Goal: Task Accomplishment & Management: Use online tool/utility

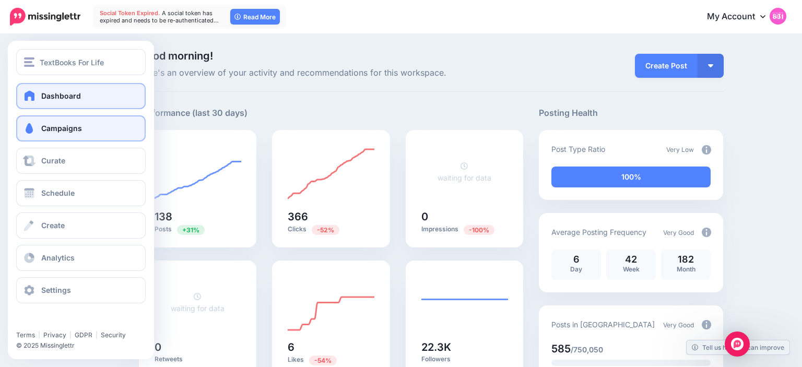
click at [34, 127] on span at bounding box center [29, 128] width 14 height 10
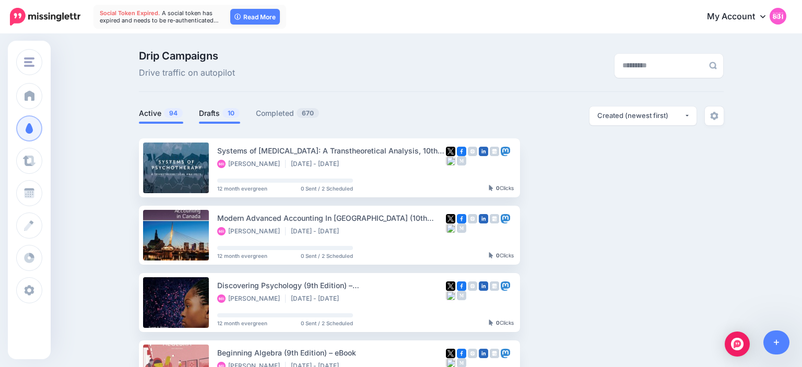
click at [225, 111] on span "10" at bounding box center [231, 113] width 17 height 10
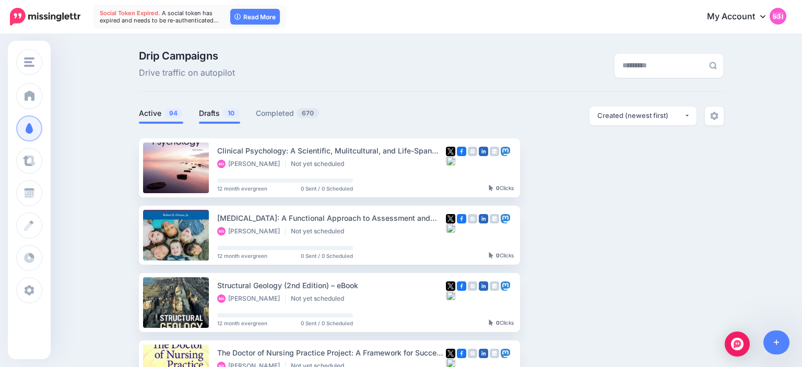
click at [145, 112] on link "Active 94" at bounding box center [161, 113] width 44 height 13
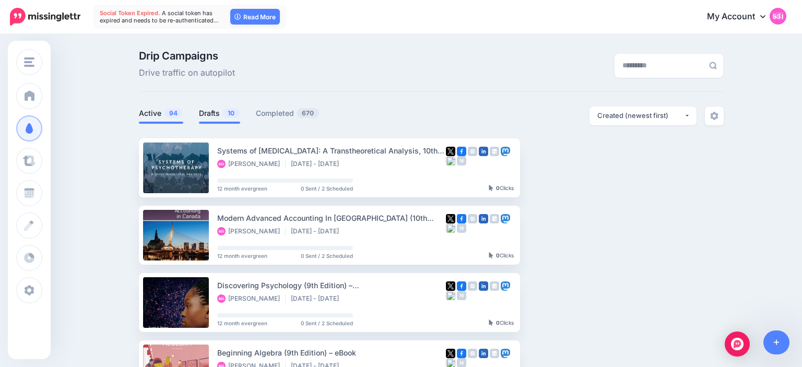
click at [208, 112] on link "Drafts 10" at bounding box center [219, 113] width 41 height 13
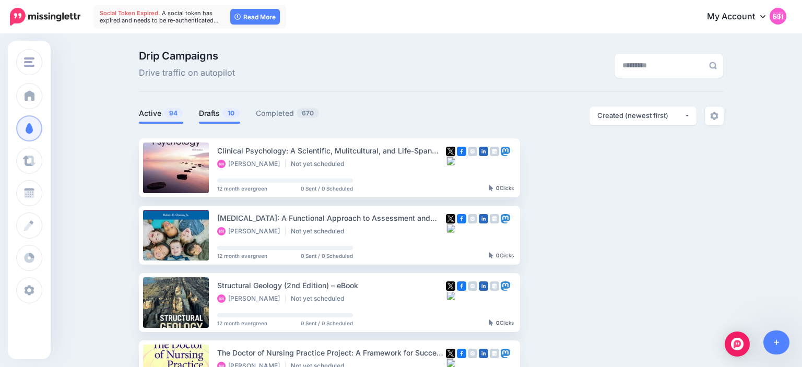
click at [168, 112] on span "94" at bounding box center [173, 113] width 19 height 10
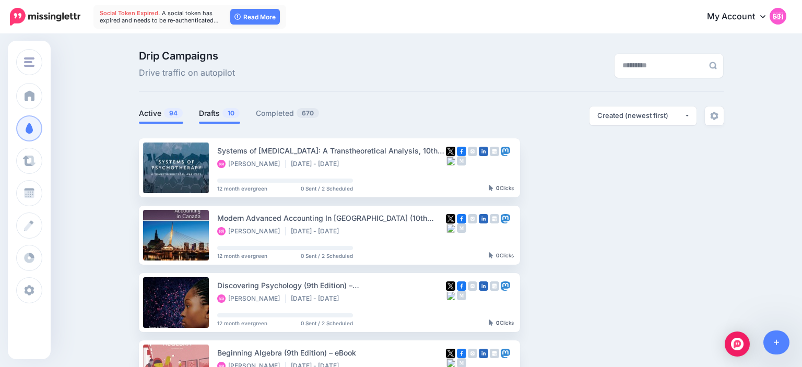
click at [222, 113] on link "Drafts 10" at bounding box center [219, 113] width 41 height 13
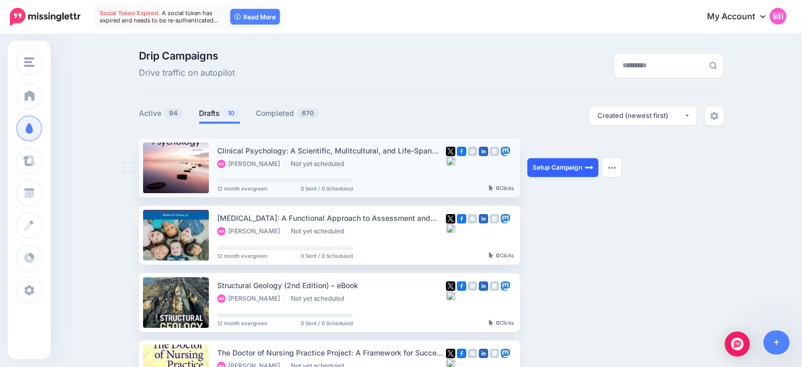
click at [556, 164] on link "Setup Campaign" at bounding box center [563, 167] width 71 height 19
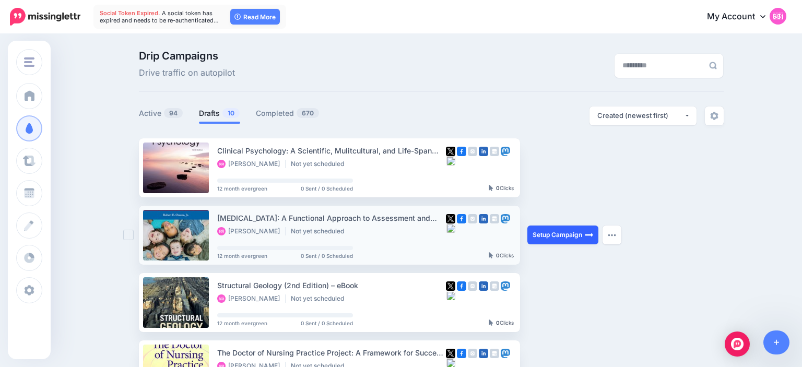
click at [557, 234] on link "Setup Campaign" at bounding box center [563, 235] width 71 height 19
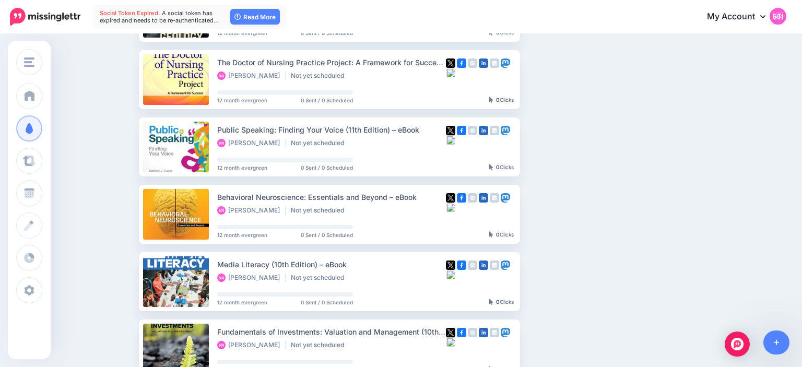
scroll to position [291, 0]
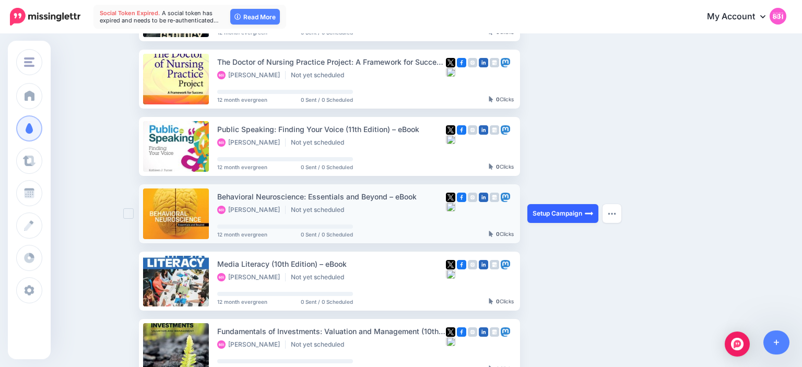
click at [546, 214] on link "Setup Campaign" at bounding box center [563, 213] width 71 height 19
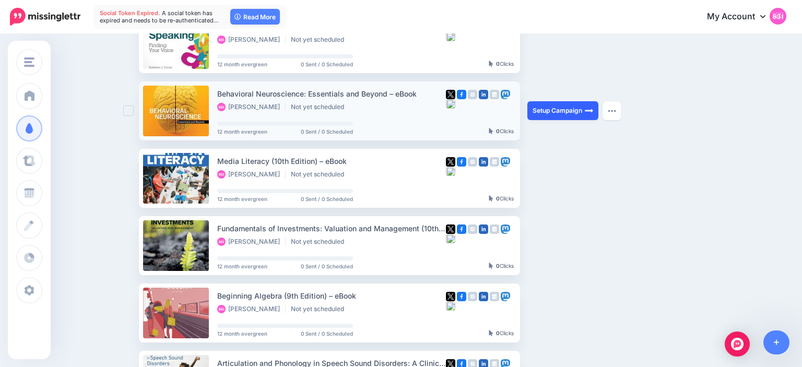
scroll to position [413, 0]
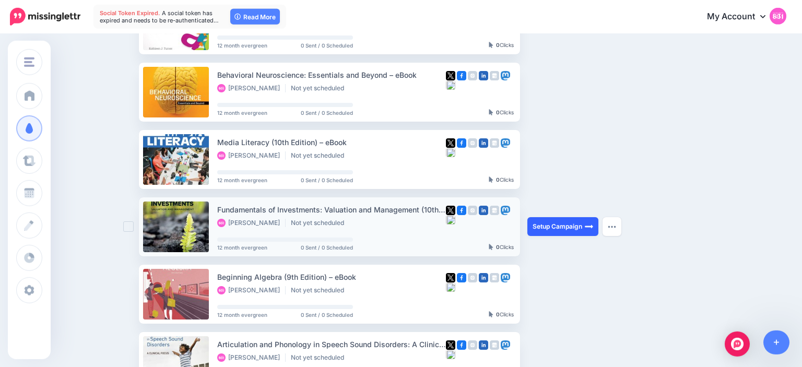
click at [550, 226] on link "Setup Campaign" at bounding box center [563, 226] width 71 height 19
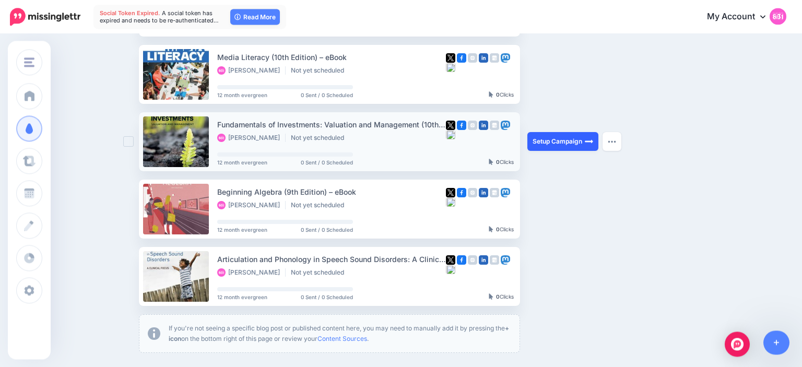
scroll to position [498, 0]
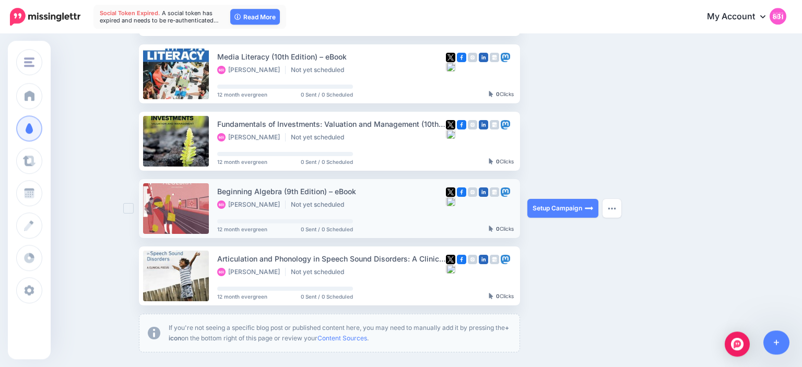
click at [127, 211] on ins at bounding box center [128, 208] width 10 height 10
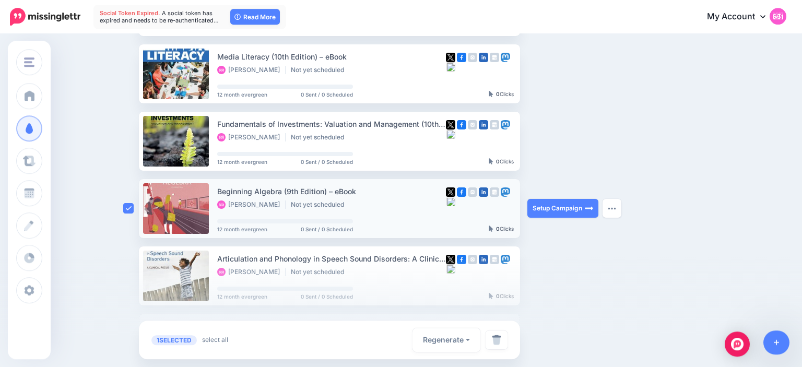
scroll to position [588, 0]
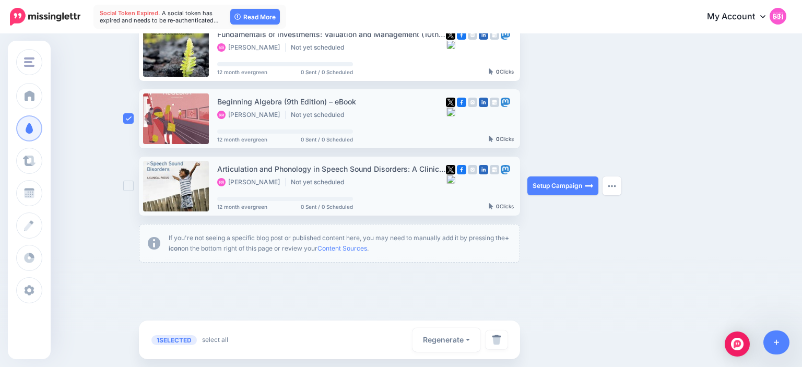
click at [126, 187] on ins at bounding box center [128, 186] width 10 height 10
click at [492, 340] on img at bounding box center [496, 340] width 9 height 10
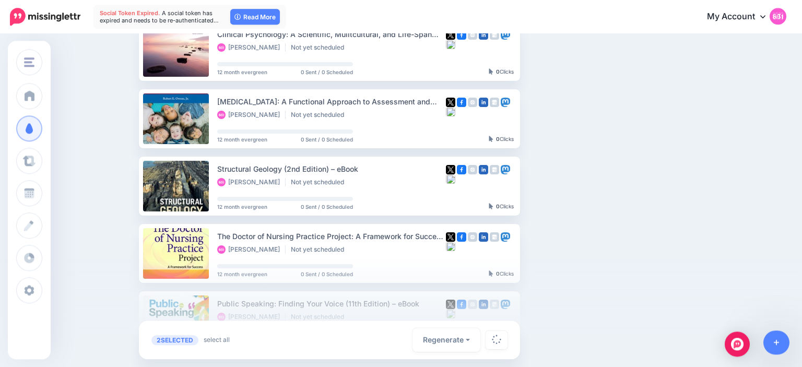
scroll to position [58, 0]
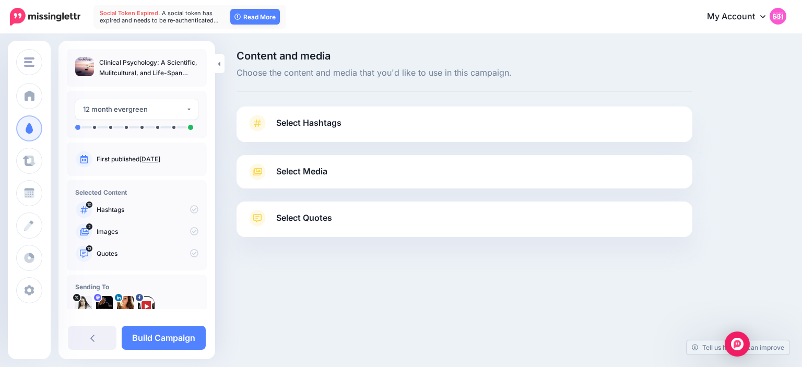
click at [318, 126] on span "Select Hashtags" at bounding box center [308, 123] width 65 height 14
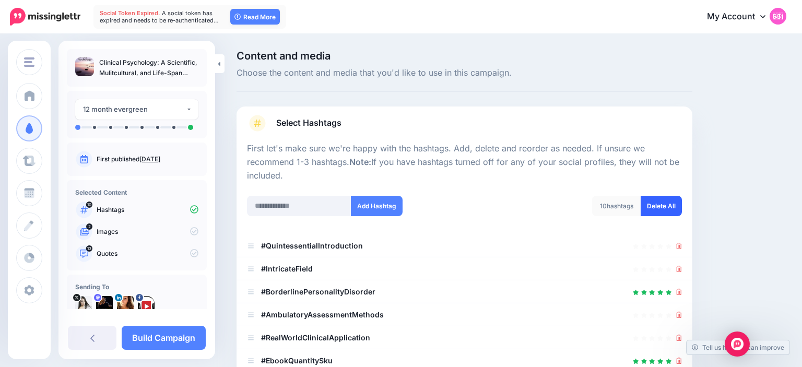
click at [658, 207] on link "Delete All" at bounding box center [661, 206] width 41 height 20
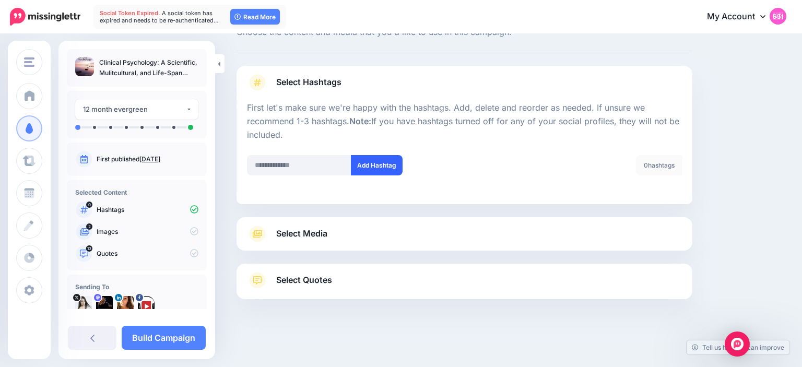
scroll to position [40, 0]
click at [189, 336] on link "Build Campaign" at bounding box center [164, 338] width 84 height 24
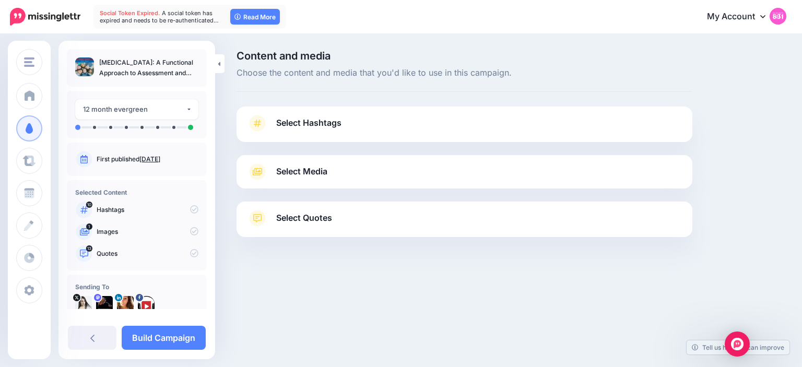
click at [329, 123] on span "Select Hashtags" at bounding box center [308, 123] width 65 height 14
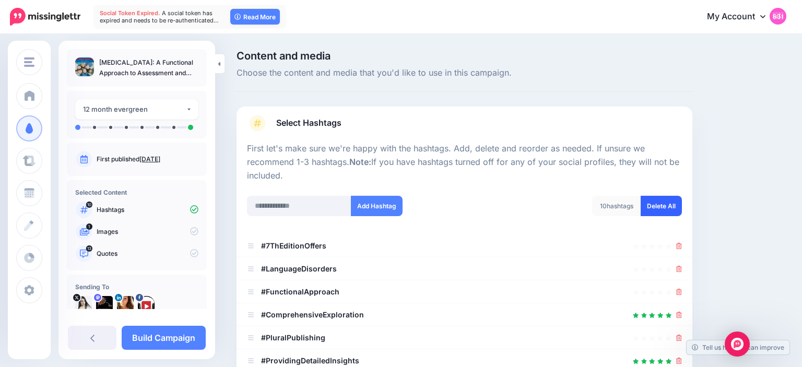
click at [648, 200] on link "Delete All" at bounding box center [661, 206] width 41 height 20
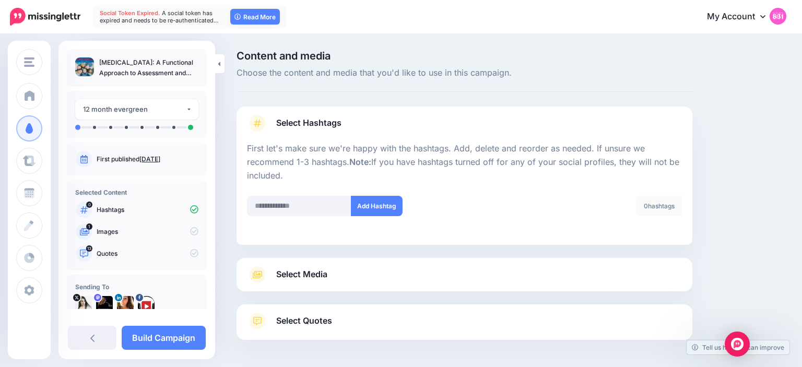
scroll to position [40, 0]
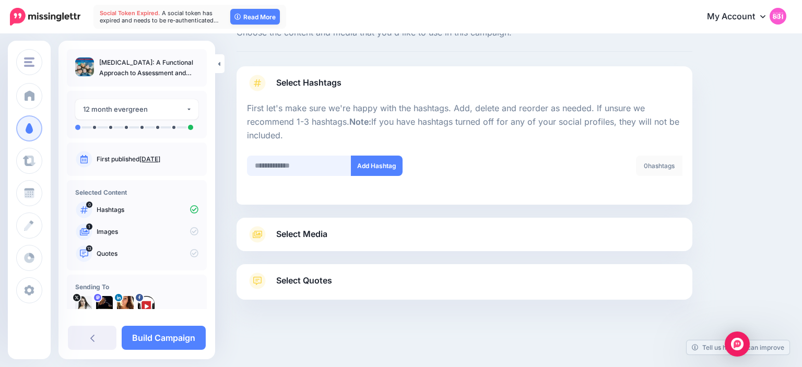
click at [304, 167] on input "text" at bounding box center [299, 166] width 104 height 20
type input "**********"
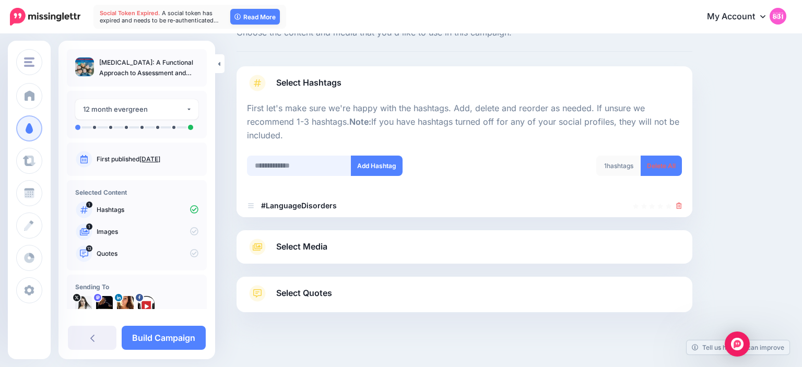
scroll to position [53, 0]
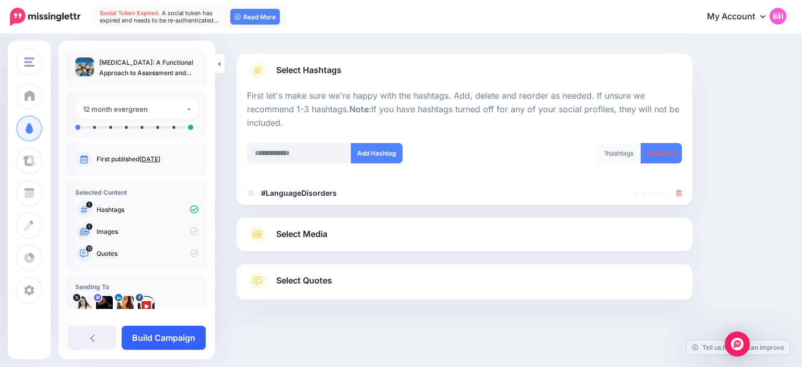
click at [179, 336] on link "Build Campaign" at bounding box center [164, 338] width 84 height 24
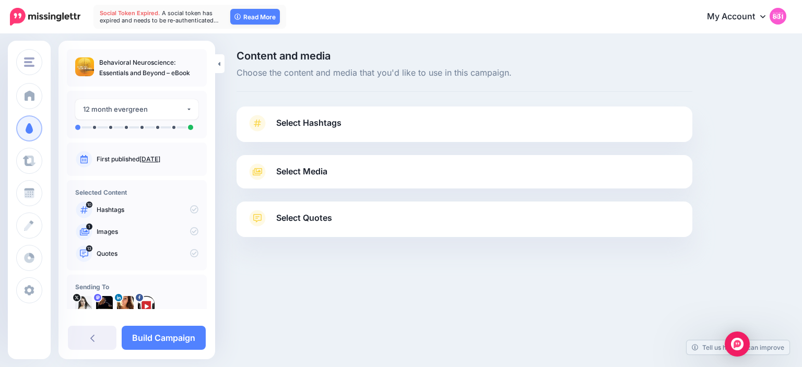
click at [348, 131] on link "Select Hashtags" at bounding box center [464, 128] width 435 height 27
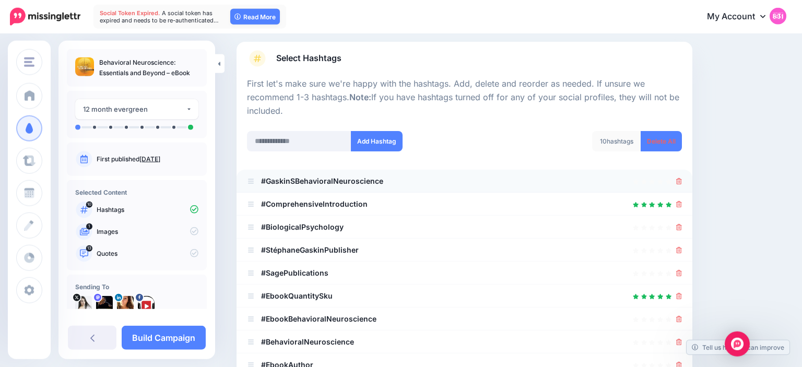
scroll to position [65, 0]
click at [663, 137] on link "Delete All" at bounding box center [661, 141] width 41 height 20
click at [302, 139] on input "text" at bounding box center [299, 141] width 104 height 20
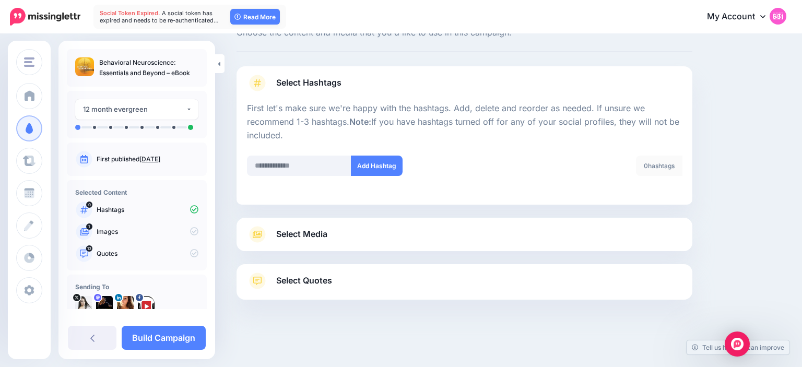
click at [302, 139] on p "First let's make sure we're happy with the hashtags. Add, delete and reorder as…" at bounding box center [464, 122] width 435 height 41
click at [299, 172] on input "text" at bounding box center [299, 166] width 104 height 20
type input "*****"
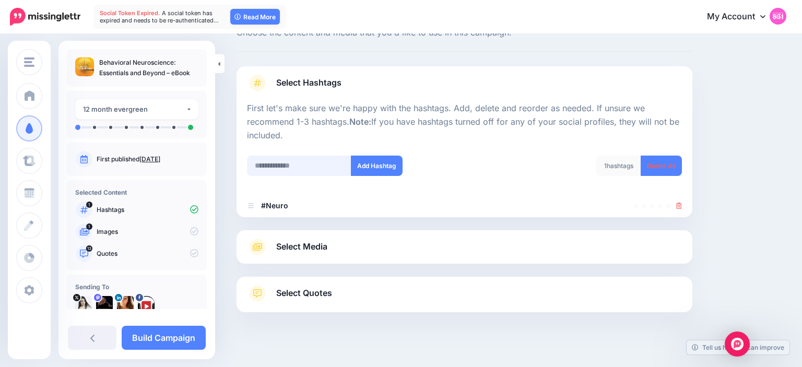
scroll to position [53, 0]
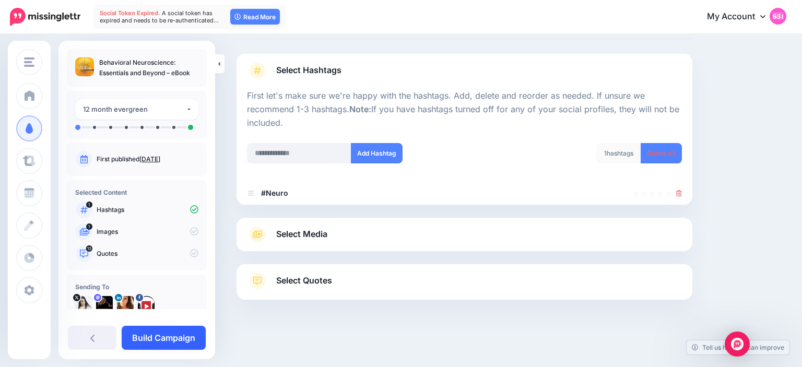
click at [180, 334] on link "Build Campaign" at bounding box center [164, 338] width 84 height 24
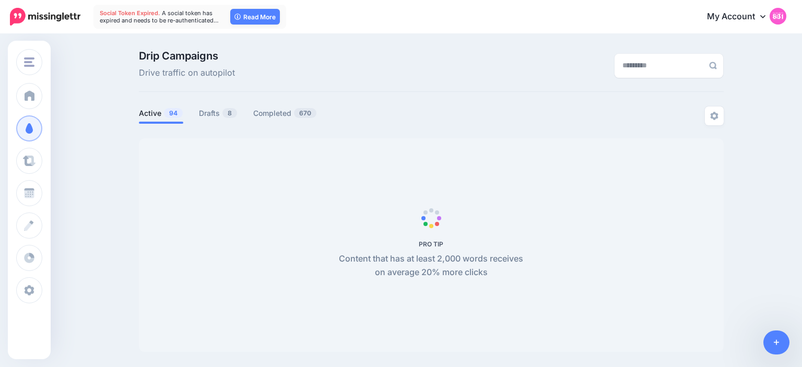
scroll to position [33, 0]
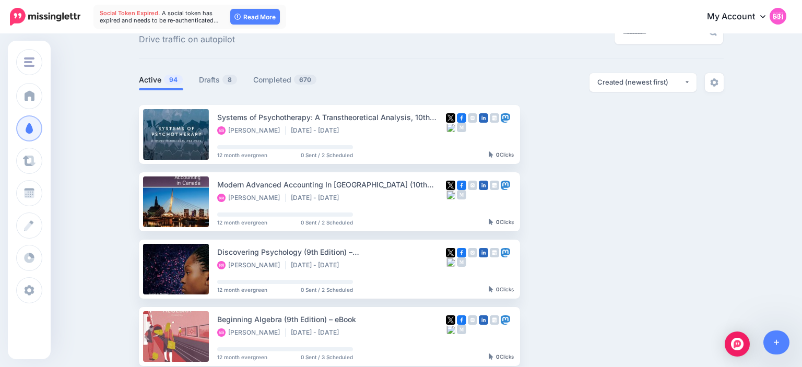
click at [213, 78] on link "Drafts 8" at bounding box center [218, 80] width 39 height 13
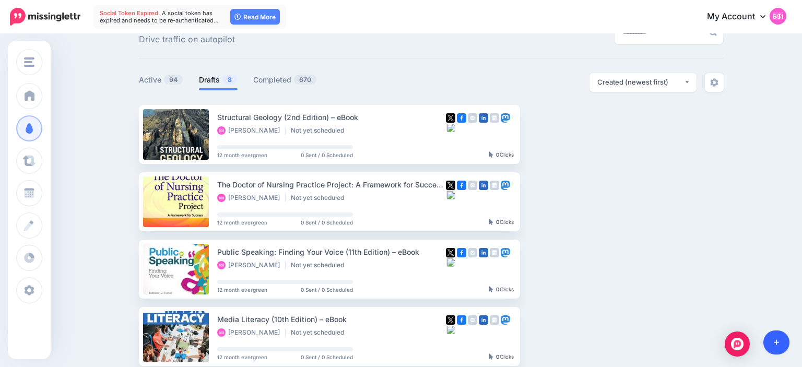
click at [768, 340] on link at bounding box center [777, 343] width 27 height 24
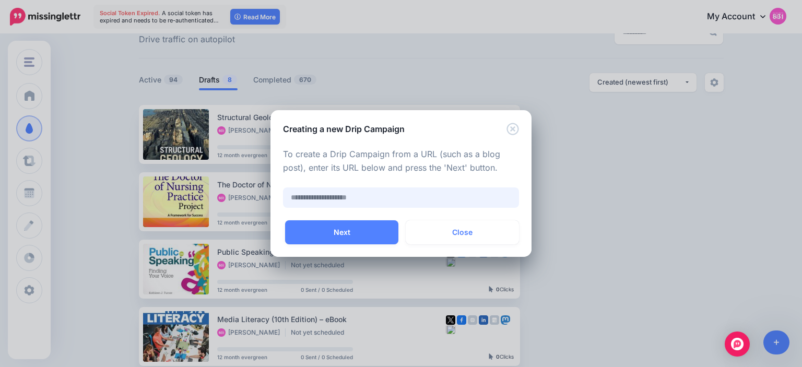
paste input "**********"
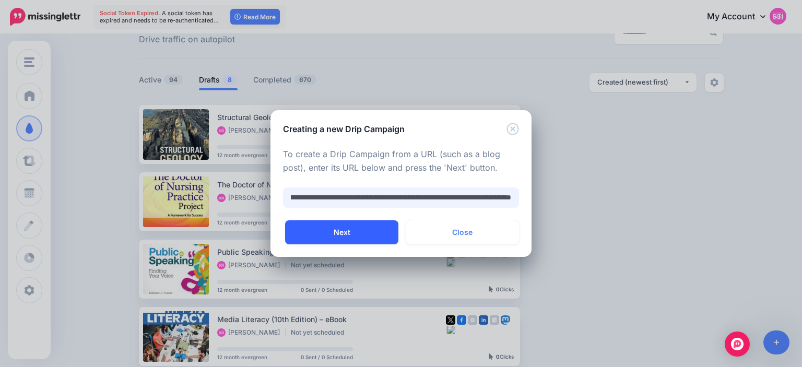
type input "**********"
click at [332, 228] on button "Next" at bounding box center [341, 232] width 113 height 24
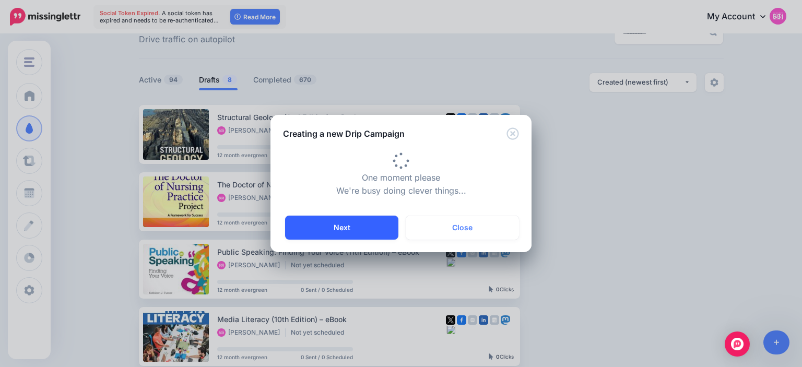
type input "**********"
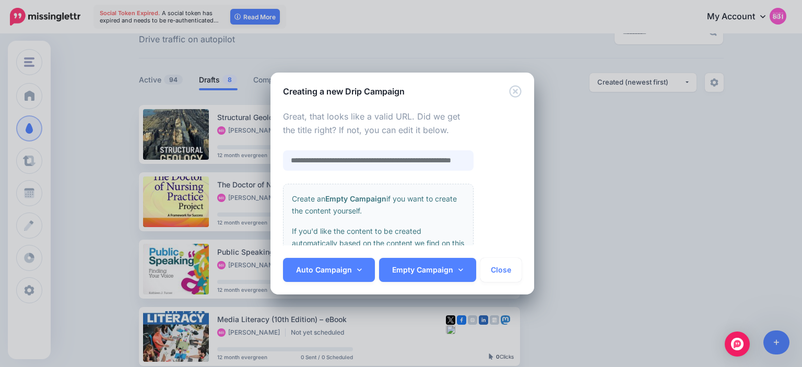
scroll to position [0, 22]
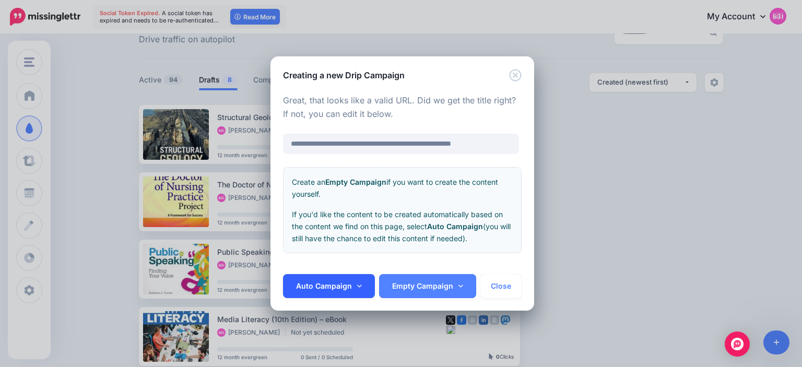
click at [350, 286] on link "Auto Campaign" at bounding box center [329, 286] width 92 height 24
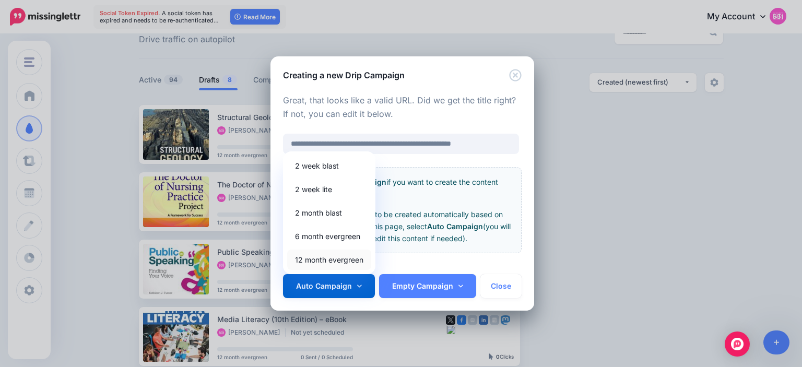
click at [333, 258] on link "12 month evergreen" at bounding box center [329, 260] width 84 height 20
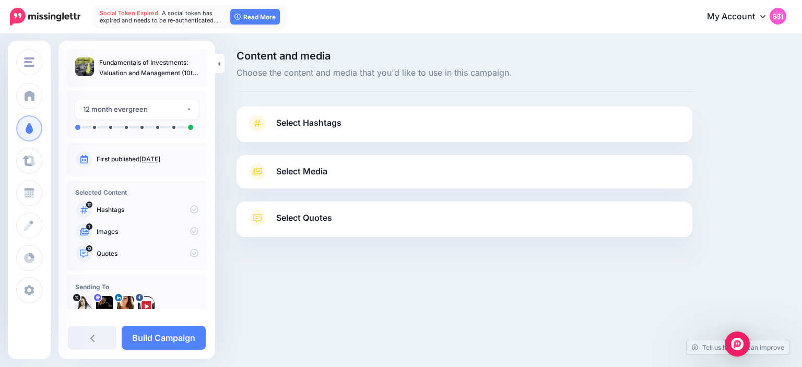
click at [313, 131] on link "Select Hashtags" at bounding box center [464, 128] width 435 height 27
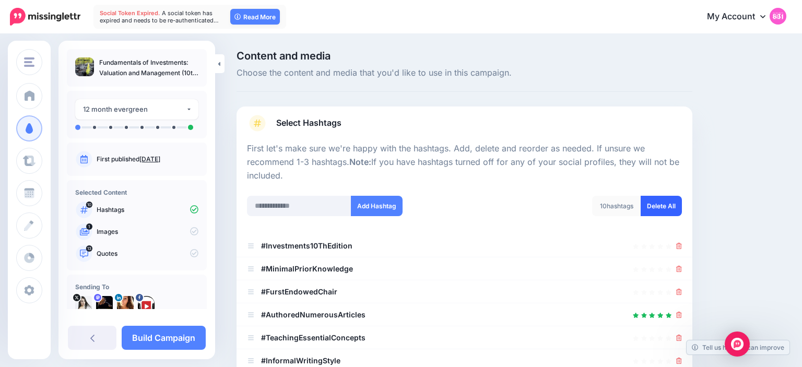
click at [647, 199] on link "Delete All" at bounding box center [661, 206] width 41 height 20
click at [304, 208] on input "text" at bounding box center [299, 206] width 104 height 20
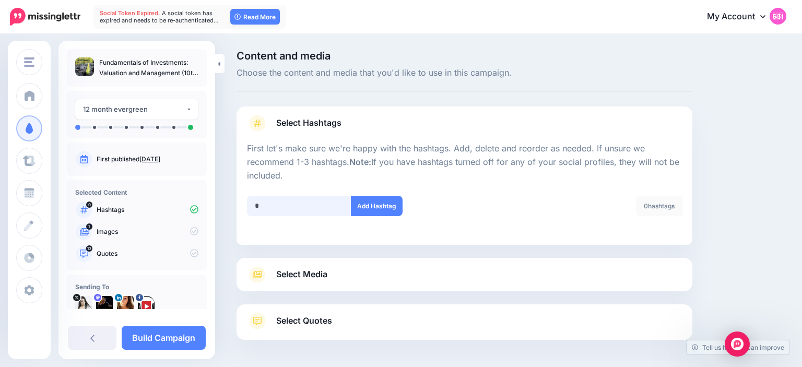
scroll to position [40, 0]
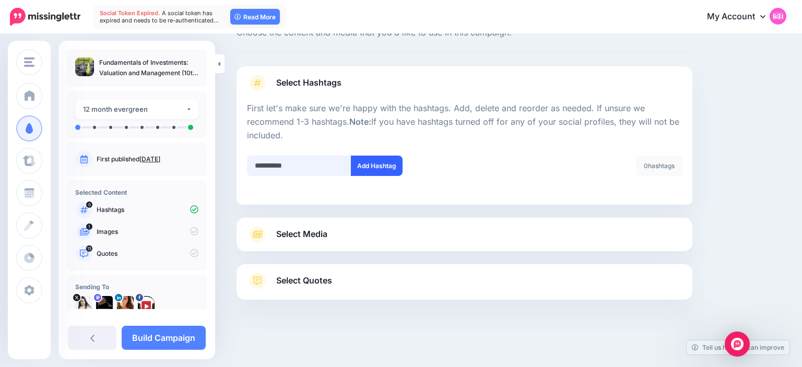
type input "**********"
click at [377, 162] on button "Add Hashtag" at bounding box center [377, 166] width 52 height 20
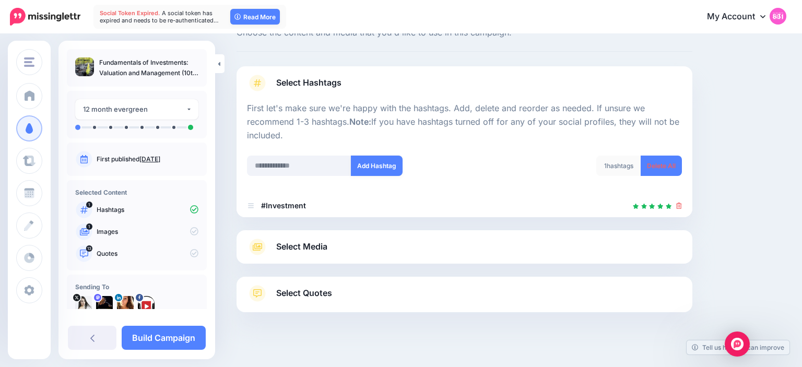
scroll to position [53, 0]
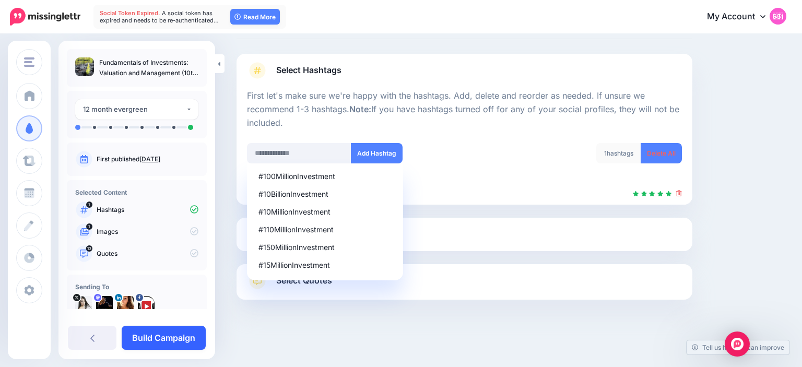
click at [179, 335] on link "Build Campaign" at bounding box center [164, 338] width 84 height 24
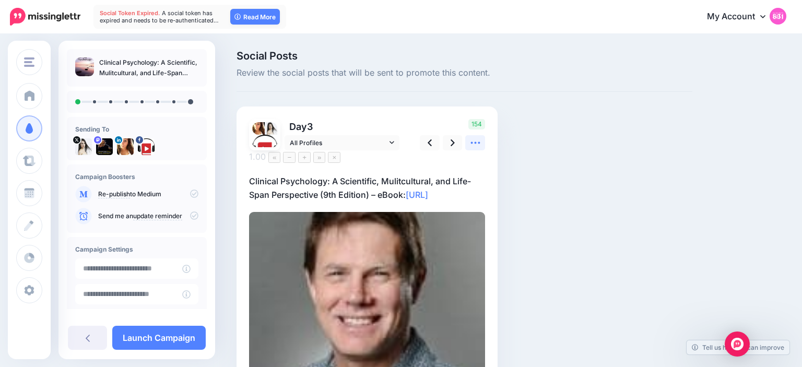
click at [480, 143] on icon at bounding box center [475, 143] width 9 height 2
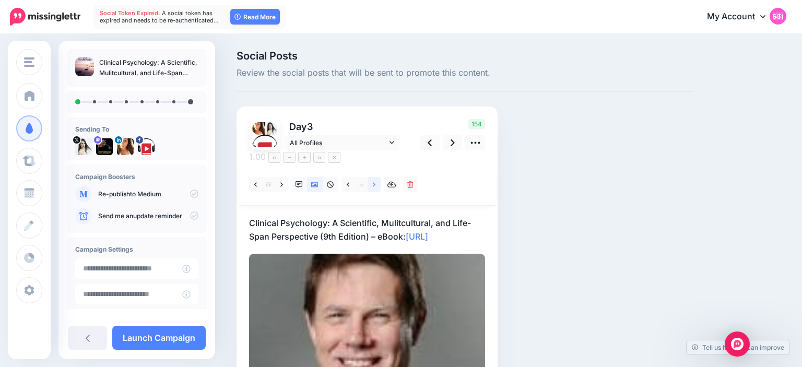
click at [377, 177] on link at bounding box center [374, 184] width 13 height 15
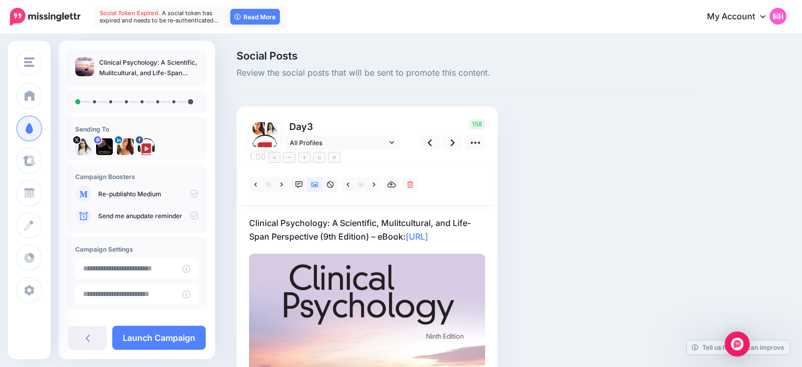
click at [322, 226] on p "Clinical Psychology: A Scientific, Mulitcultural, and Life-Span Perspective (9t…" at bounding box center [367, 229] width 236 height 27
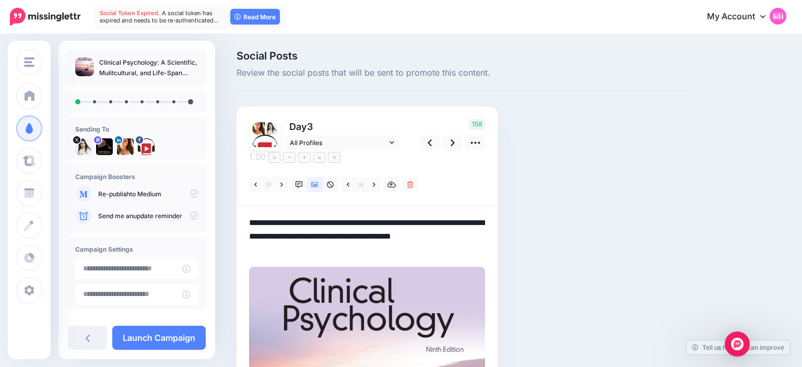
click at [325, 225] on textarea "**********" at bounding box center [367, 236] width 236 height 40
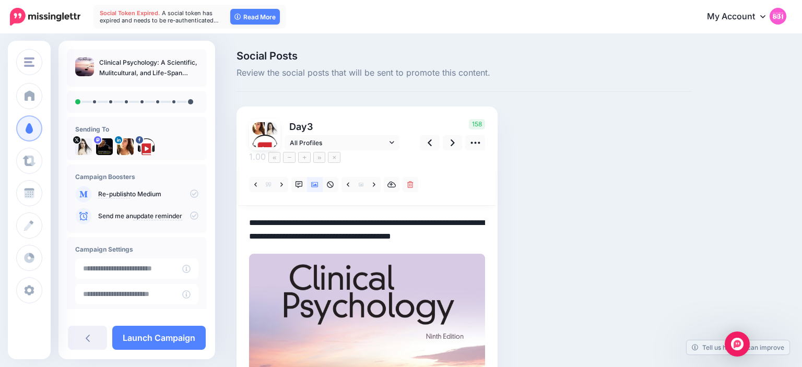
click at [372, 223] on textarea "**********" at bounding box center [367, 229] width 236 height 27
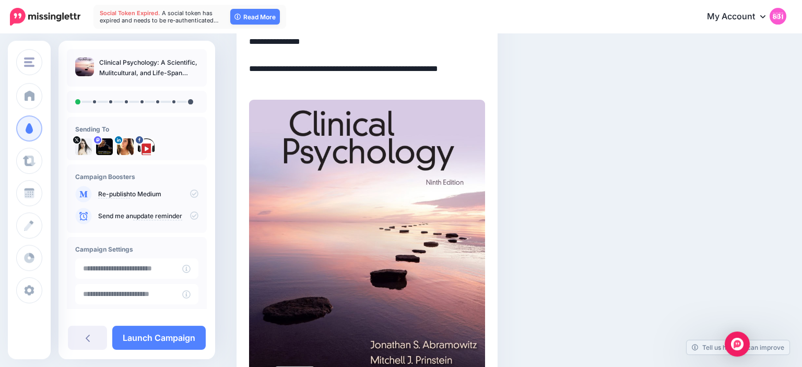
scroll to position [195, 0]
type textarea "**********"
click at [582, 165] on div "Social Posts Review the social posts that will be sent to promote this content.…" at bounding box center [465, 145] width 472 height 580
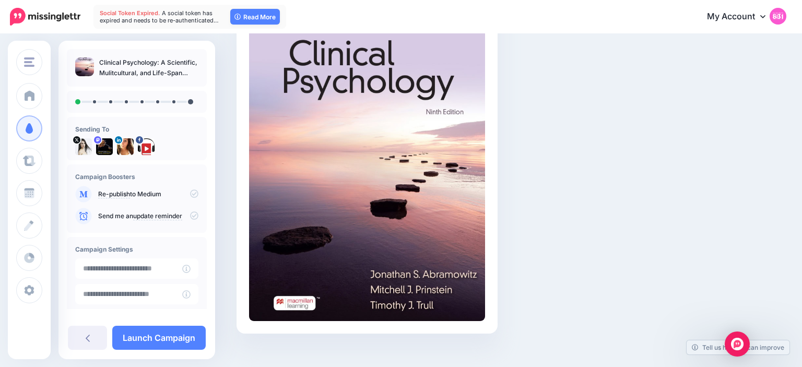
scroll to position [0, 0]
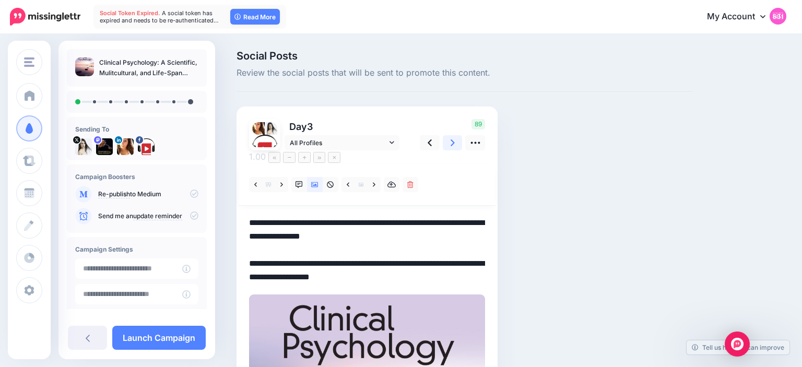
click at [457, 148] on link at bounding box center [453, 142] width 20 height 15
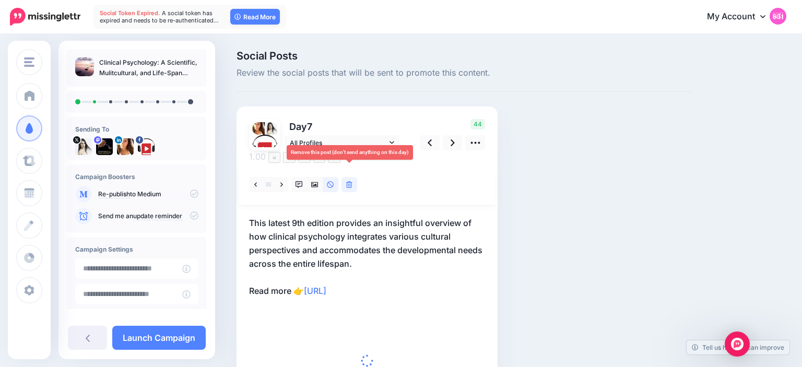
click at [350, 181] on icon at bounding box center [349, 184] width 6 height 7
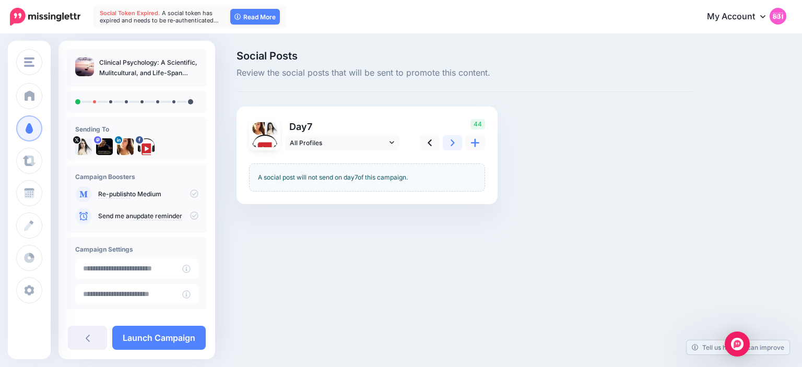
click at [452, 146] on icon at bounding box center [453, 142] width 4 height 11
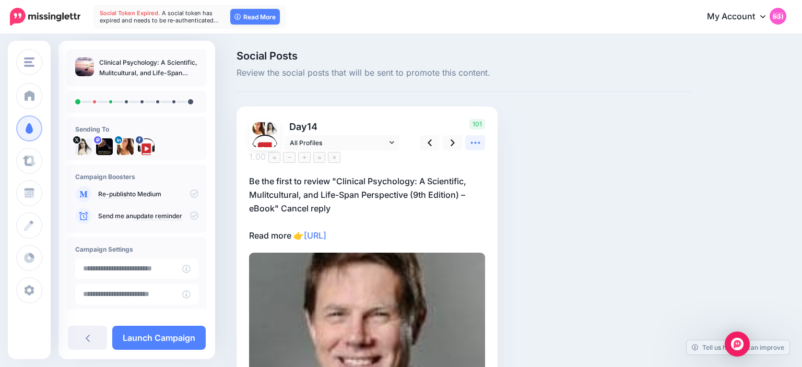
click at [475, 144] on icon at bounding box center [475, 142] width 11 height 11
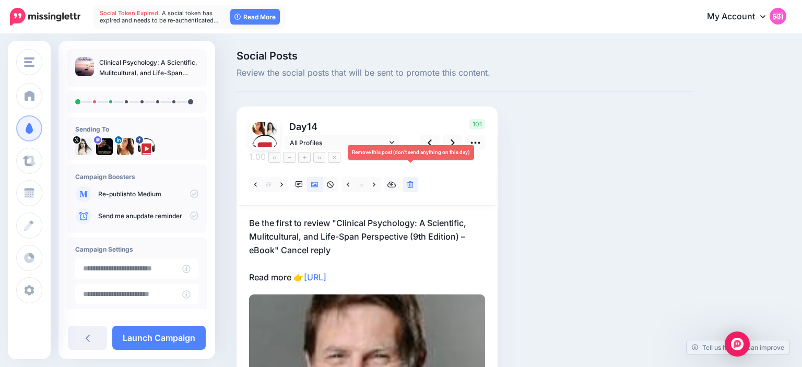
click at [415, 177] on link at bounding box center [411, 184] width 16 height 15
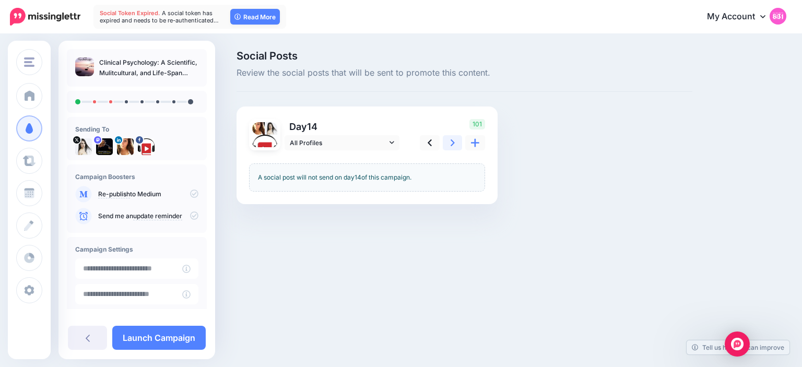
click at [456, 148] on link at bounding box center [453, 142] width 20 height 15
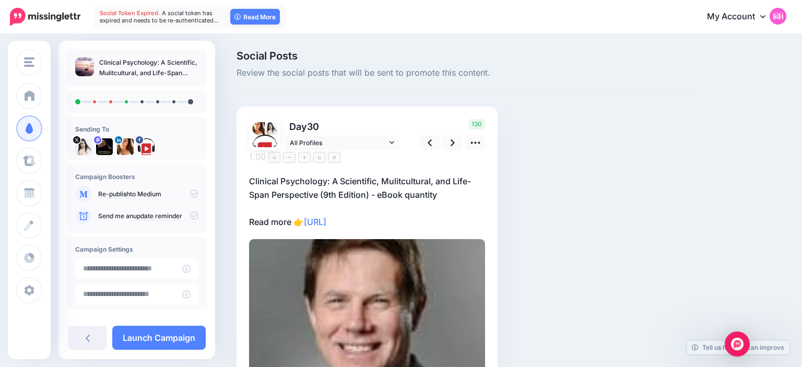
click at [473, 151] on div at bounding box center [367, 312] width 236 height 325
click at [476, 142] on icon at bounding box center [475, 142] width 11 height 11
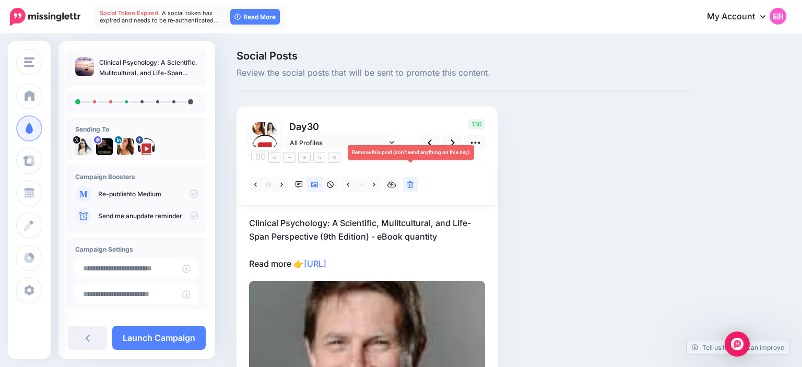
click at [411, 181] on icon at bounding box center [410, 184] width 6 height 7
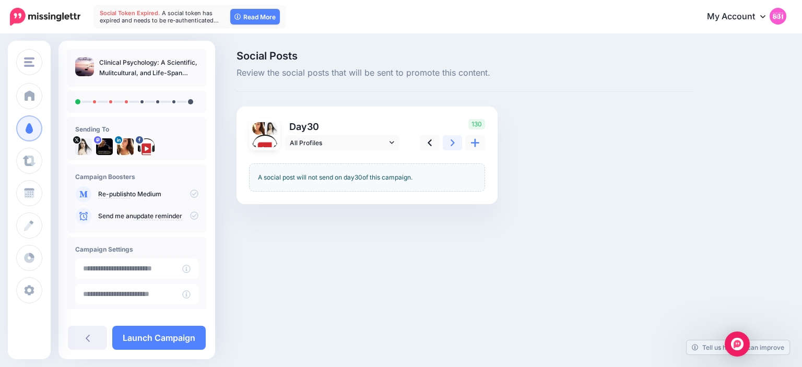
click at [452, 141] on icon at bounding box center [453, 142] width 4 height 7
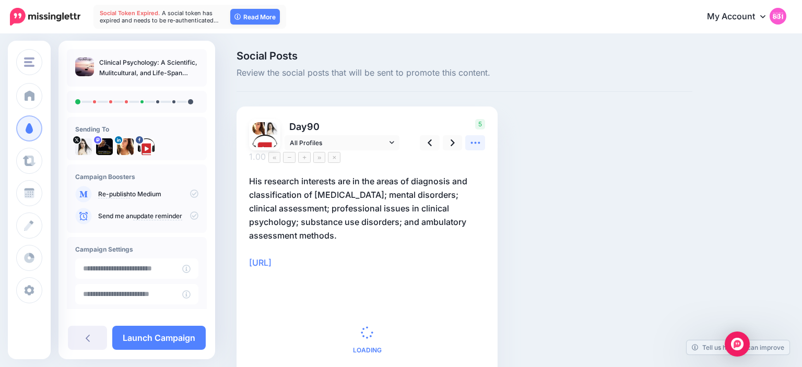
click at [475, 141] on icon at bounding box center [475, 142] width 11 height 11
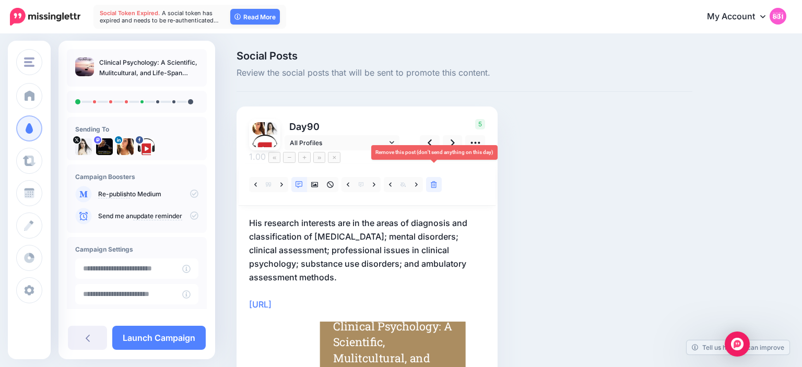
click at [433, 177] on link at bounding box center [434, 184] width 16 height 15
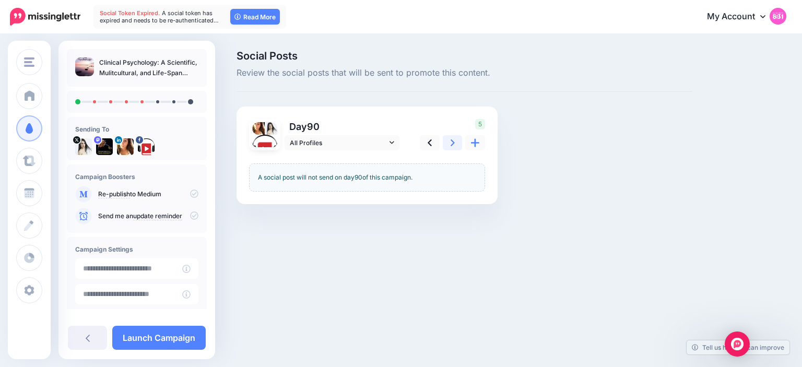
click at [452, 136] on link at bounding box center [453, 142] width 20 height 15
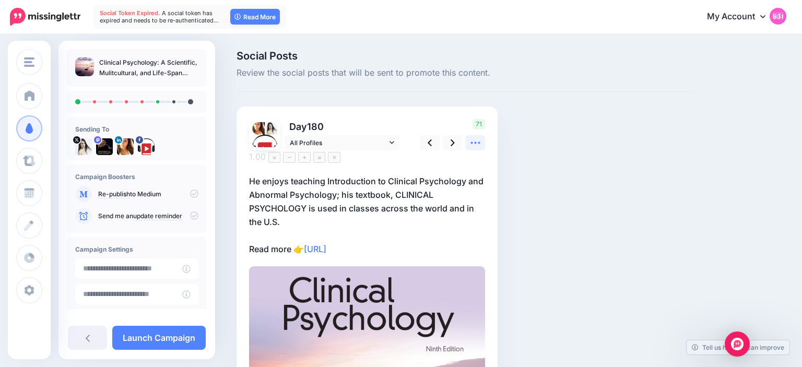
click at [474, 146] on icon at bounding box center [475, 142] width 11 height 11
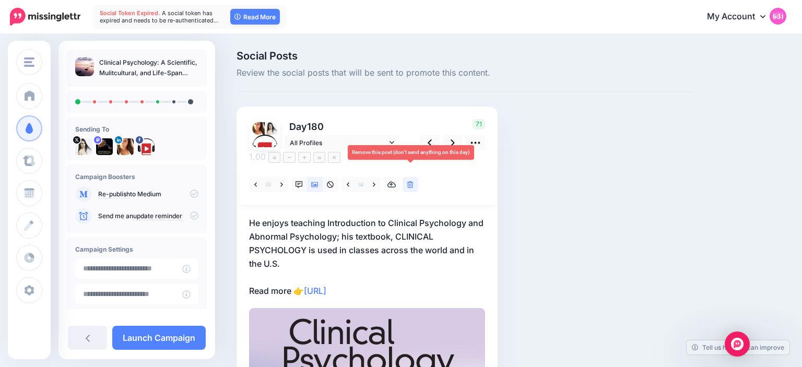
click at [411, 181] on icon at bounding box center [410, 184] width 6 height 7
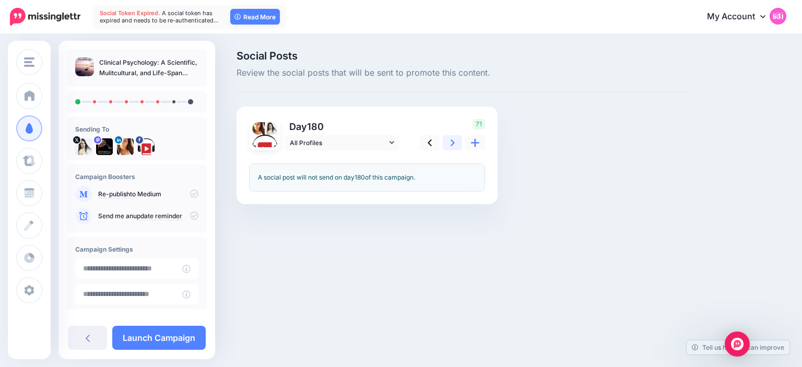
click at [448, 143] on link at bounding box center [453, 142] width 20 height 15
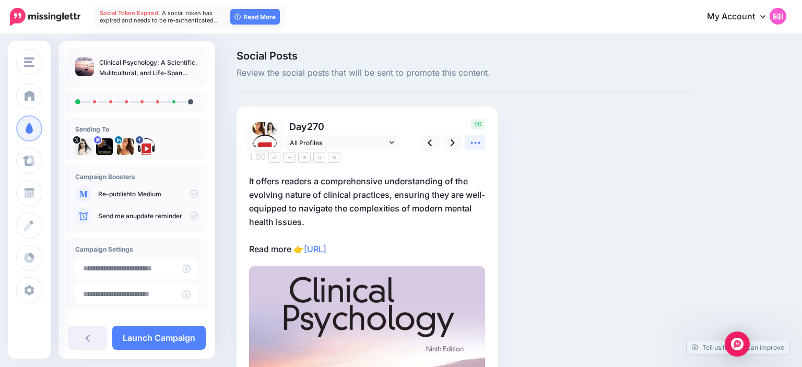
click at [473, 145] on icon at bounding box center [475, 142] width 11 height 11
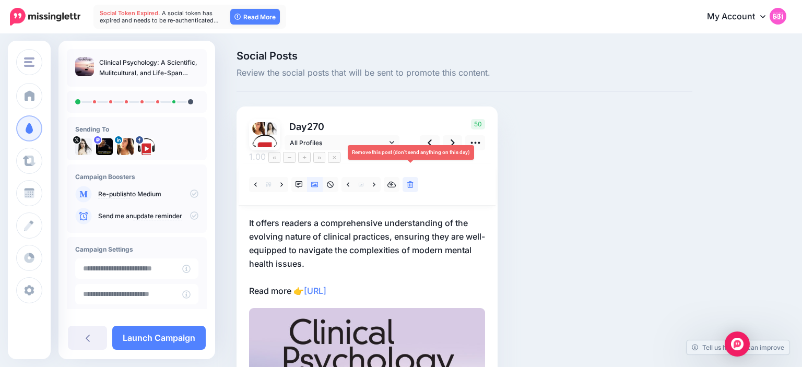
click at [409, 181] on icon at bounding box center [410, 184] width 6 height 7
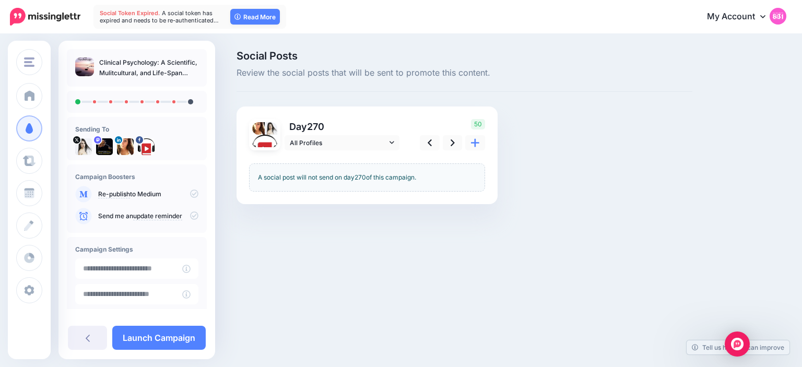
click at [463, 142] on div "50" at bounding box center [451, 134] width 84 height 31
click at [457, 144] on link at bounding box center [453, 142] width 20 height 15
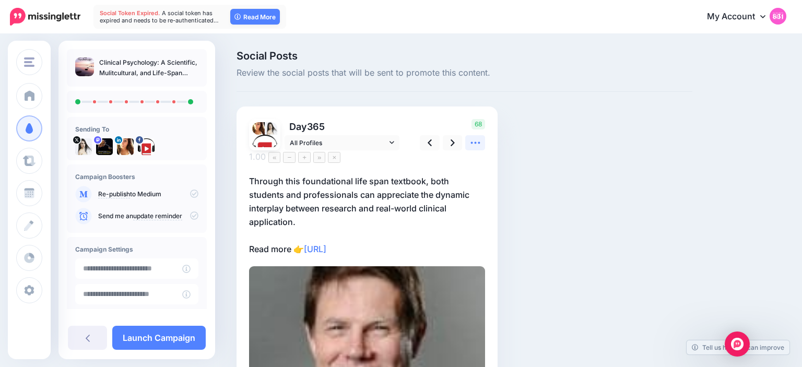
click at [475, 149] on link at bounding box center [475, 142] width 20 height 15
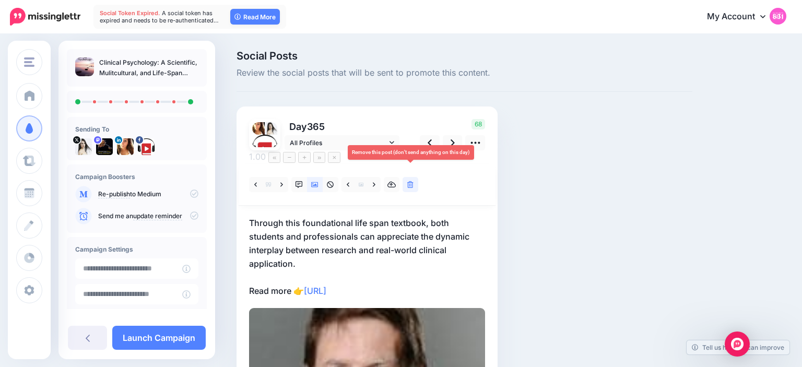
click at [407, 177] on link at bounding box center [411, 184] width 16 height 15
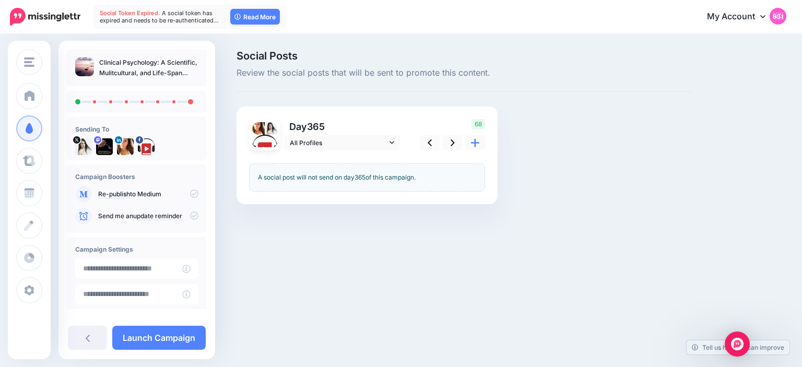
scroll to position [79, 0]
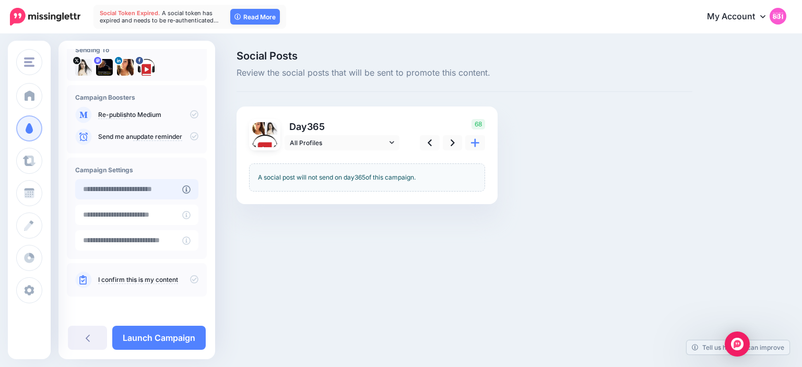
type input "**********"
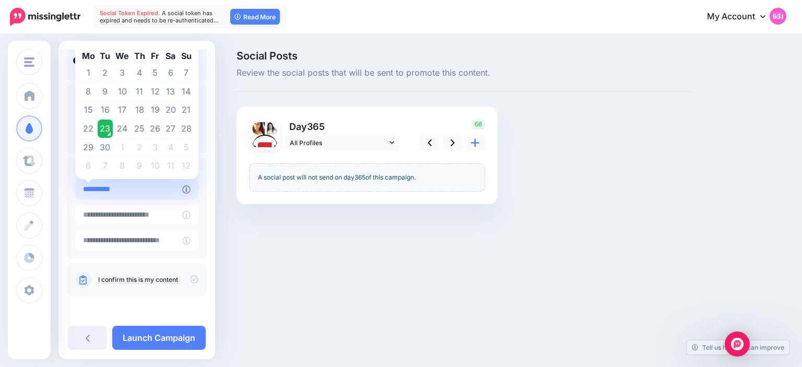
click at [162, 195] on input "**********" at bounding box center [128, 189] width 107 height 20
click at [104, 130] on td "23" at bounding box center [106, 129] width 16 height 19
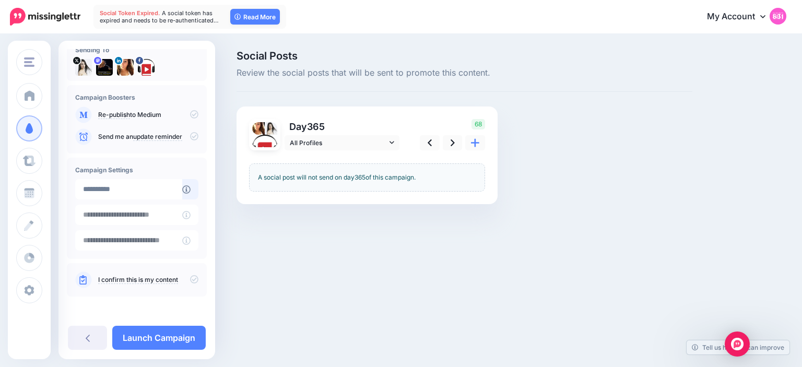
click at [195, 278] on div "I confirm this is my content" at bounding box center [136, 280] width 123 height 17
click at [195, 278] on icon at bounding box center [194, 279] width 8 height 8
click at [185, 336] on link "Launch Campaign" at bounding box center [159, 338] width 94 height 24
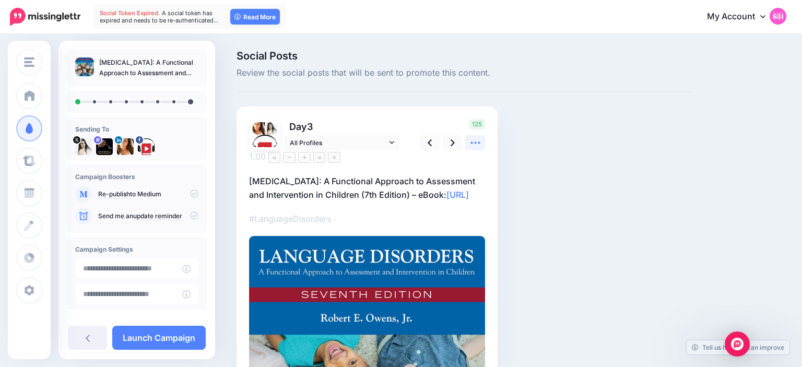
click at [475, 147] on icon at bounding box center [475, 142] width 11 height 11
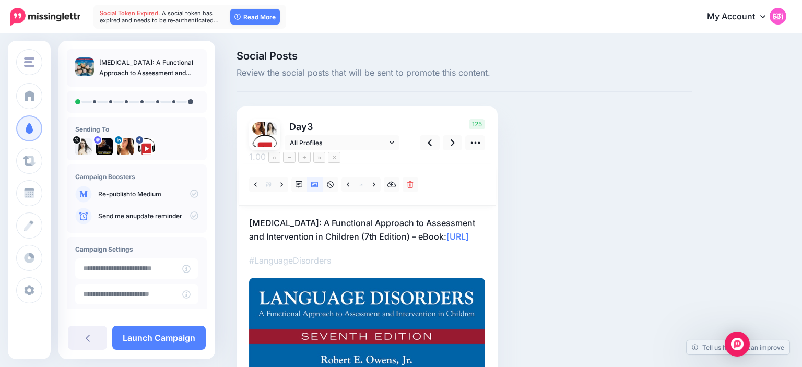
click at [402, 177] on div at bounding box center [335, 184] width 172 height 15
click at [408, 181] on icon at bounding box center [410, 184] width 6 height 7
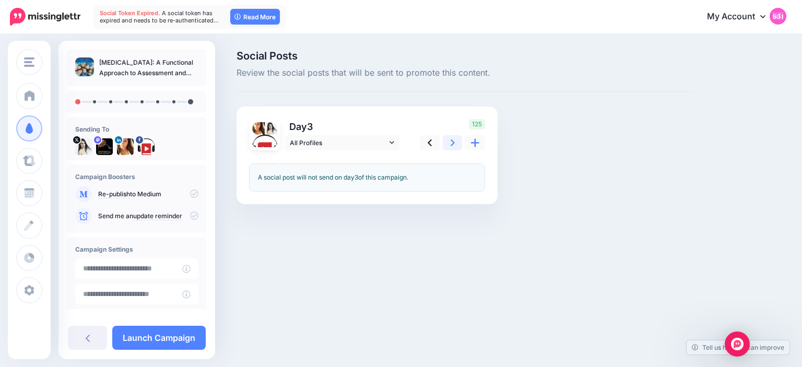
click at [451, 139] on icon at bounding box center [453, 142] width 4 height 11
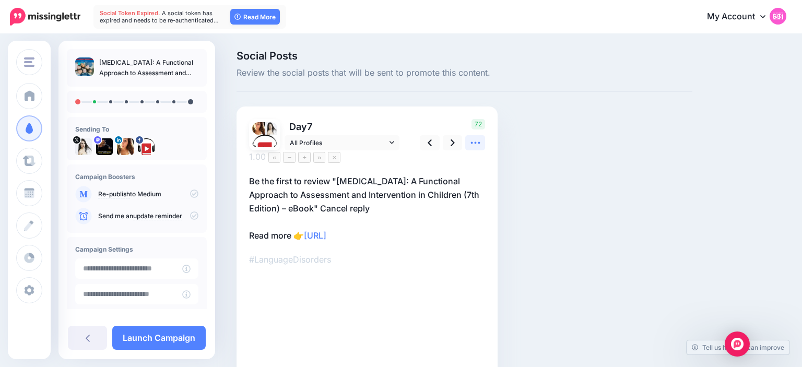
click at [472, 143] on icon at bounding box center [475, 143] width 9 height 2
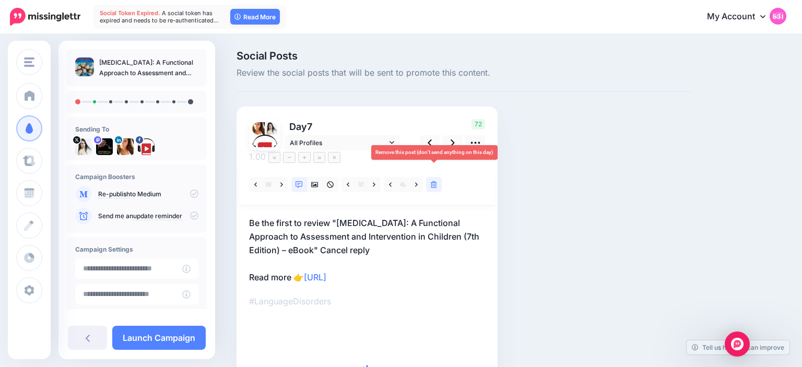
click at [436, 181] on icon at bounding box center [434, 184] width 6 height 7
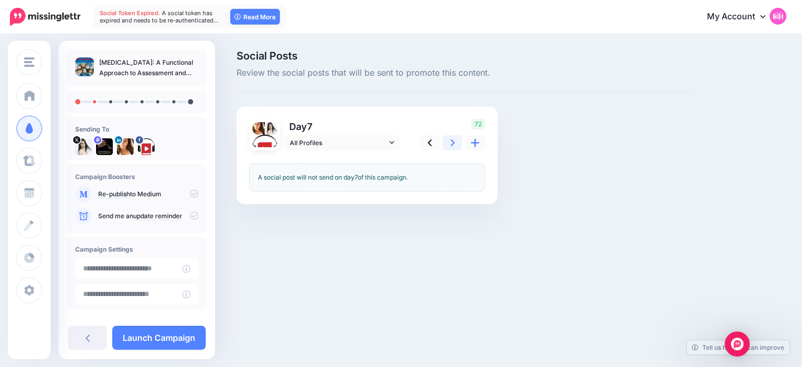
click at [450, 140] on link at bounding box center [453, 142] width 20 height 15
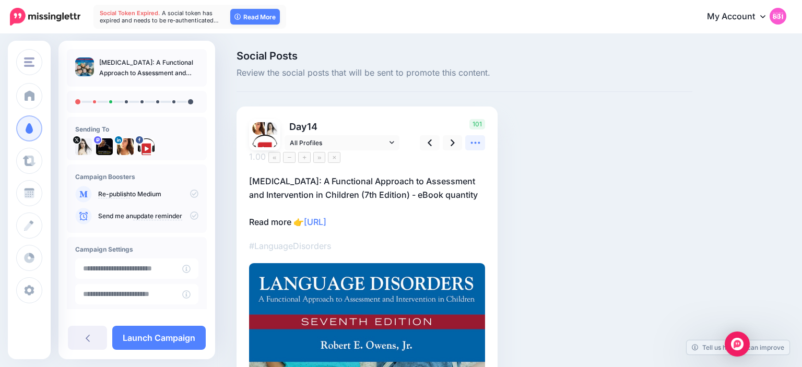
click at [471, 140] on icon at bounding box center [475, 142] width 11 height 11
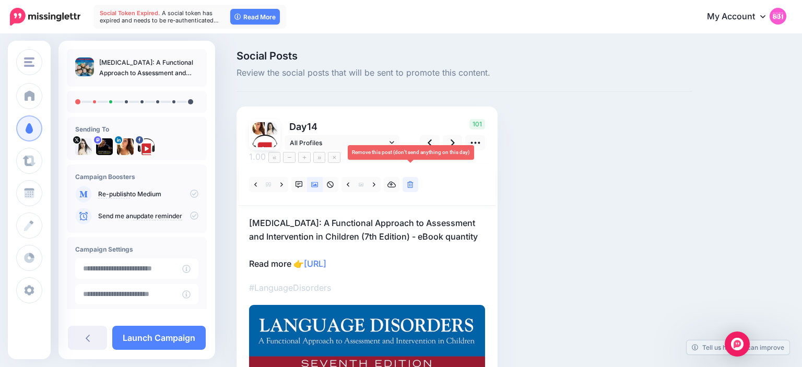
click at [415, 177] on link at bounding box center [411, 184] width 16 height 15
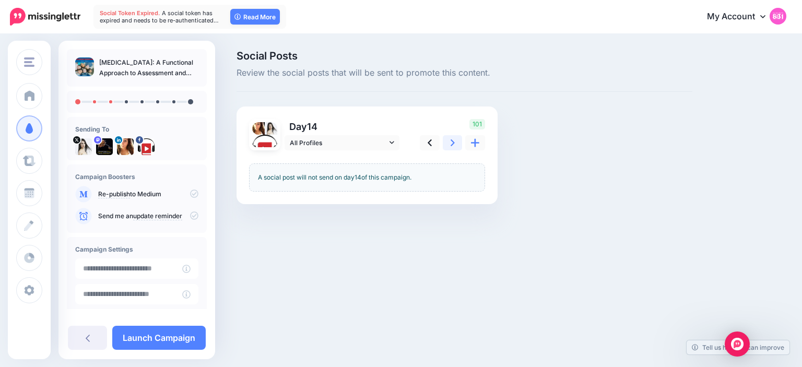
click at [450, 140] on link at bounding box center [453, 142] width 20 height 15
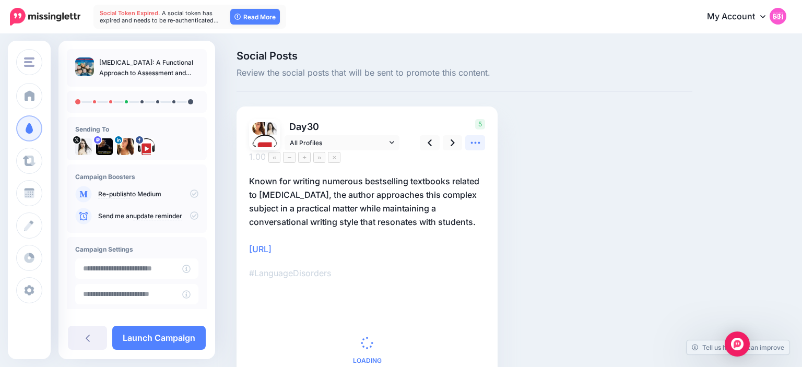
click at [474, 149] on link at bounding box center [475, 142] width 20 height 15
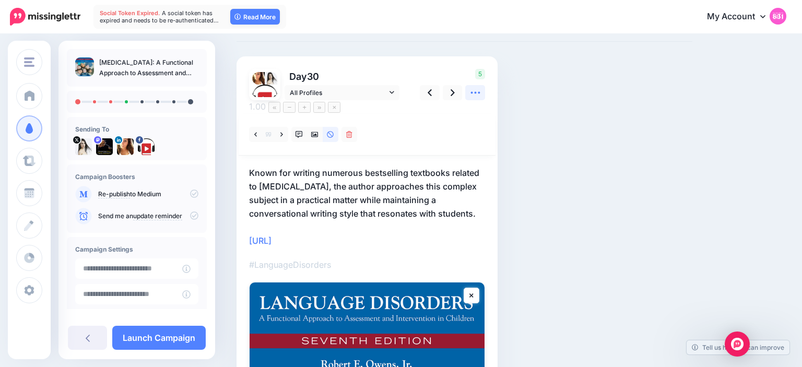
scroll to position [23, 0]
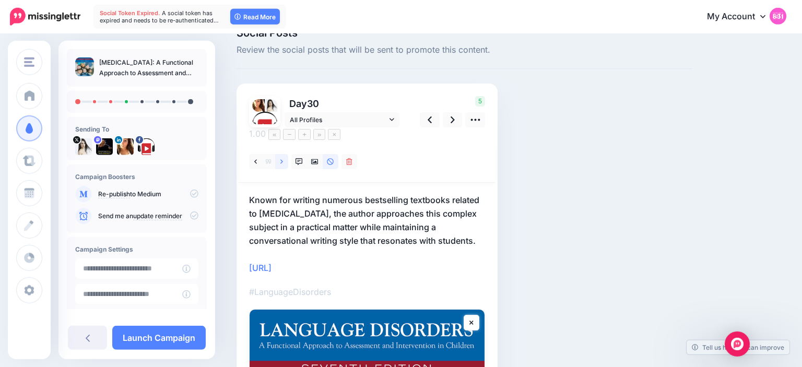
click at [281, 154] on link at bounding box center [281, 161] width 13 height 15
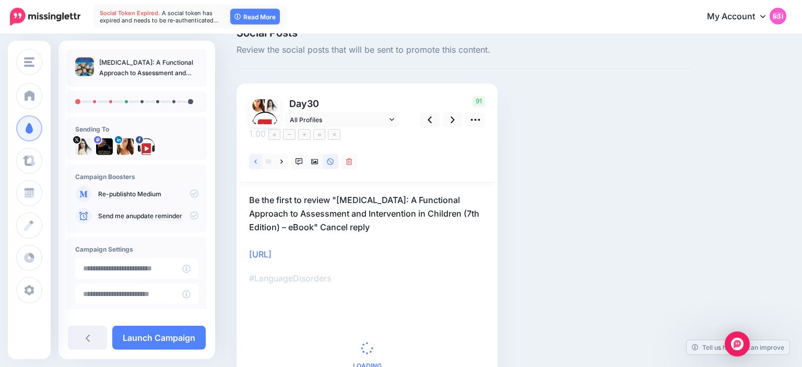
click at [256, 154] on link at bounding box center [255, 161] width 13 height 15
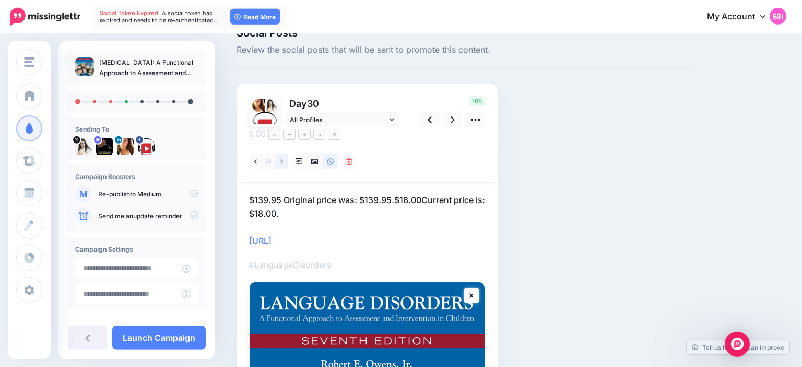
click at [281, 158] on icon at bounding box center [282, 161] width 3 height 7
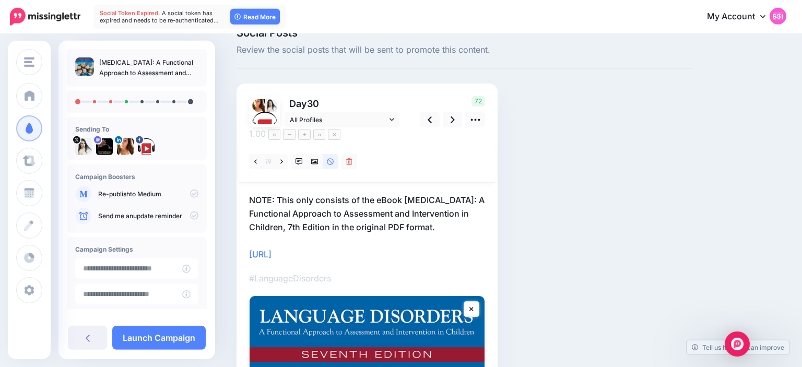
click at [398, 193] on p "NOTE: This only consists of the eBook Language Disorders: A Functional Approach…" at bounding box center [367, 227] width 236 height 68
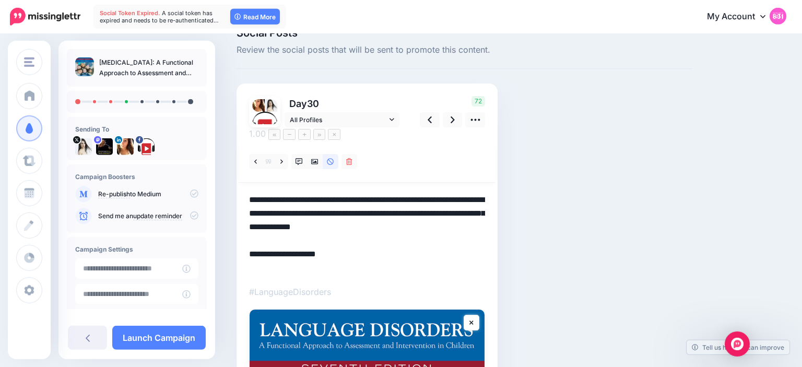
click at [405, 193] on textarea "**********" at bounding box center [367, 233] width 236 height 81
click at [383, 213] on textarea "**********" at bounding box center [367, 233] width 236 height 81
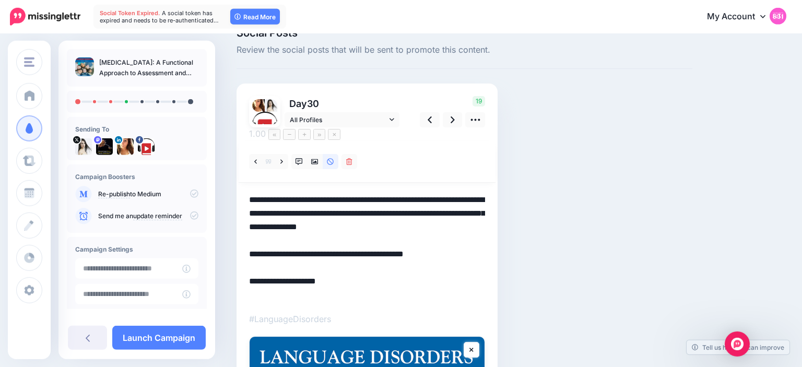
scroll to position [33, 0]
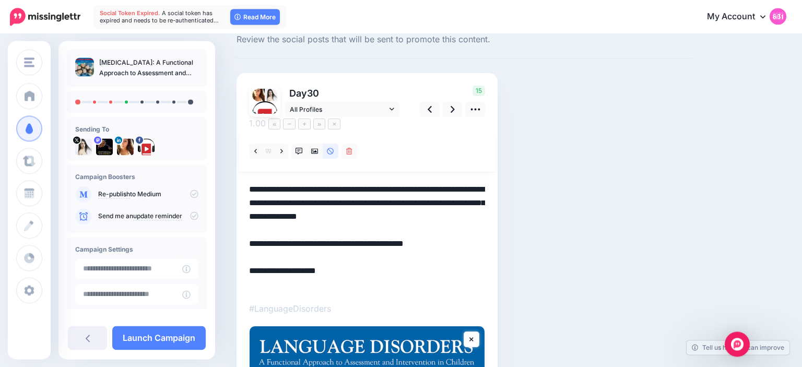
click at [364, 272] on textarea "**********" at bounding box center [367, 237] width 236 height 109
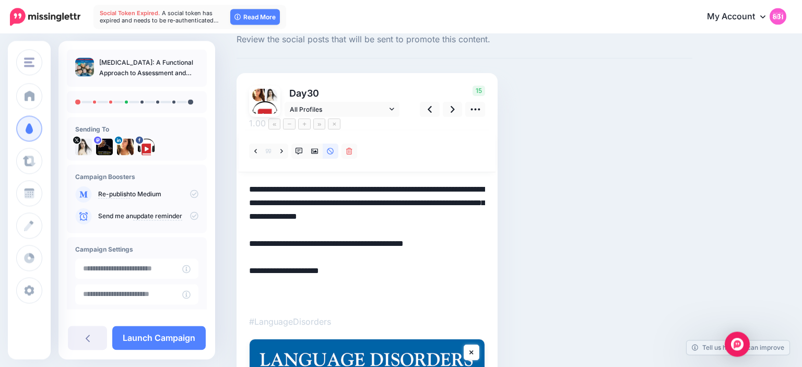
scroll to position [0, 0]
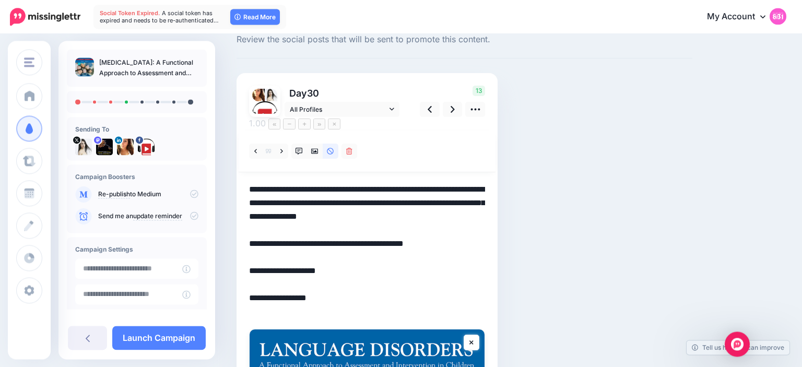
click at [569, 212] on div "Social Posts Review the social posts that will be sent to promote this content.…" at bounding box center [465, 368] width 472 height 702
click at [412, 217] on textarea "**********" at bounding box center [367, 251] width 236 height 136
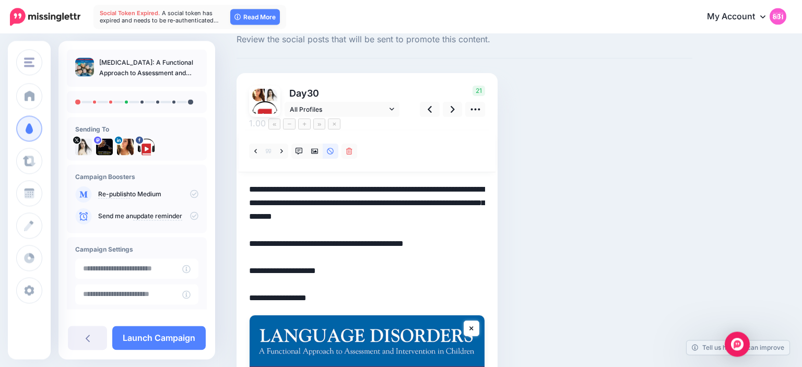
click at [279, 183] on textarea "**********" at bounding box center [367, 244] width 236 height 122
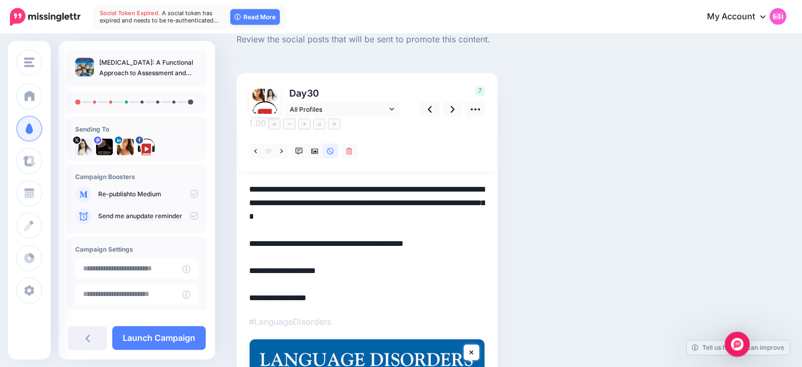
type textarea "**********"
click at [548, 197] on div "Social Posts Review the social posts that will be sent to promote this content.…" at bounding box center [465, 373] width 472 height 712
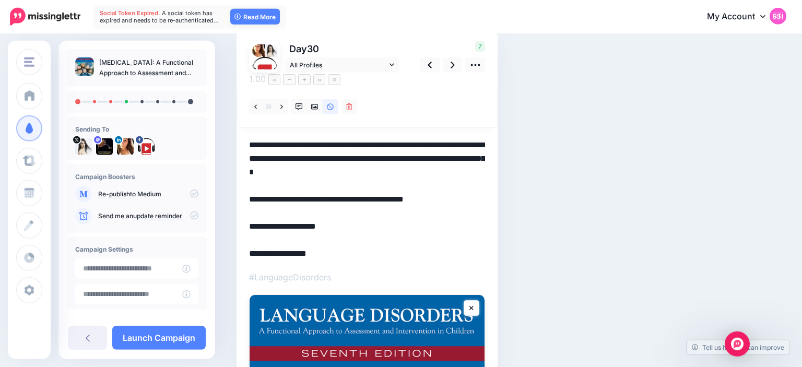
scroll to position [35, 0]
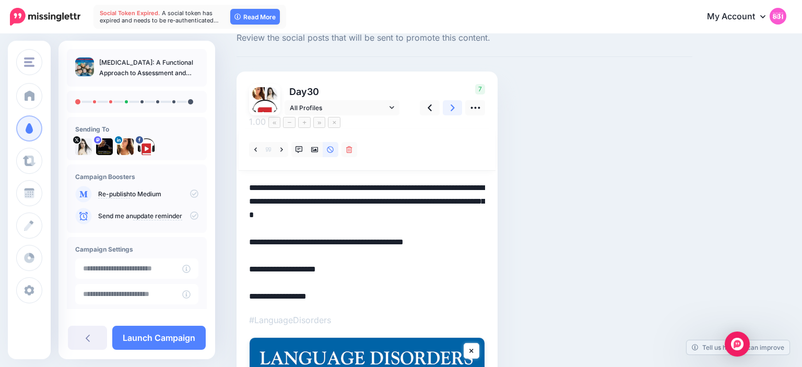
click at [456, 103] on link at bounding box center [453, 107] width 20 height 15
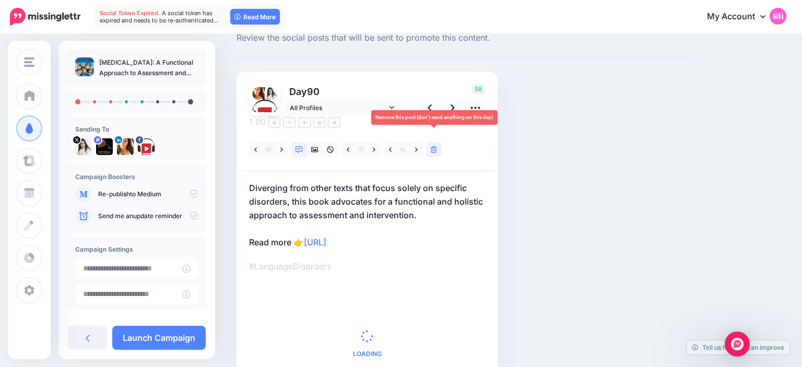
click at [436, 146] on icon at bounding box center [434, 149] width 6 height 7
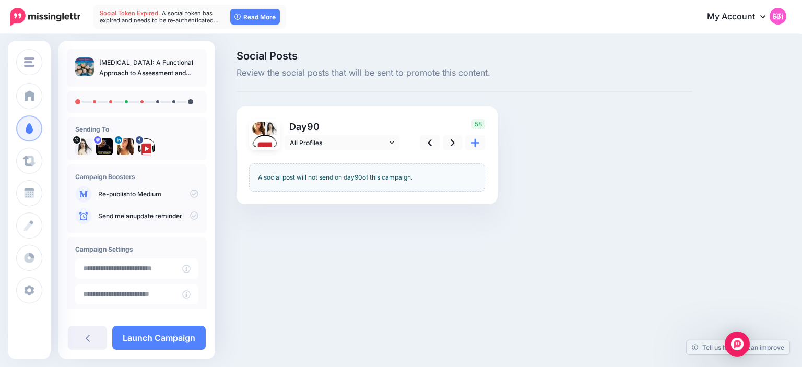
scroll to position [0, 0]
click at [451, 140] on icon at bounding box center [453, 142] width 4 height 7
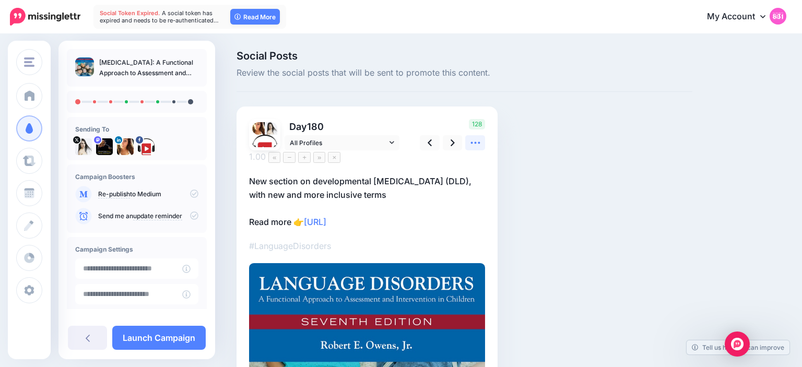
click at [476, 146] on icon at bounding box center [475, 142] width 11 height 11
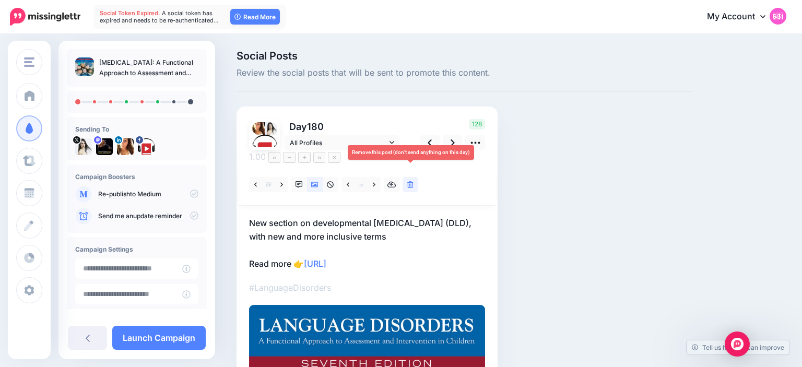
click at [407, 177] on link at bounding box center [411, 184] width 16 height 15
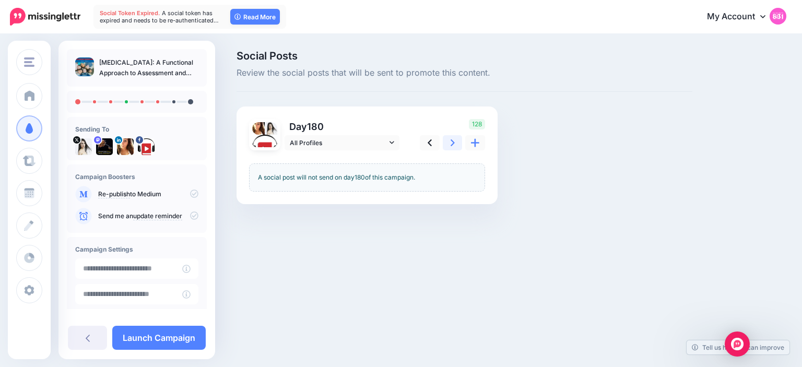
click at [454, 138] on icon at bounding box center [453, 142] width 4 height 11
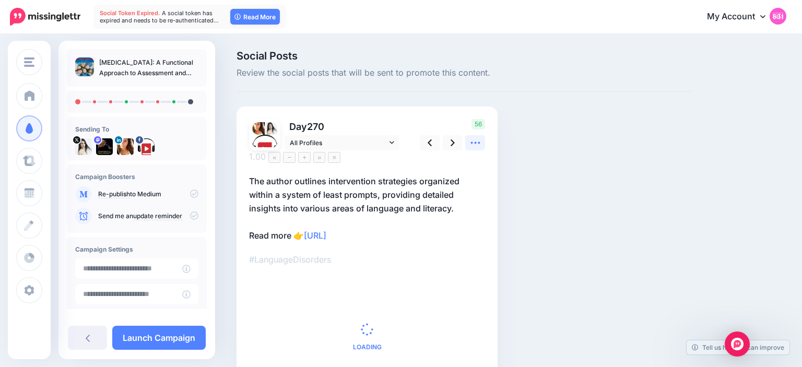
click at [474, 141] on icon at bounding box center [475, 142] width 11 height 11
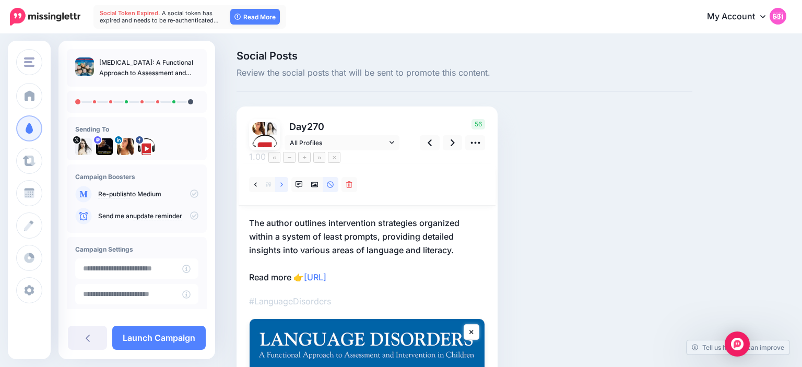
click at [280, 177] on link at bounding box center [281, 184] width 13 height 15
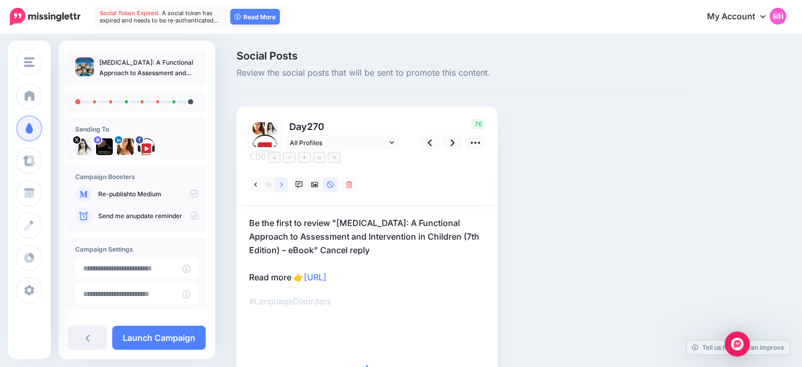
click at [280, 177] on link at bounding box center [281, 184] width 13 height 15
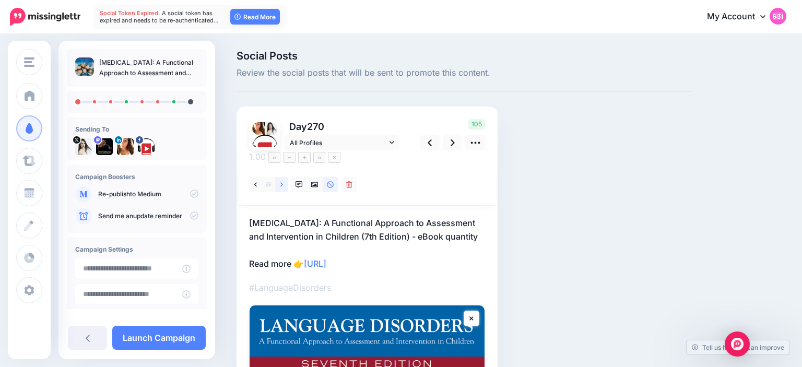
click at [280, 177] on link at bounding box center [281, 184] width 13 height 15
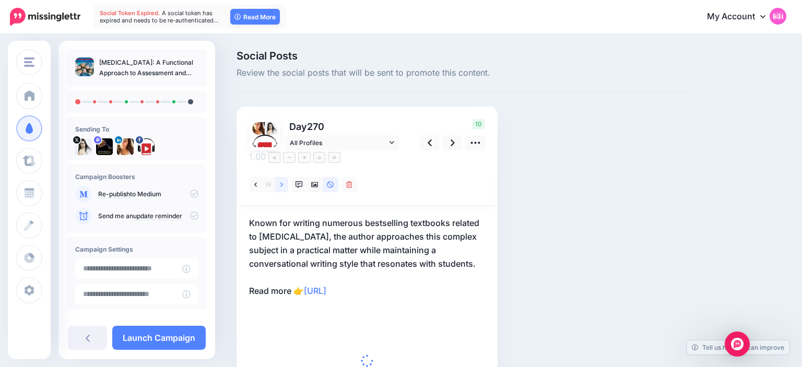
click at [280, 177] on link at bounding box center [281, 184] width 13 height 15
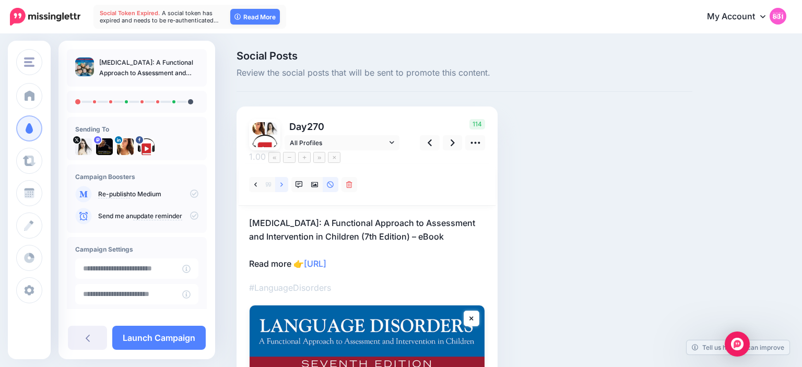
click at [280, 177] on link at bounding box center [281, 184] width 13 height 15
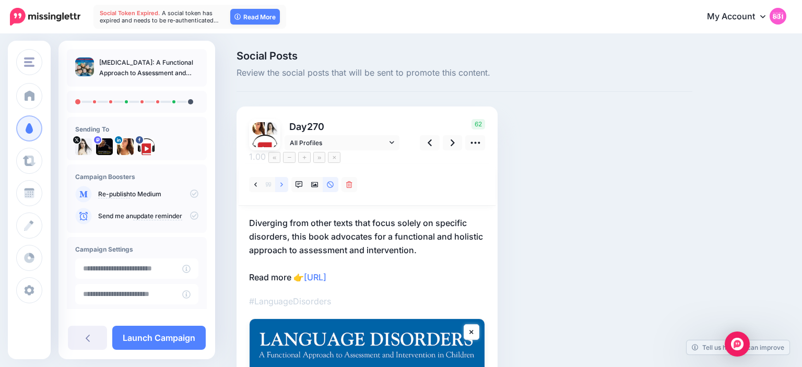
click at [280, 177] on link at bounding box center [281, 184] width 13 height 15
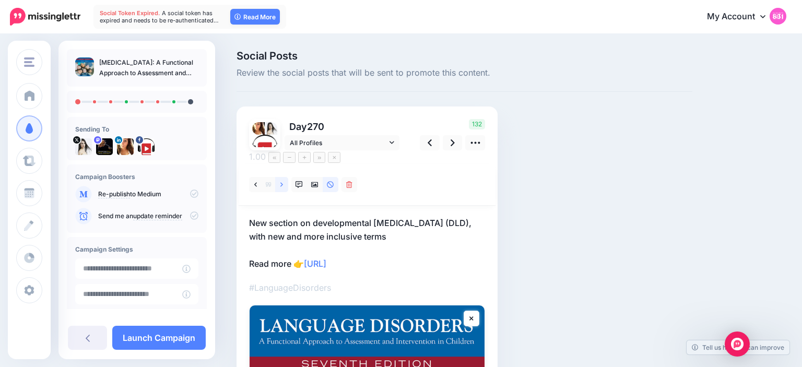
click at [280, 177] on link at bounding box center [281, 184] width 13 height 15
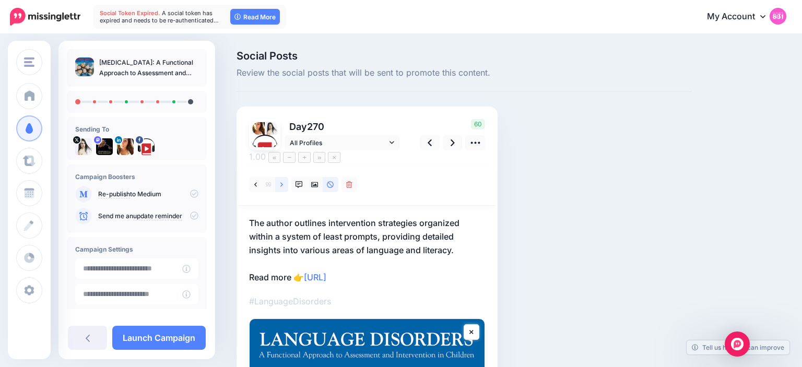
click at [280, 177] on link at bounding box center [281, 184] width 13 height 15
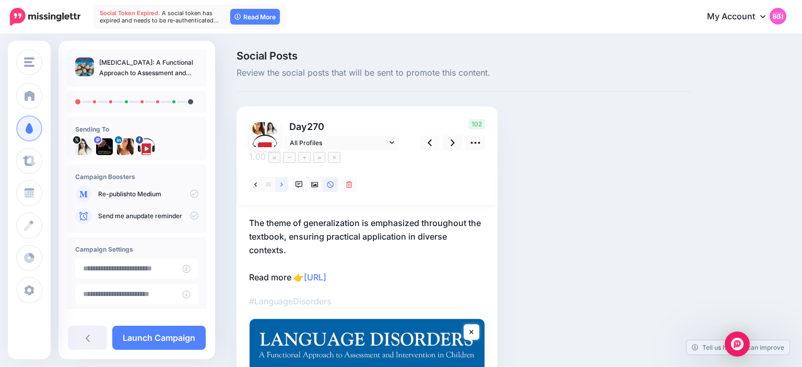
click at [280, 177] on link at bounding box center [281, 184] width 13 height 15
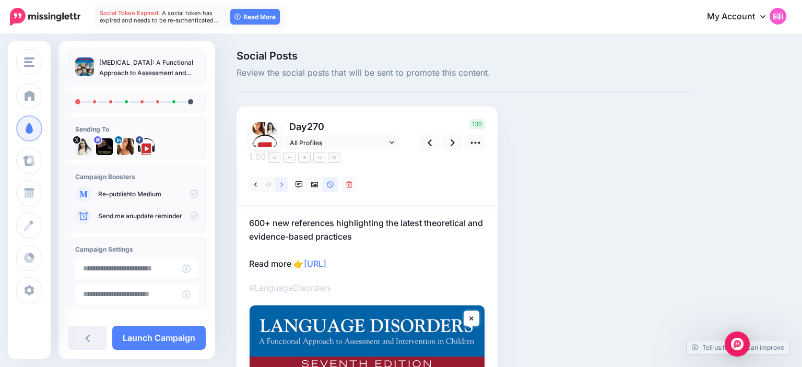
click at [280, 177] on link at bounding box center [281, 184] width 13 height 15
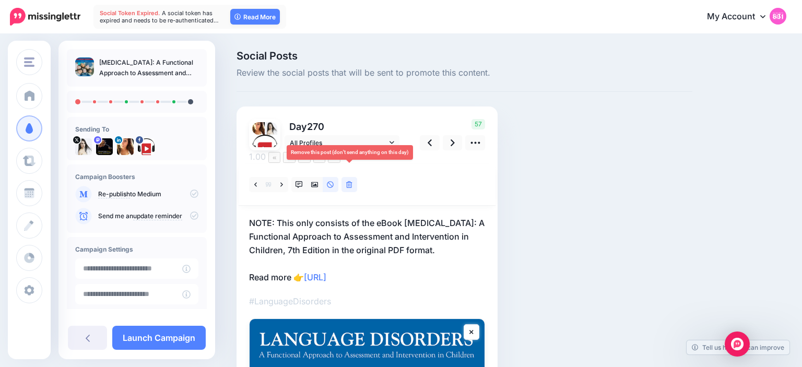
click at [352, 181] on icon at bounding box center [349, 184] width 6 height 7
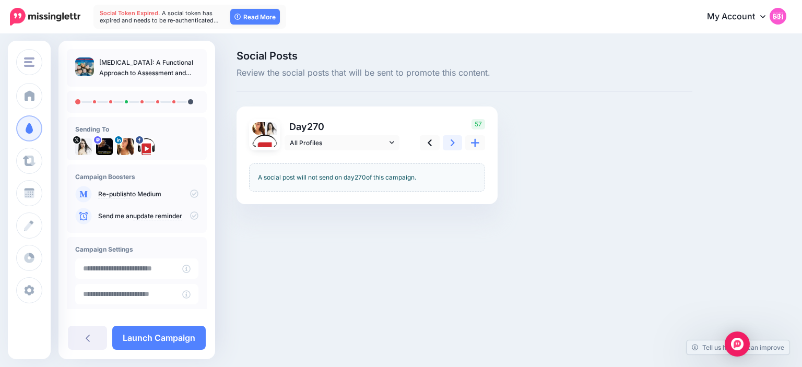
click at [452, 149] on link at bounding box center [453, 142] width 20 height 15
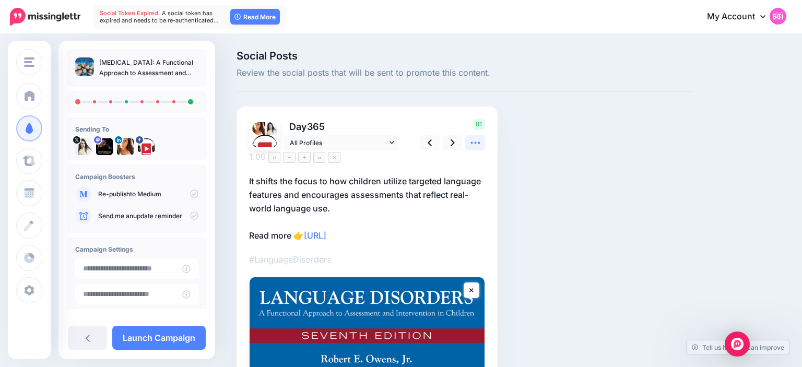
click at [476, 145] on icon at bounding box center [475, 142] width 11 height 11
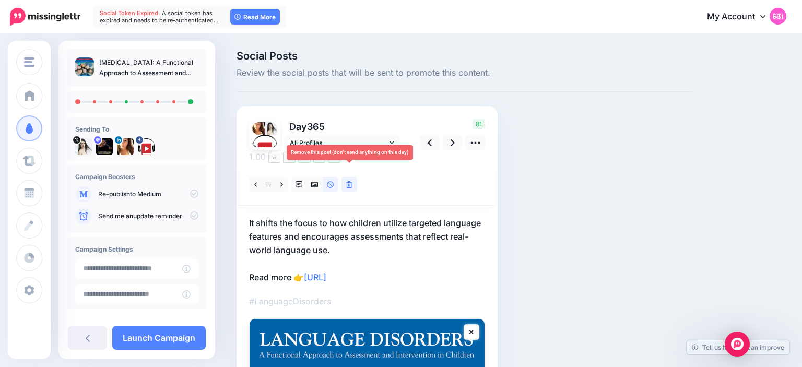
click at [347, 181] on icon at bounding box center [349, 184] width 6 height 7
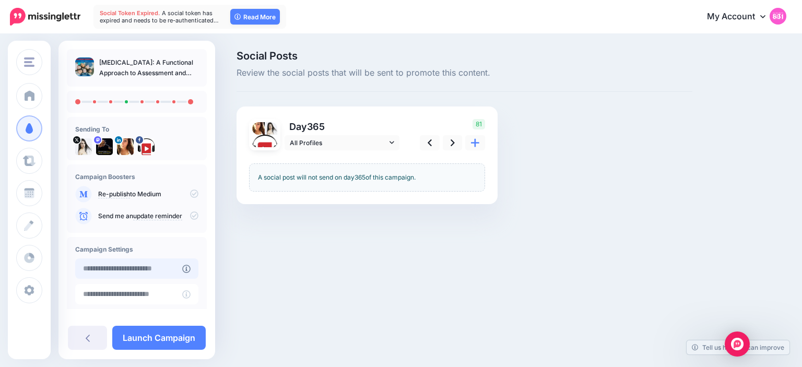
type input "**********"
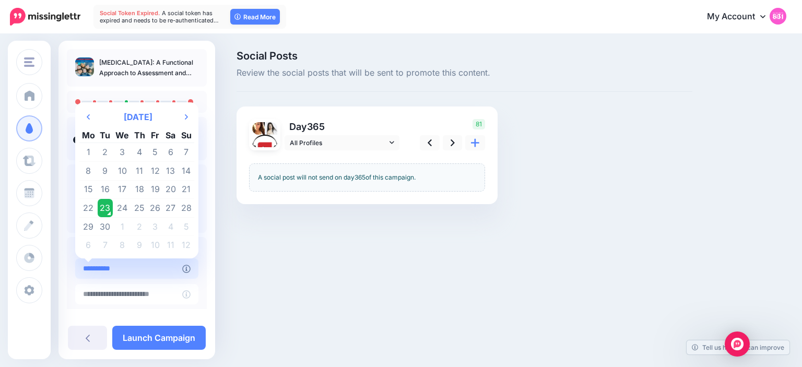
click at [147, 268] on input "**********" at bounding box center [128, 269] width 107 height 20
click at [107, 212] on td "23" at bounding box center [106, 208] width 16 height 19
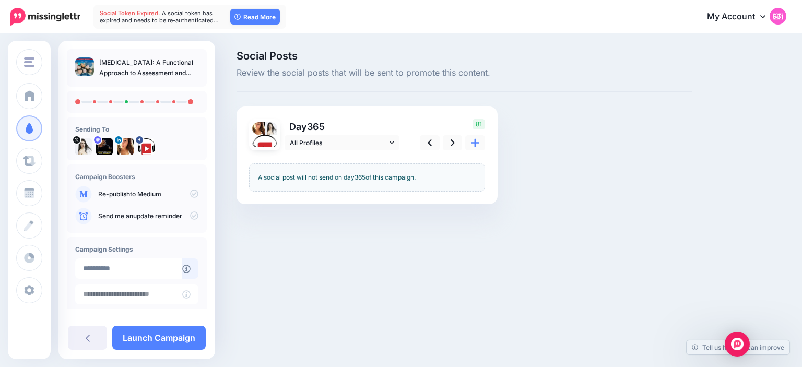
scroll to position [79, 0]
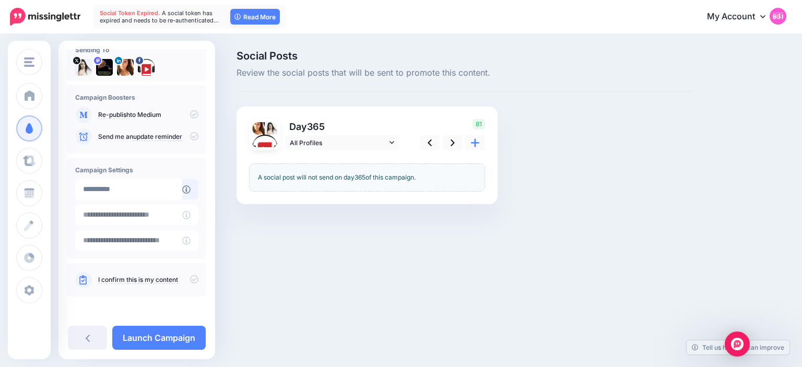
click at [192, 278] on icon at bounding box center [194, 279] width 8 height 8
click at [174, 333] on link "Launch Campaign" at bounding box center [159, 338] width 94 height 24
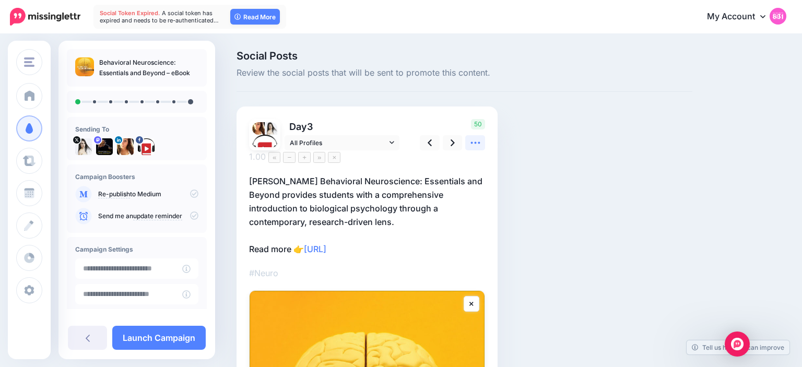
click at [476, 148] on link at bounding box center [475, 142] width 20 height 15
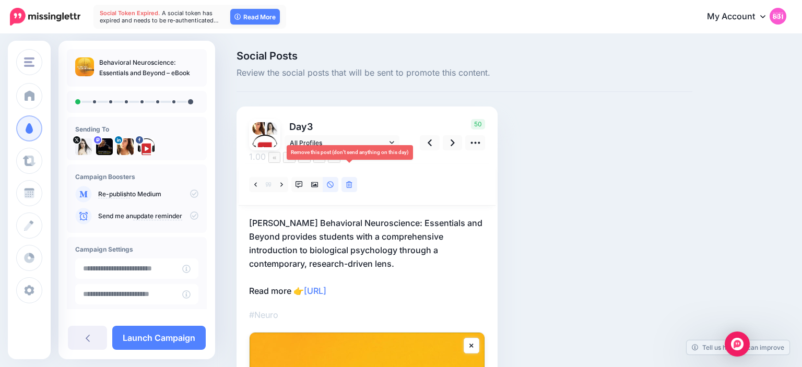
click at [348, 181] on icon at bounding box center [349, 184] width 6 height 7
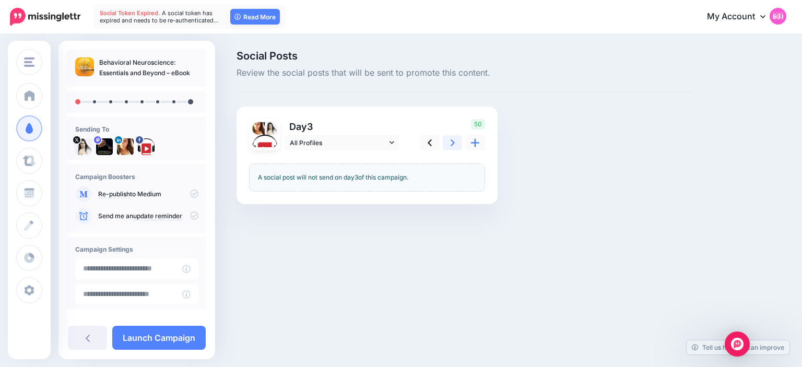
click at [457, 143] on link at bounding box center [453, 142] width 20 height 15
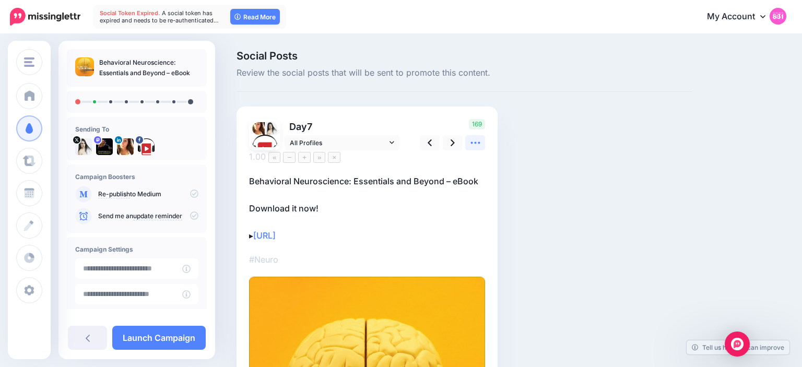
click at [471, 143] on icon at bounding box center [475, 143] width 9 height 2
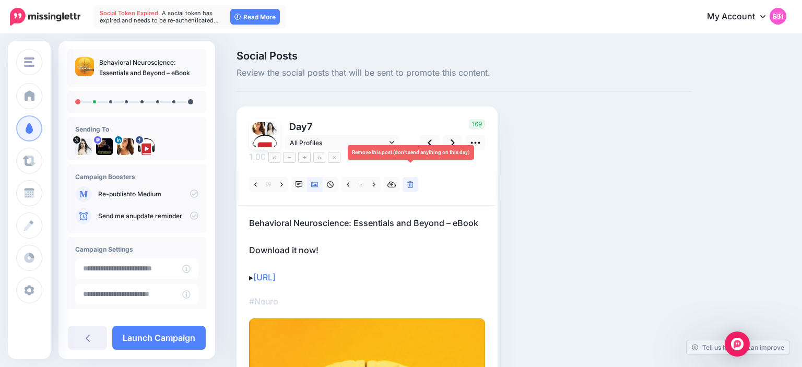
click at [412, 181] on icon at bounding box center [410, 184] width 6 height 7
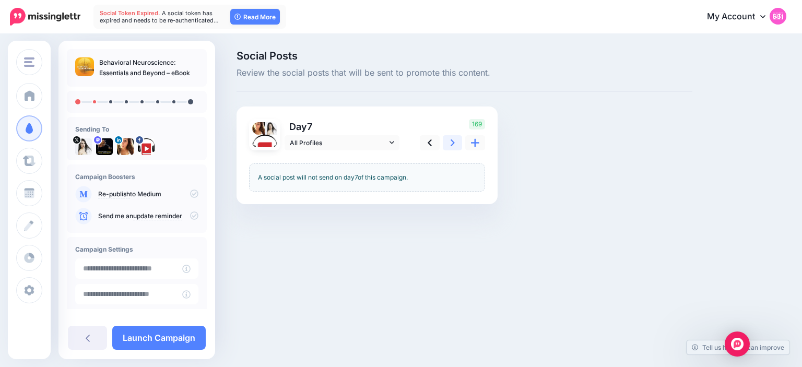
click at [454, 139] on icon at bounding box center [453, 142] width 4 height 11
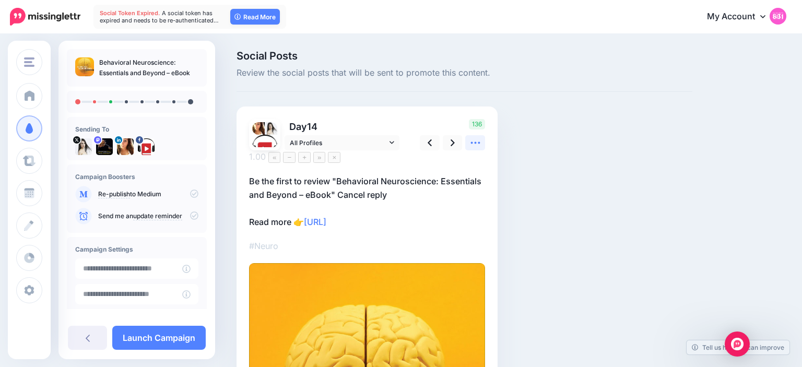
click at [475, 139] on icon at bounding box center [475, 142] width 11 height 11
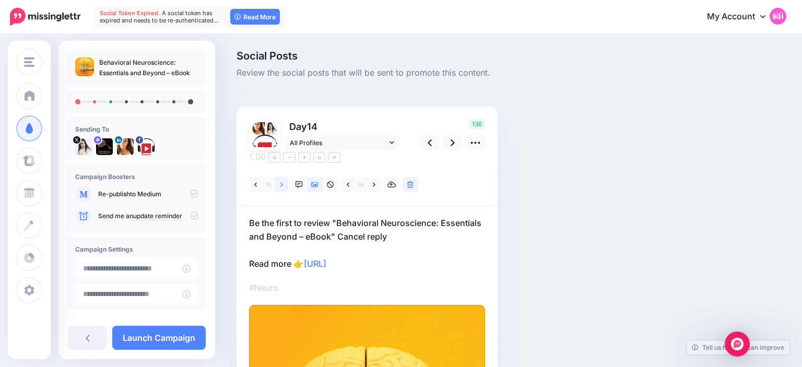
click at [283, 181] on icon at bounding box center [282, 184] width 3 height 7
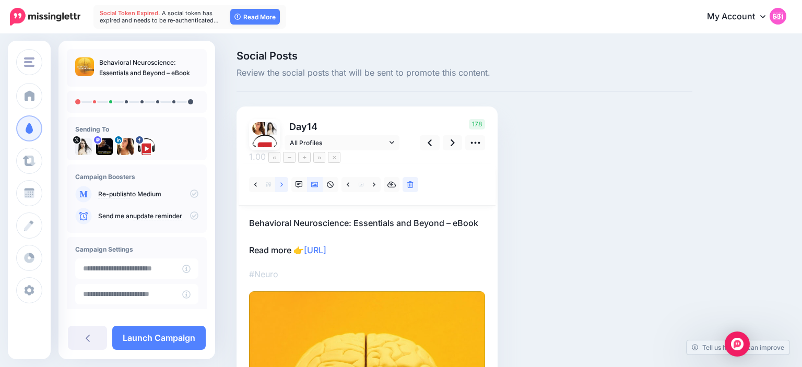
click at [283, 181] on icon at bounding box center [282, 184] width 3 height 7
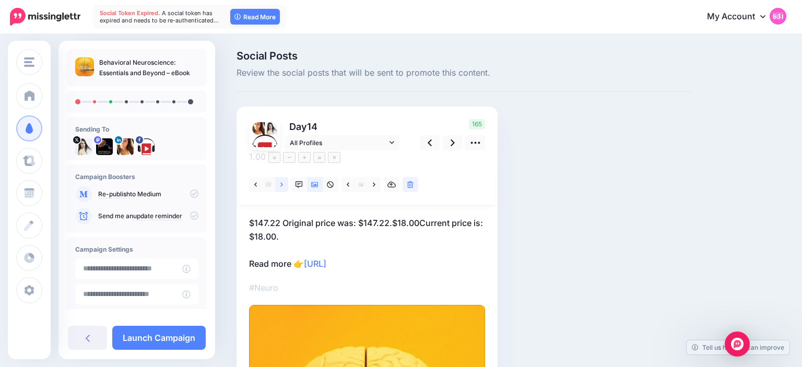
click at [283, 181] on icon at bounding box center [282, 184] width 3 height 7
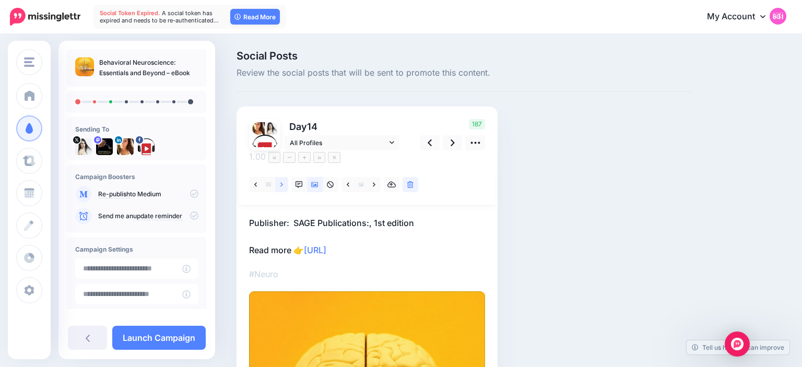
click at [283, 181] on icon at bounding box center [282, 184] width 3 height 7
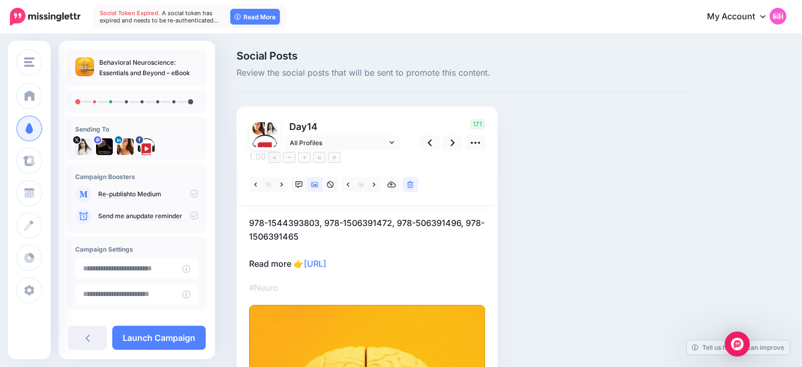
click at [329, 220] on p "978-1544393803, 978-1506391472, 978-506391496, 978-1506391465 Read more 👉 [URL]" at bounding box center [367, 243] width 236 height 54
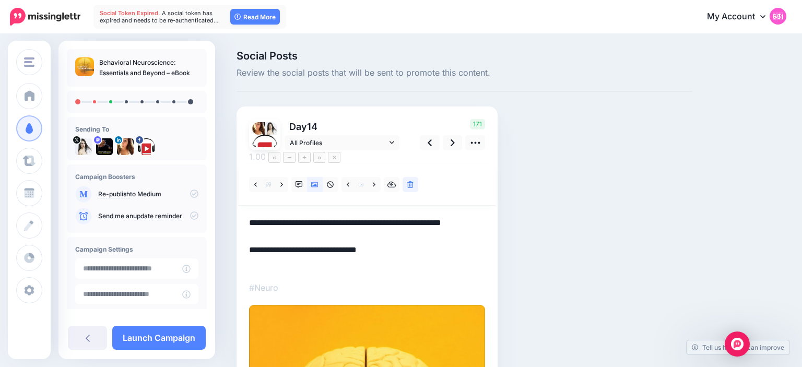
drag, startPoint x: 329, startPoint y: 220, endPoint x: 259, endPoint y: 206, distance: 71.0
click at [259, 216] on textarea "**********" at bounding box center [367, 243] width 236 height 54
click at [281, 177] on link at bounding box center [281, 184] width 13 height 15
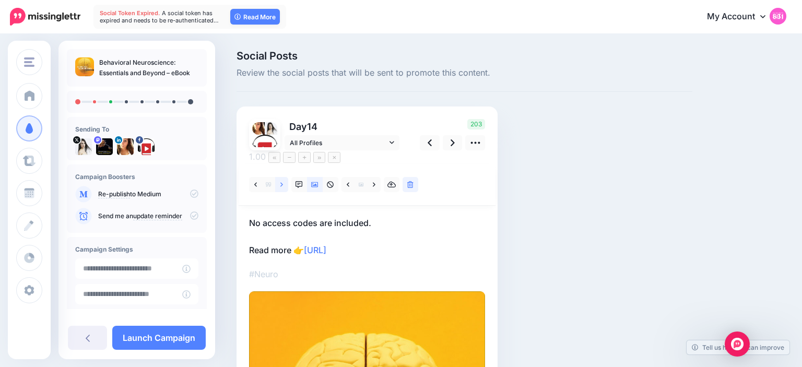
click at [281, 177] on link at bounding box center [281, 184] width 13 height 15
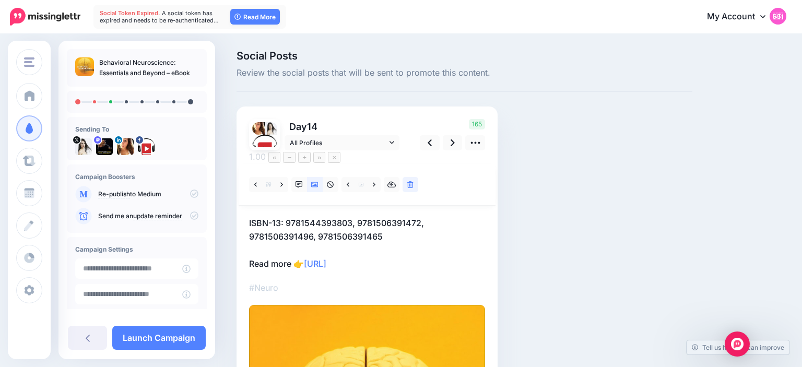
click at [389, 221] on p "ISBN-13: 9781544393803, 9781506391472, 9781506391496, 9781506391465 Read more 👉…" at bounding box center [367, 243] width 236 height 54
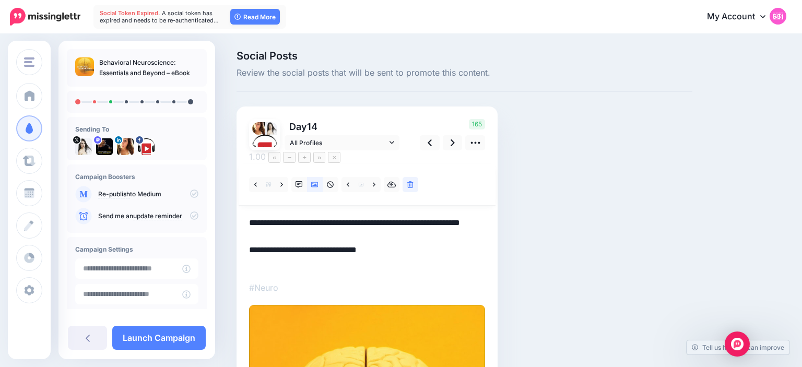
click at [389, 221] on textarea "**********" at bounding box center [367, 243] width 236 height 54
paste textarea "**********"
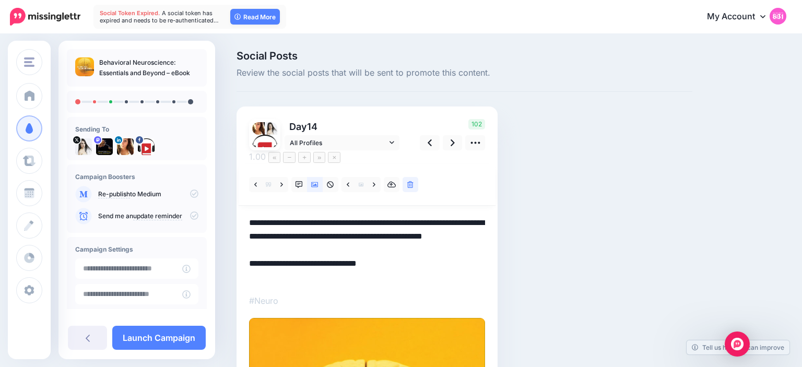
drag, startPoint x: 470, startPoint y: 237, endPoint x: 246, endPoint y: 205, distance: 226.9
click at [249, 216] on textarea "**********" at bounding box center [367, 249] width 236 height 67
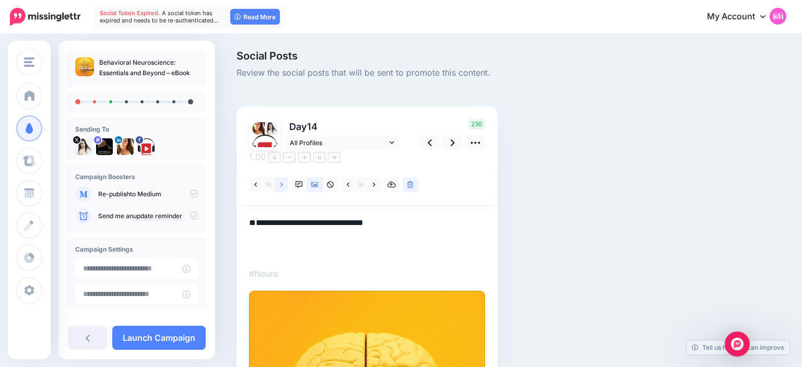
click at [281, 182] on icon at bounding box center [282, 184] width 3 height 4
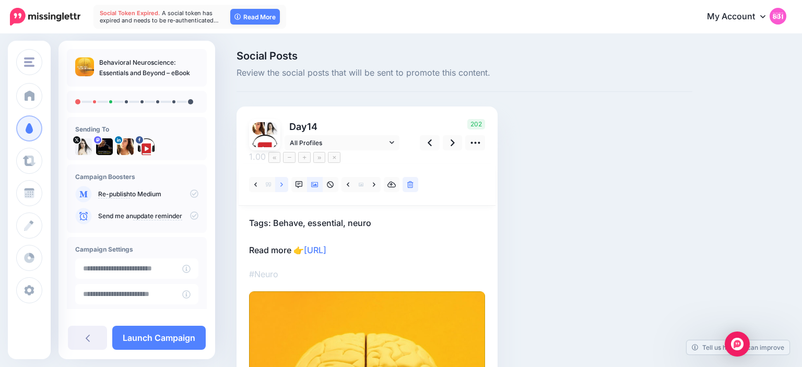
click at [281, 182] on icon at bounding box center [282, 184] width 3 height 4
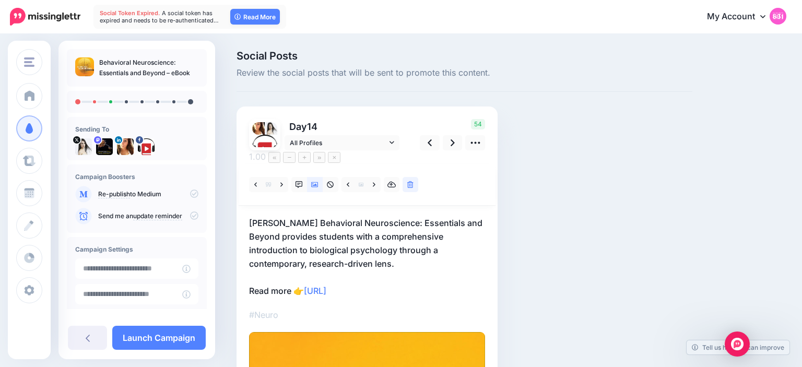
click at [365, 246] on p "[PERSON_NAME] Behavioral Neuroscience: Essentials and Beyond provides students …" at bounding box center [367, 256] width 236 height 81
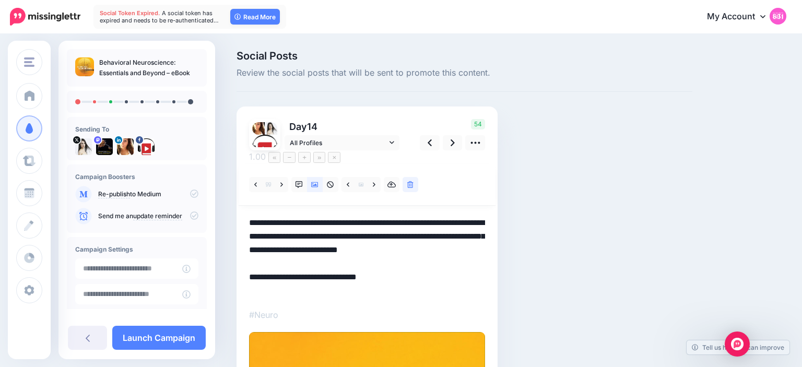
click at [342, 249] on textarea "**********" at bounding box center [367, 256] width 236 height 81
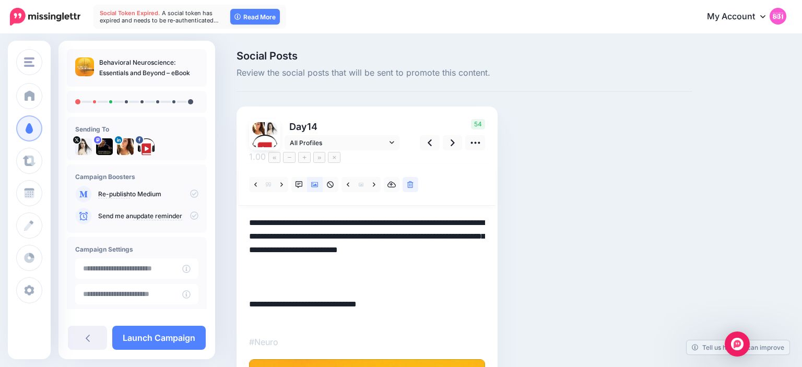
paste textarea "**********"
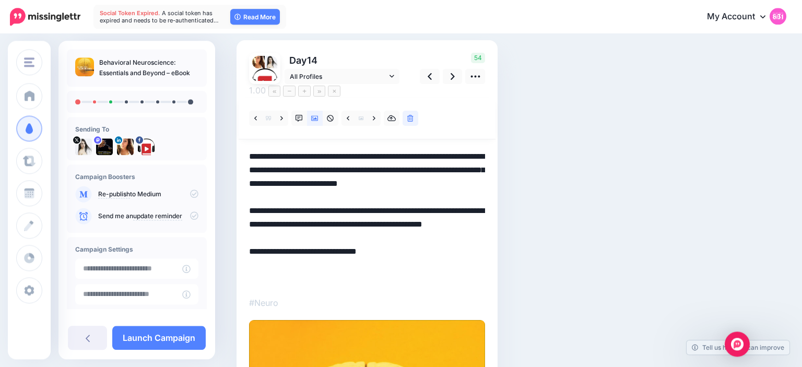
scroll to position [72, 0]
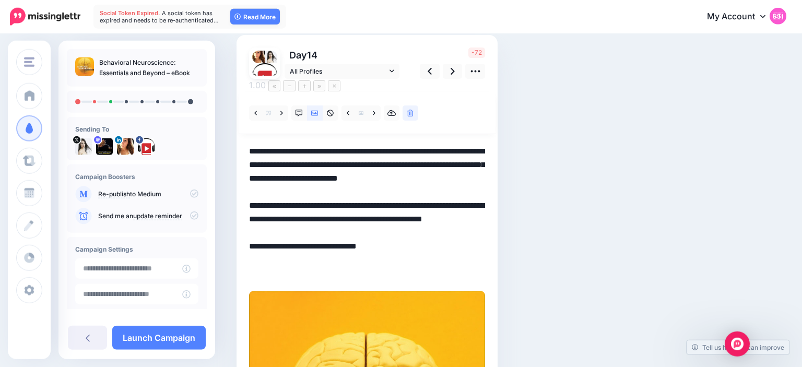
click at [284, 204] on textarea "**********" at bounding box center [367, 213] width 236 height 136
click at [292, 256] on textarea "**********" at bounding box center [367, 213] width 236 height 136
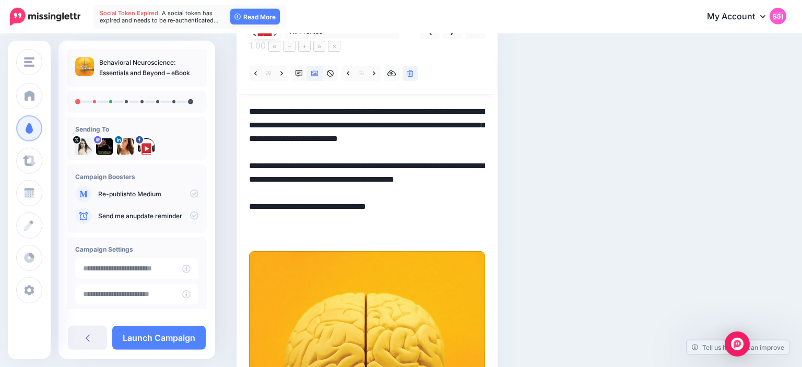
scroll to position [110, 0]
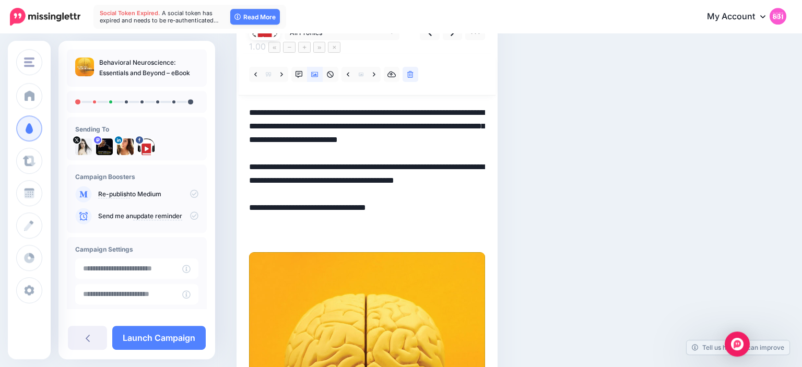
click at [336, 141] on textarea "**********" at bounding box center [367, 174] width 236 height 136
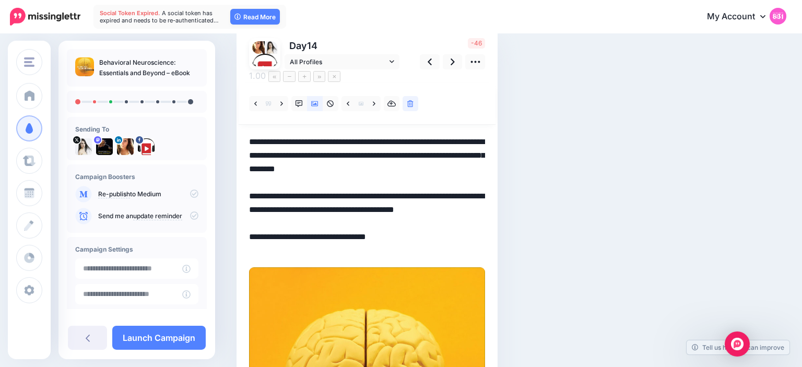
scroll to position [76, 0]
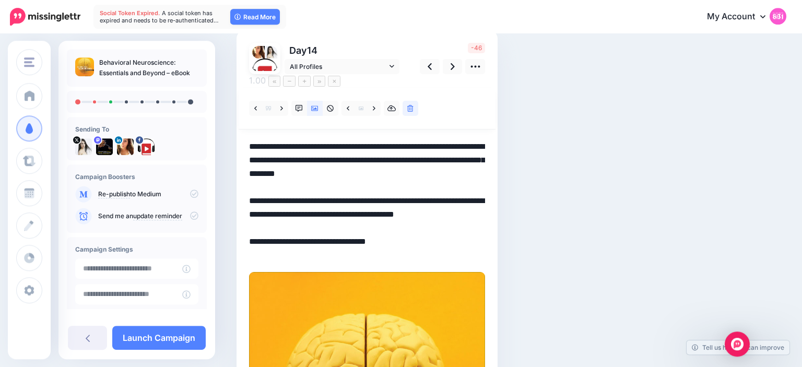
click at [402, 213] on textarea "**********" at bounding box center [367, 201] width 236 height 122
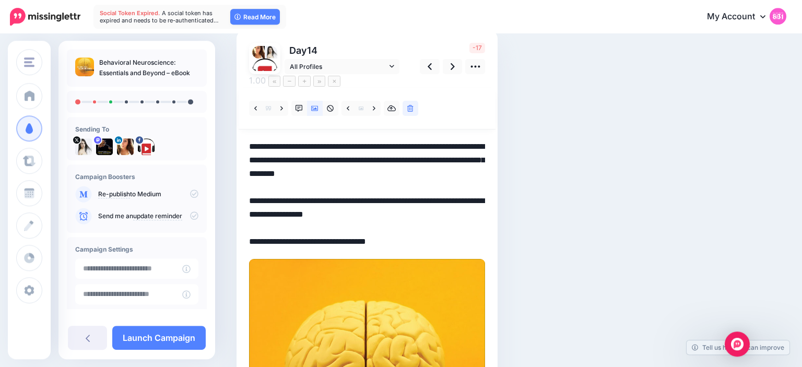
click at [318, 200] on textarea "**********" at bounding box center [367, 194] width 236 height 109
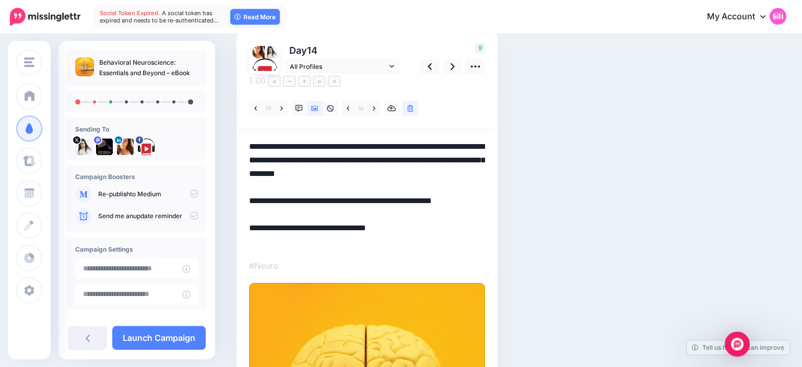
scroll to position [0, 0]
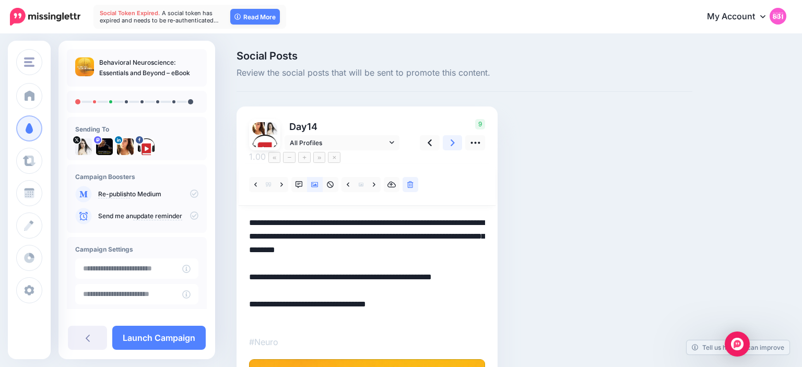
type textarea "**********"
click at [454, 142] on icon at bounding box center [453, 142] width 4 height 11
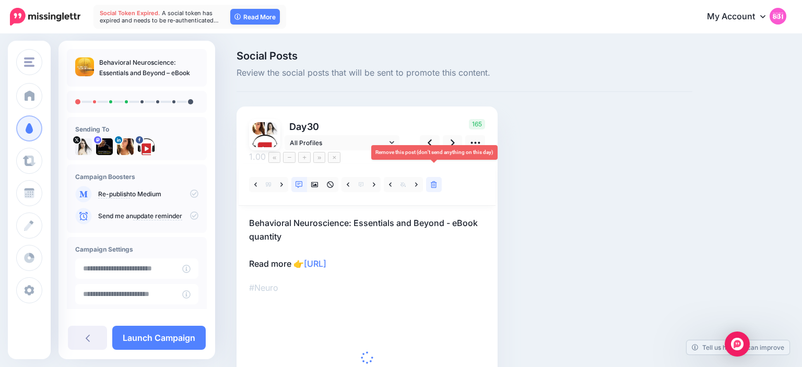
click at [435, 181] on icon at bounding box center [434, 184] width 6 height 7
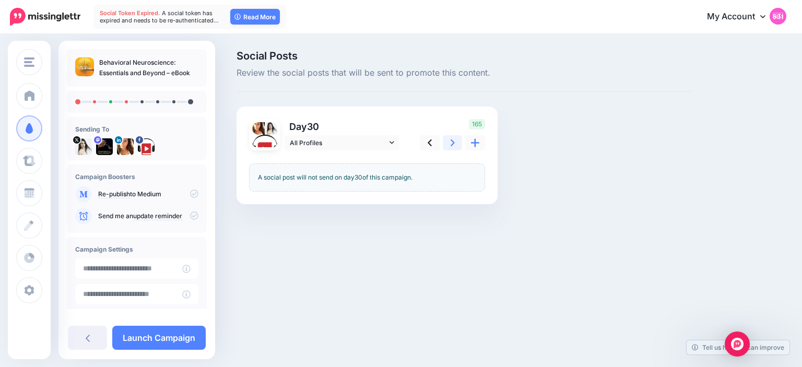
click at [452, 137] on link at bounding box center [453, 142] width 20 height 15
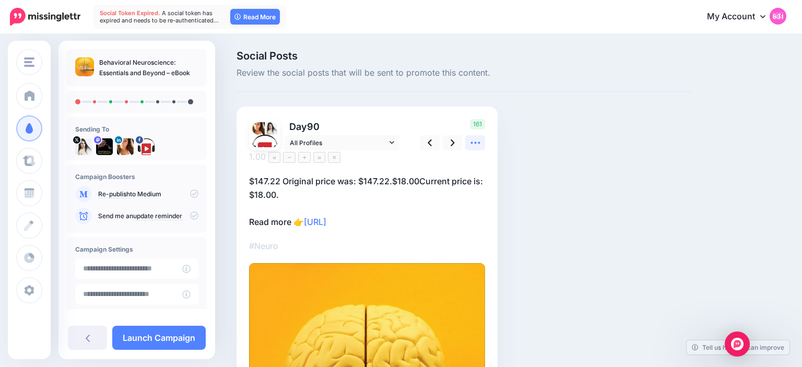
click at [478, 143] on icon at bounding box center [475, 142] width 11 height 11
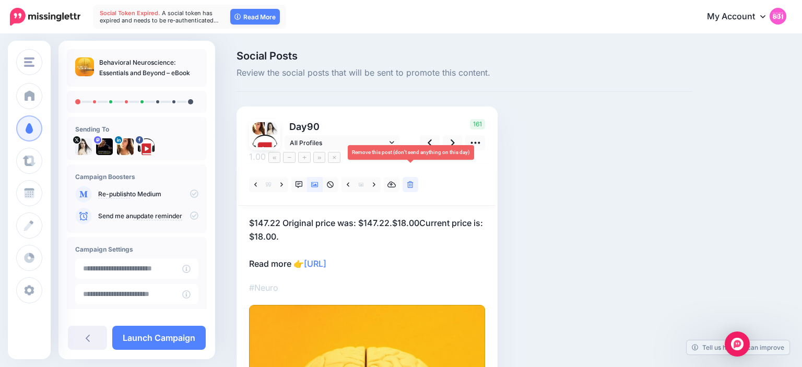
click at [409, 181] on icon at bounding box center [410, 184] width 6 height 7
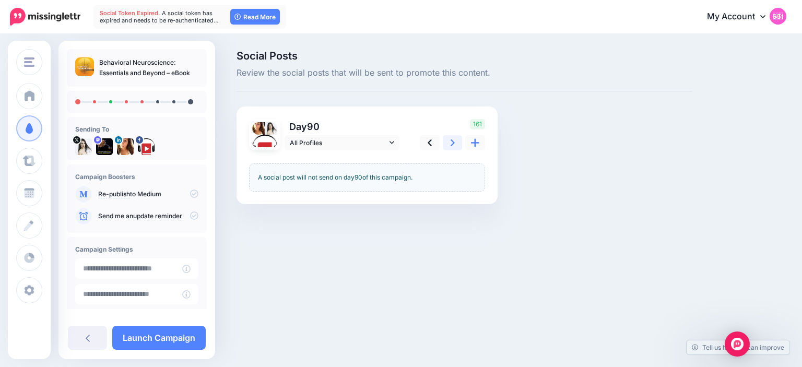
click at [459, 141] on link at bounding box center [453, 142] width 20 height 15
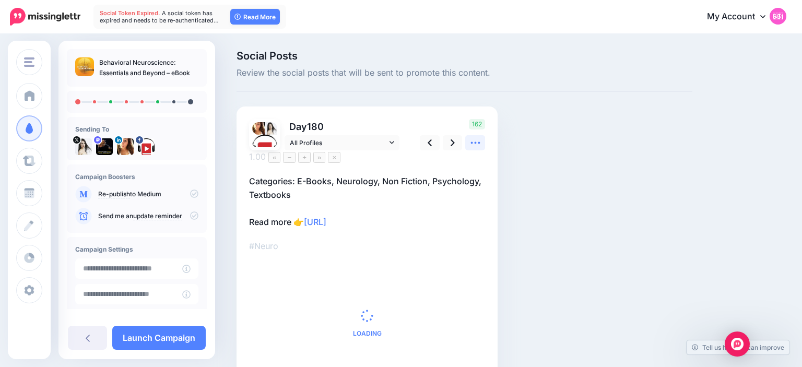
click at [473, 145] on icon at bounding box center [475, 142] width 11 height 11
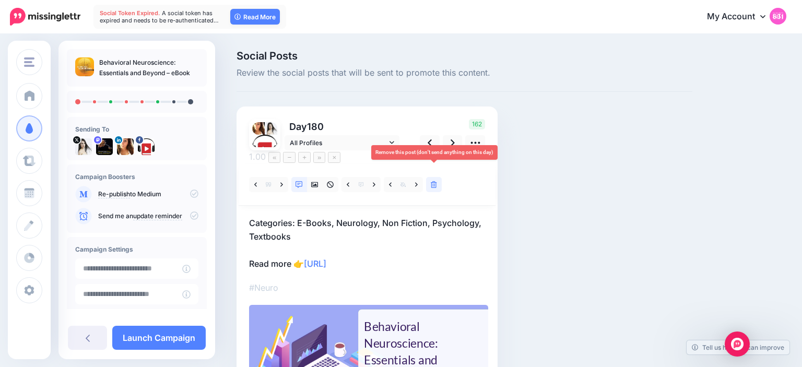
click at [437, 181] on icon at bounding box center [434, 184] width 6 height 7
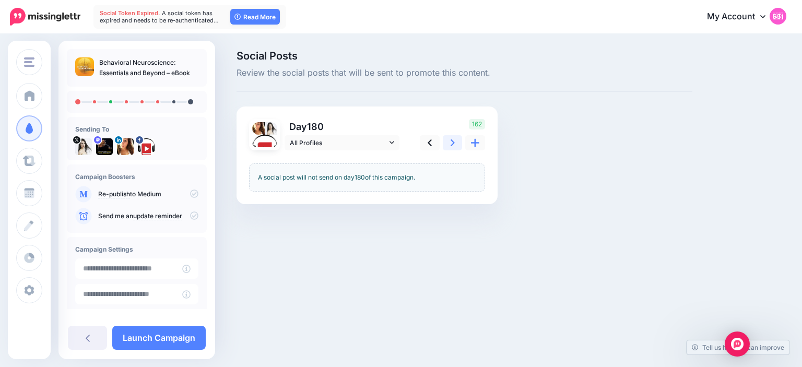
click at [451, 136] on link at bounding box center [453, 142] width 20 height 15
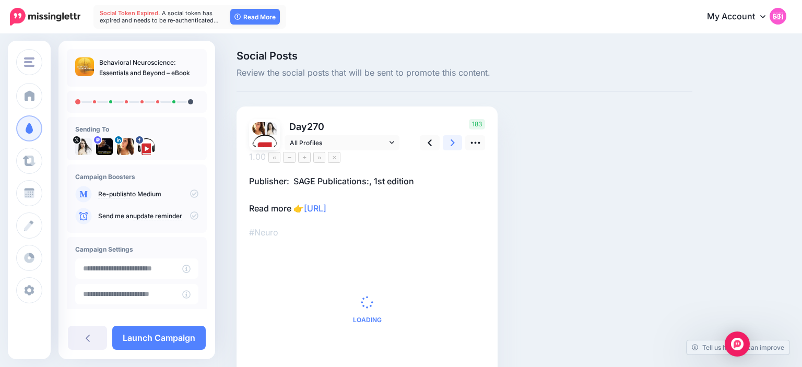
click at [462, 145] on link at bounding box center [453, 142] width 20 height 15
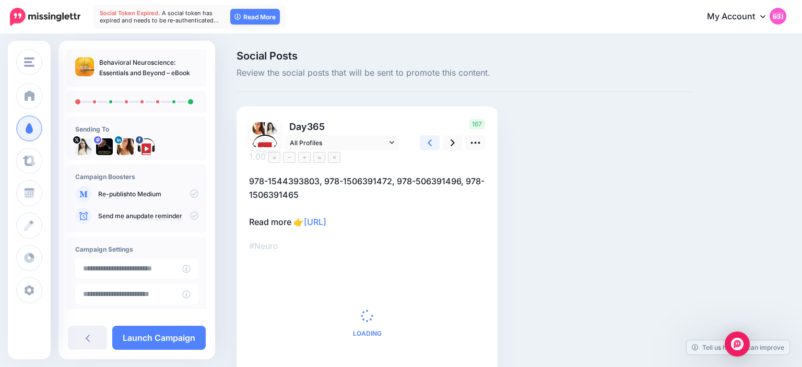
click at [429, 145] on icon at bounding box center [430, 142] width 4 height 11
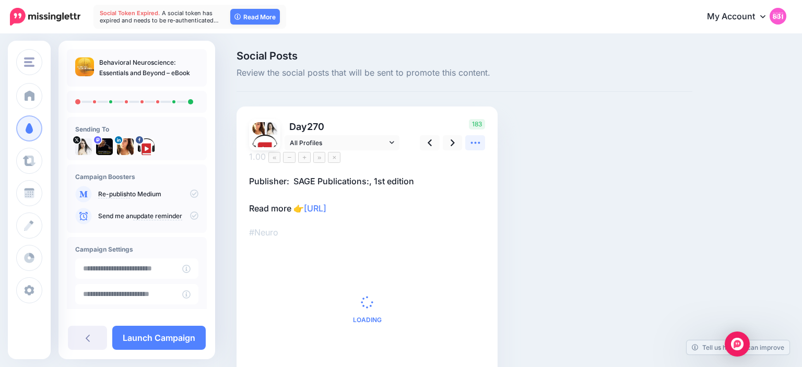
click at [472, 144] on icon at bounding box center [475, 143] width 9 height 2
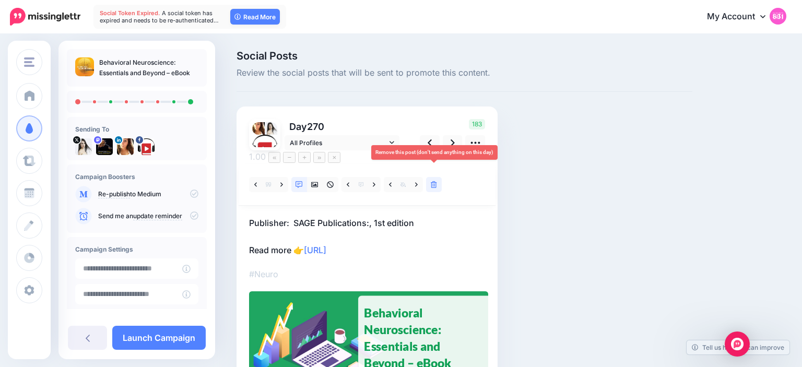
click at [433, 181] on icon at bounding box center [434, 184] width 6 height 7
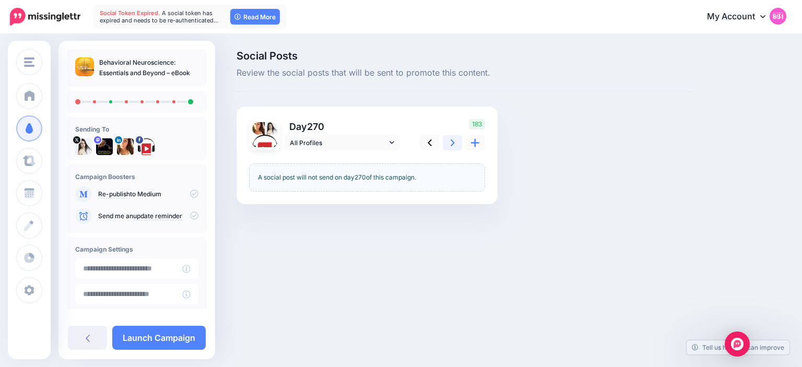
click at [449, 141] on link at bounding box center [453, 142] width 20 height 15
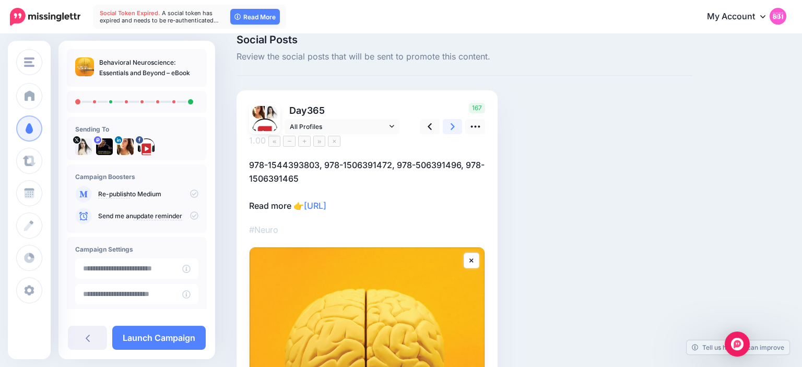
scroll to position [15, 0]
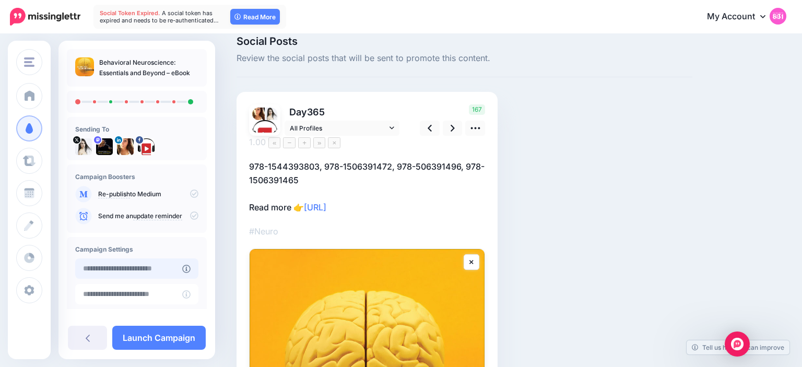
type input "**********"
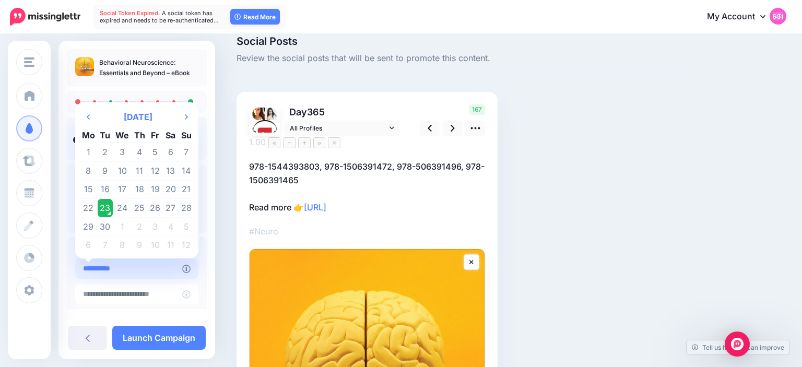
click at [155, 271] on input "**********" at bounding box center [128, 269] width 107 height 20
click at [107, 203] on td "23" at bounding box center [106, 208] width 16 height 19
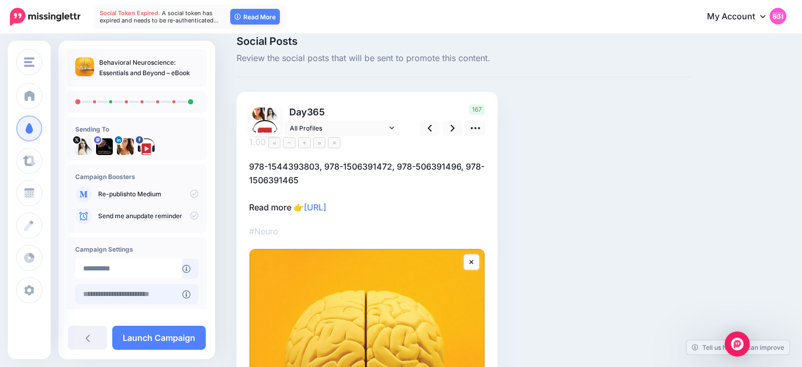
scroll to position [79, 0]
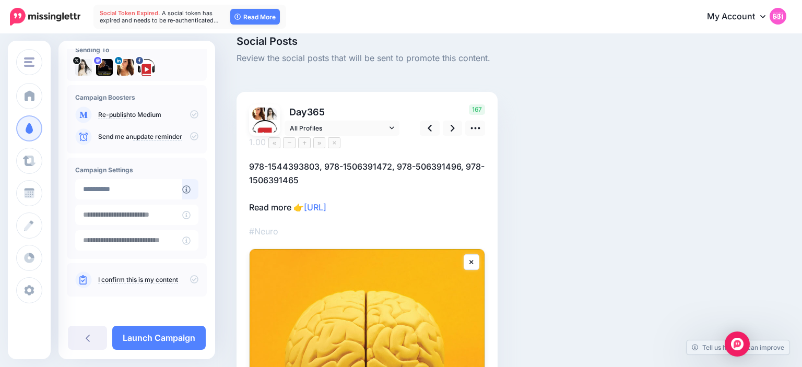
click at [196, 278] on icon at bounding box center [194, 279] width 8 height 8
click at [178, 332] on link "Launch Campaign" at bounding box center [159, 338] width 94 height 24
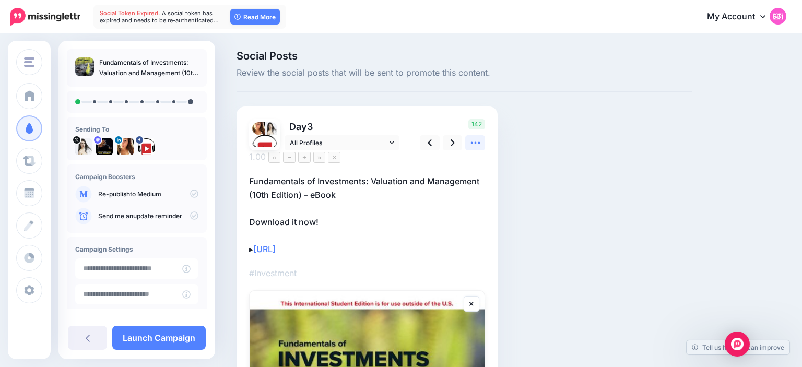
click at [483, 144] on link at bounding box center [475, 142] width 20 height 15
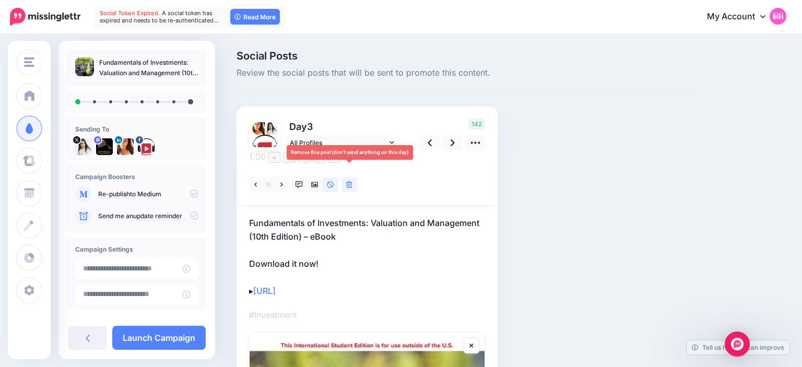
click at [347, 181] on icon at bounding box center [349, 184] width 6 height 7
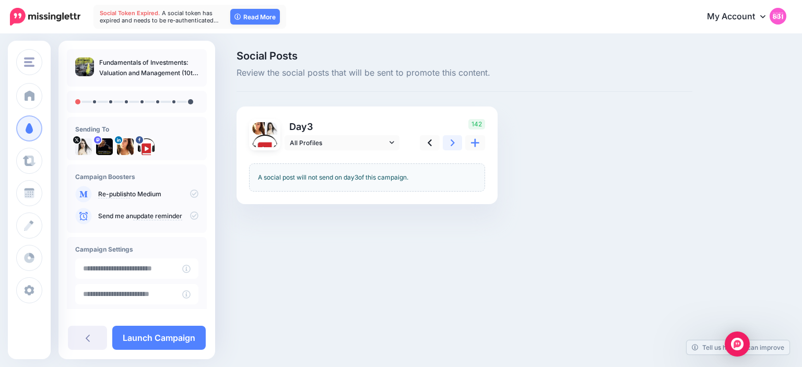
click at [452, 144] on icon at bounding box center [453, 142] width 4 height 11
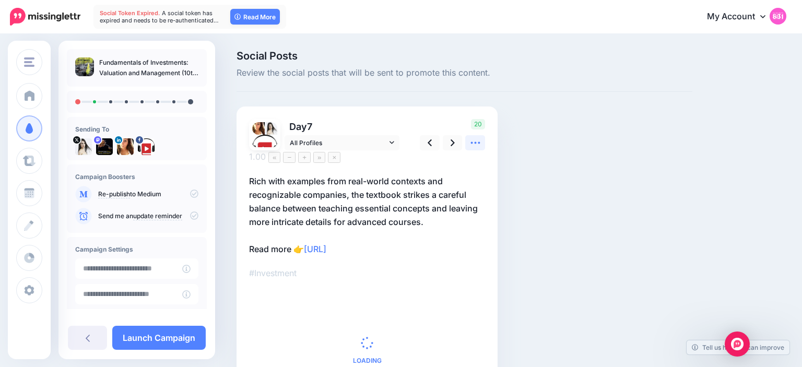
click at [480, 144] on icon at bounding box center [475, 142] width 11 height 11
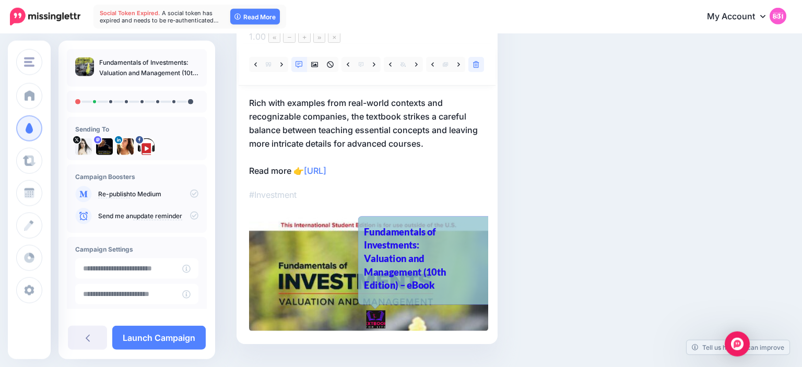
scroll to position [130, 0]
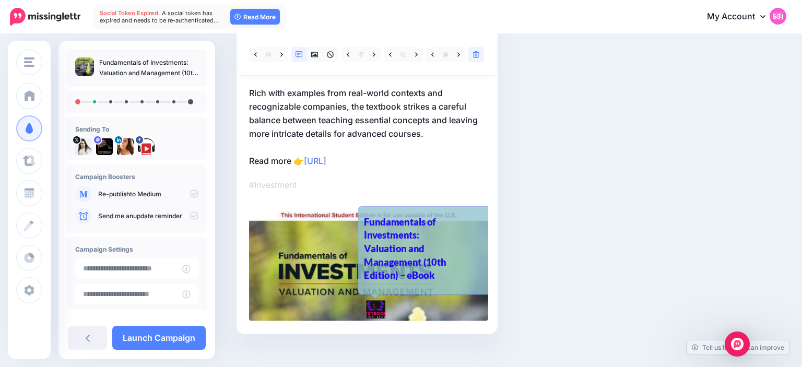
click at [410, 250] on div "Fundamentals of Investments: Valuation and Management (10th Edition) – eBook" at bounding box center [413, 248] width 98 height 67
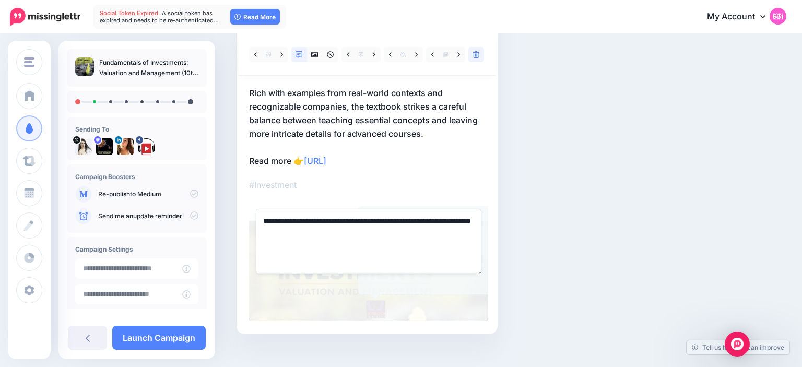
click at [306, 218] on textarea "**********" at bounding box center [369, 241] width 226 height 65
type textarea "**********"
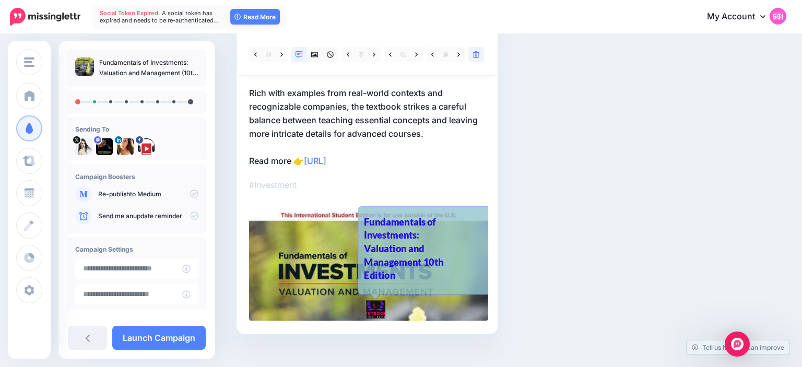
click at [520, 146] on div "Social Posts Review the social posts that will be sent to promote this content.…" at bounding box center [465, 143] width 472 height 445
click at [248, 89] on div "Day 7 All Profiles" at bounding box center [367, 155] width 261 height 358
click at [249, 85] on div "Day 7 All Profiles" at bounding box center [367, 155] width 261 height 358
click at [253, 86] on p "Rich with examples from real-world contexts and recognizable companies, the tex…" at bounding box center [367, 126] width 236 height 81
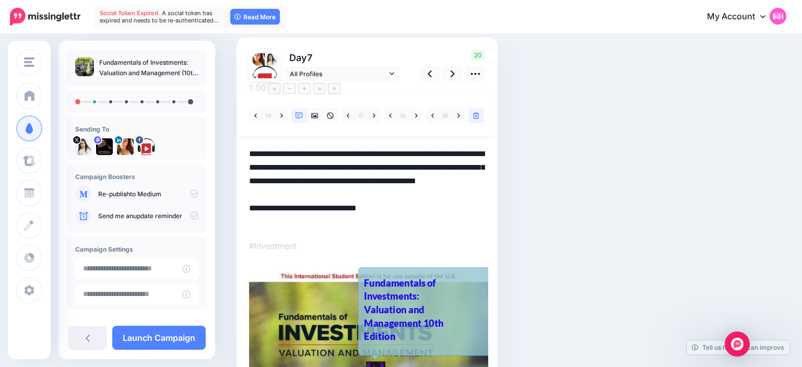
click at [252, 147] on textarea "**********" at bounding box center [367, 187] width 236 height 81
paste textarea "**********"
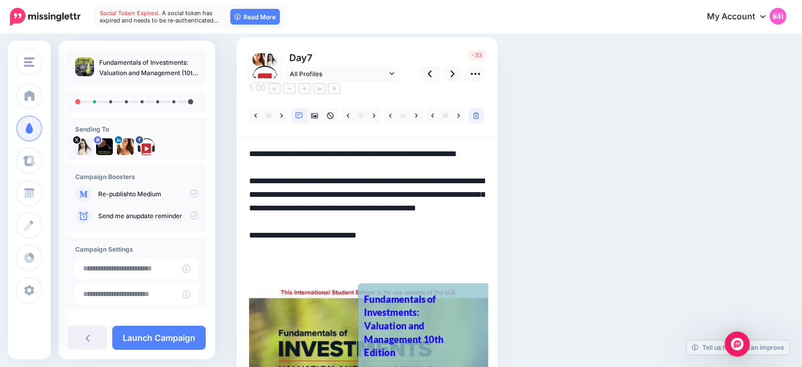
click at [291, 252] on textarea "**********" at bounding box center [367, 208] width 236 height 122
click at [358, 191] on textarea "**********" at bounding box center [367, 208] width 236 height 122
click at [431, 223] on textarea "**********" at bounding box center [367, 208] width 236 height 122
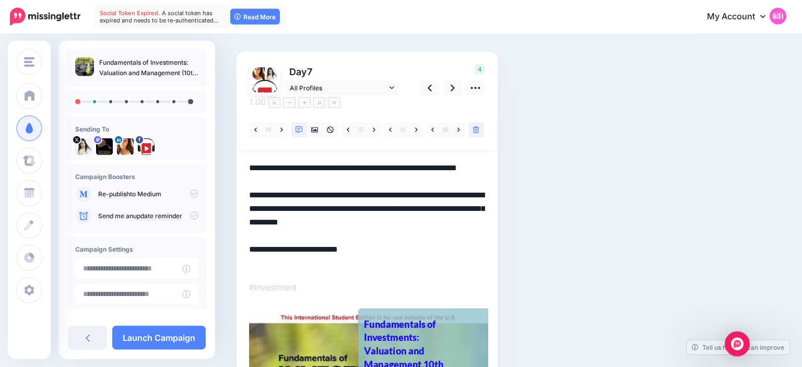
scroll to position [52, 0]
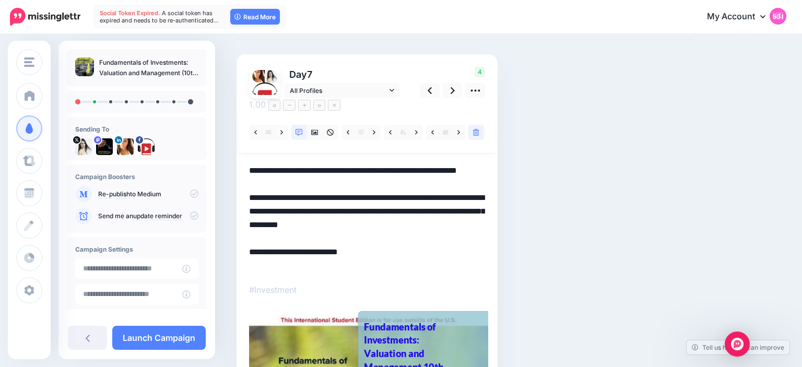
click at [431, 224] on textarea "**********" at bounding box center [367, 218] width 236 height 109
type textarea "**********"
click at [531, 201] on div "Social Posts Review the social posts that will be sent to promote this content.…" at bounding box center [465, 234] width 472 height 472
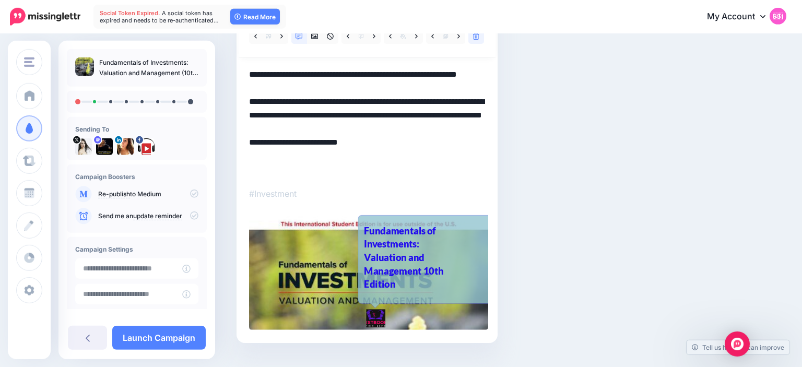
scroll to position [157, 0]
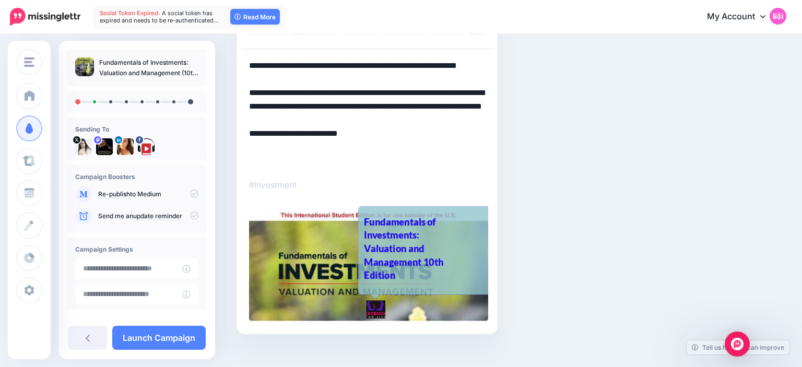
click at [447, 229] on div "Fundamentals of Investments: Valuation and Management 10th Edition" at bounding box center [413, 248] width 98 height 67
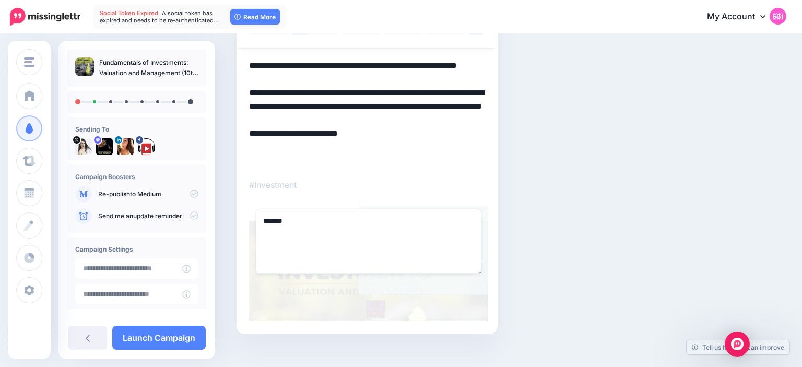
type textarea "********"
click at [546, 178] on div "Social Posts Review the social posts that will be sent to promote this content.…" at bounding box center [465, 129] width 472 height 472
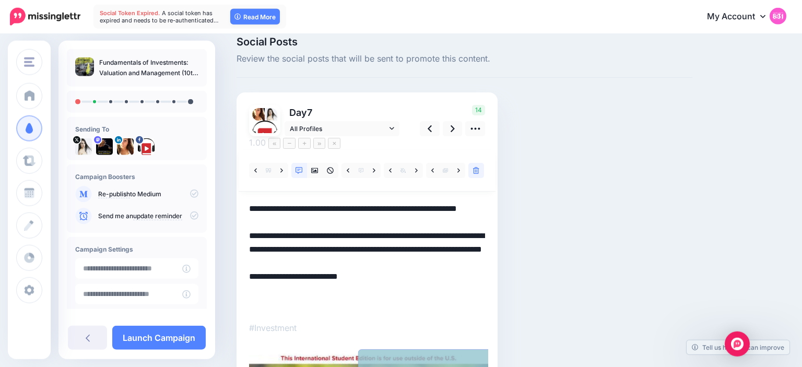
scroll to position [14, 0]
click at [458, 130] on link at bounding box center [453, 129] width 20 height 15
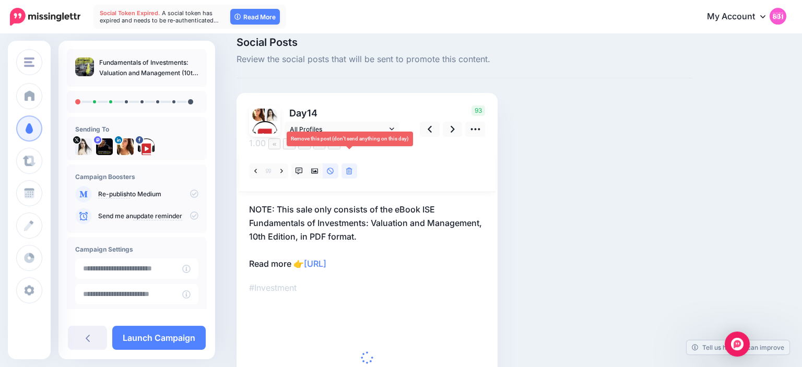
click at [348, 168] on icon at bounding box center [349, 171] width 6 height 7
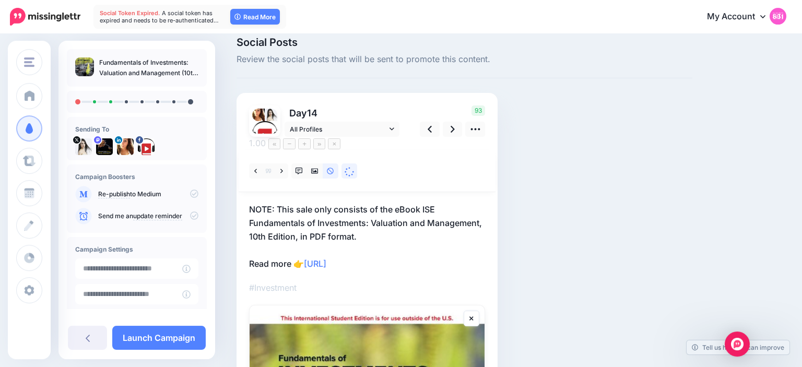
scroll to position [0, 0]
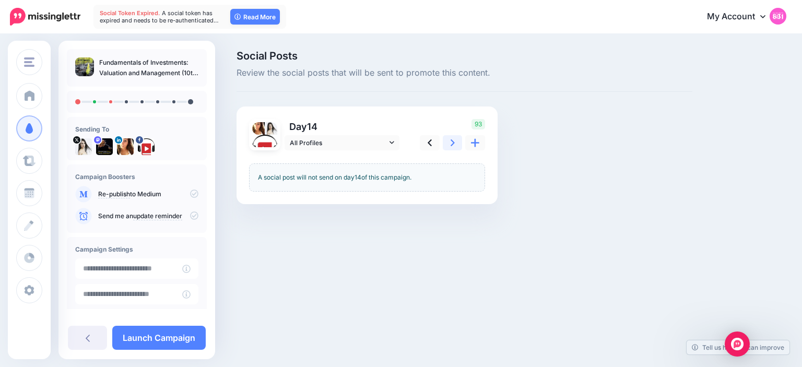
click at [455, 140] on link at bounding box center [453, 142] width 20 height 15
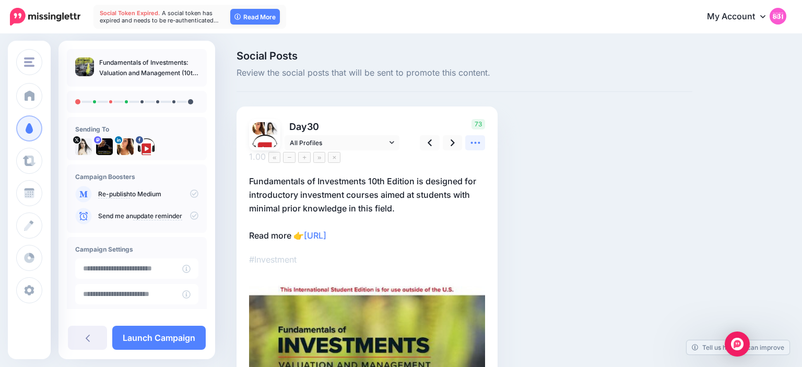
click at [477, 147] on icon at bounding box center [475, 142] width 11 height 11
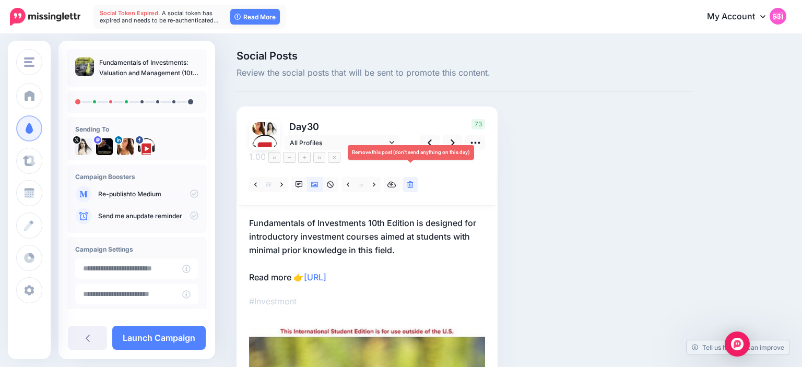
click at [408, 181] on icon at bounding box center [410, 184] width 6 height 7
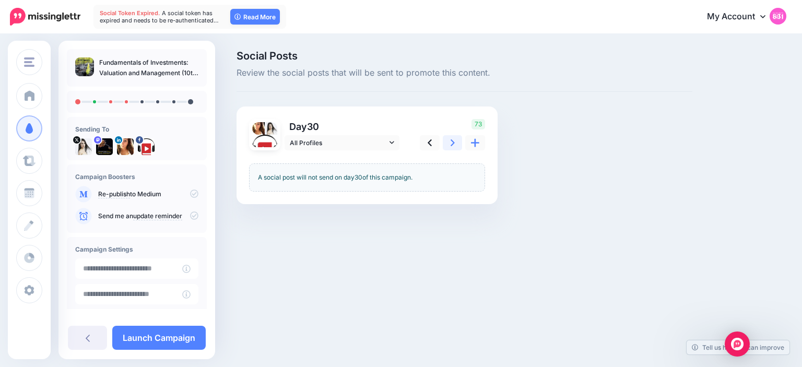
click at [451, 143] on icon at bounding box center [453, 142] width 4 height 11
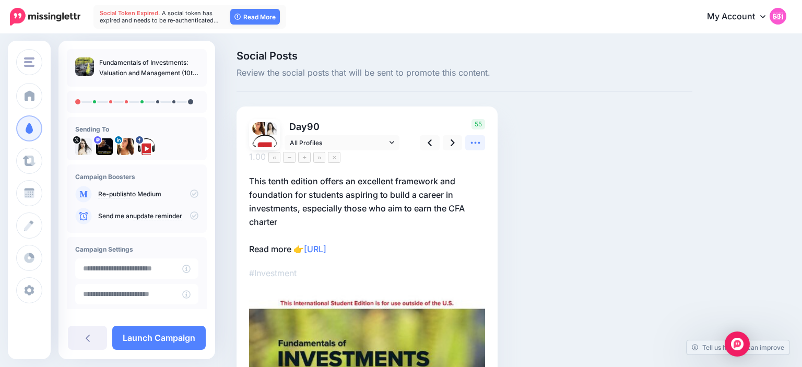
click at [476, 147] on icon at bounding box center [475, 142] width 11 height 11
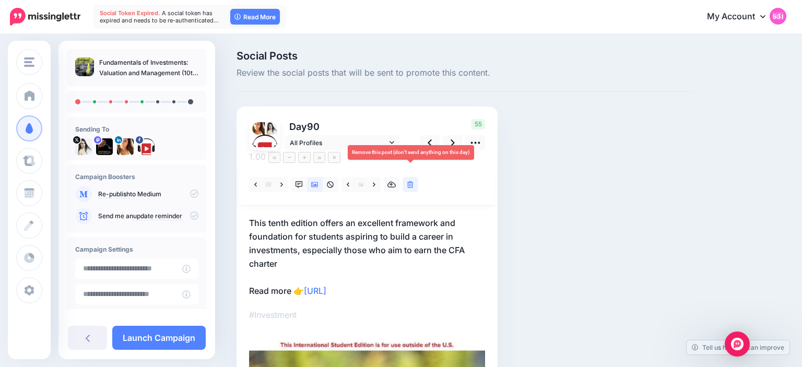
click at [414, 177] on link at bounding box center [411, 184] width 16 height 15
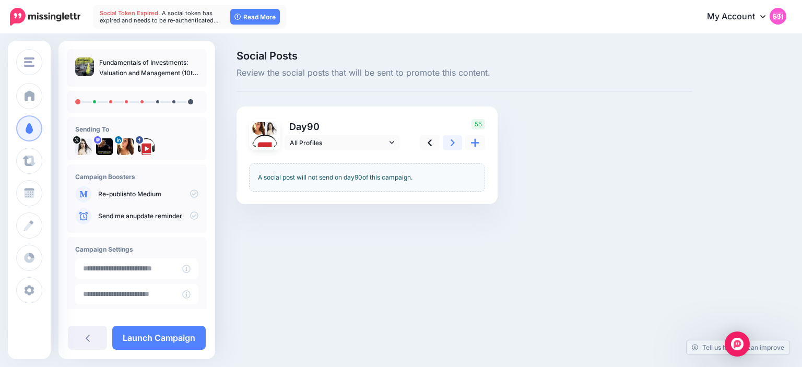
click at [447, 143] on link at bounding box center [453, 142] width 20 height 15
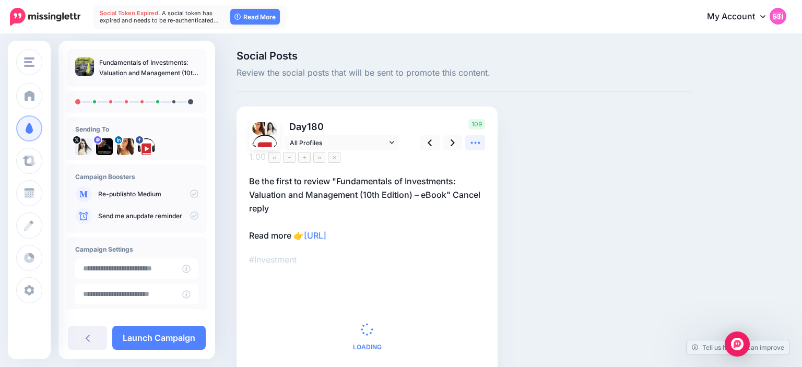
click at [470, 145] on icon at bounding box center [475, 142] width 11 height 11
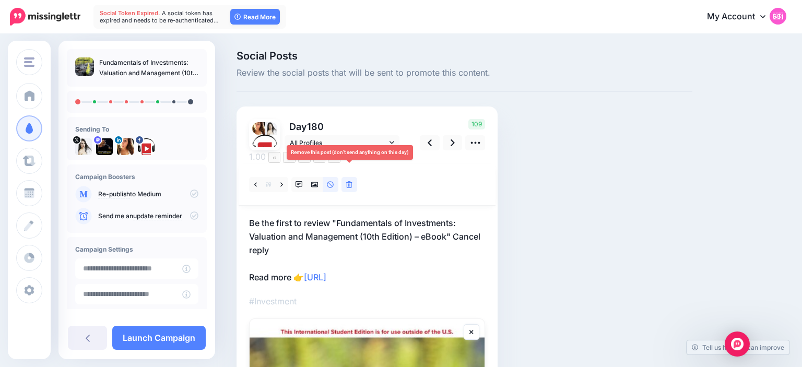
click at [349, 181] on icon at bounding box center [349, 184] width 6 height 7
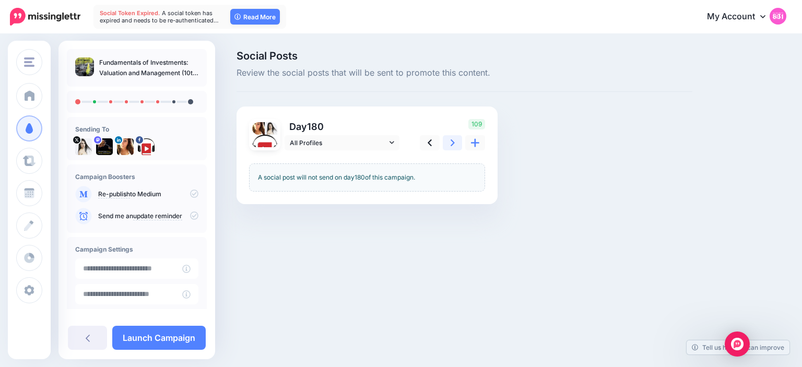
click at [453, 144] on icon at bounding box center [453, 142] width 4 height 7
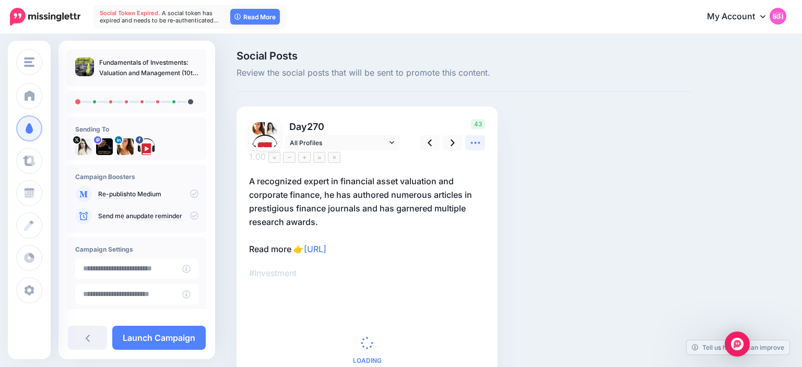
click at [471, 149] on link at bounding box center [475, 142] width 20 height 15
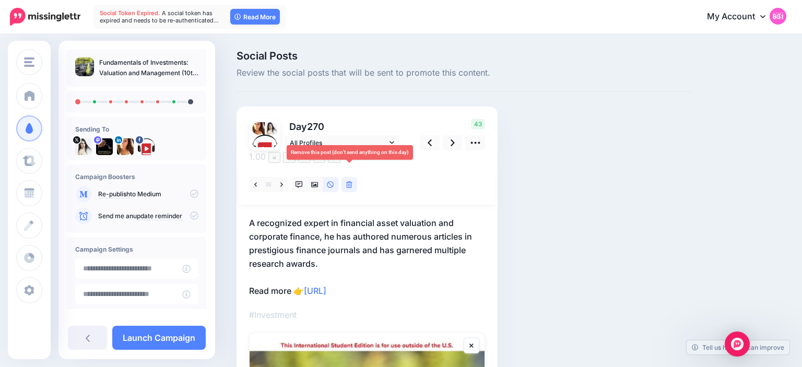
click at [352, 181] on icon at bounding box center [349, 184] width 6 height 7
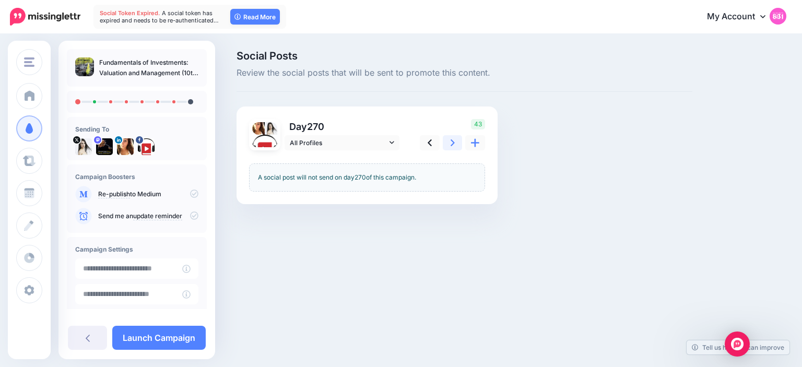
click at [457, 140] on link at bounding box center [453, 142] width 20 height 15
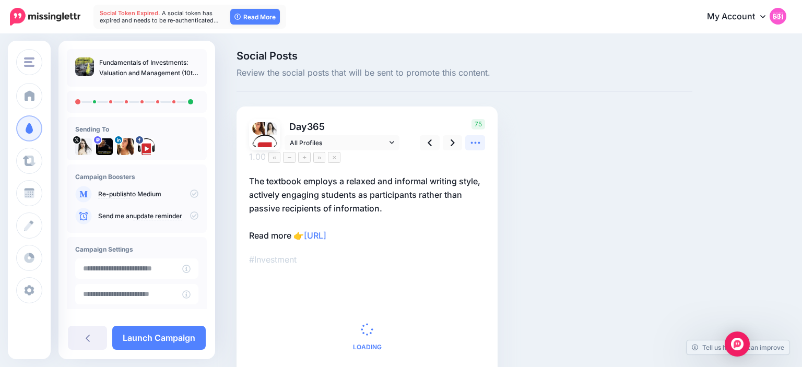
click at [474, 147] on icon at bounding box center [475, 142] width 11 height 11
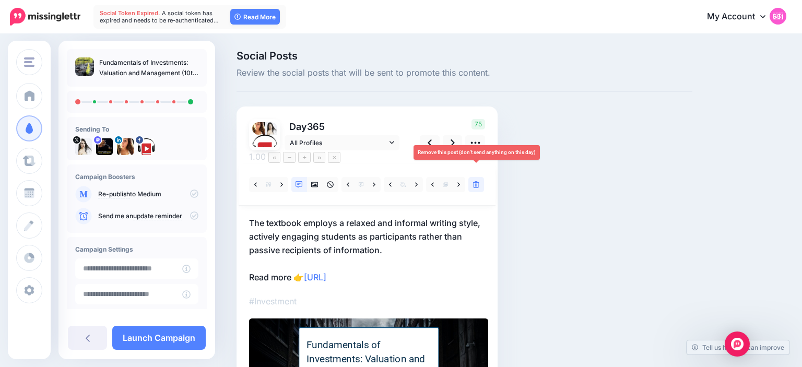
click at [474, 177] on link at bounding box center [477, 184] width 16 height 15
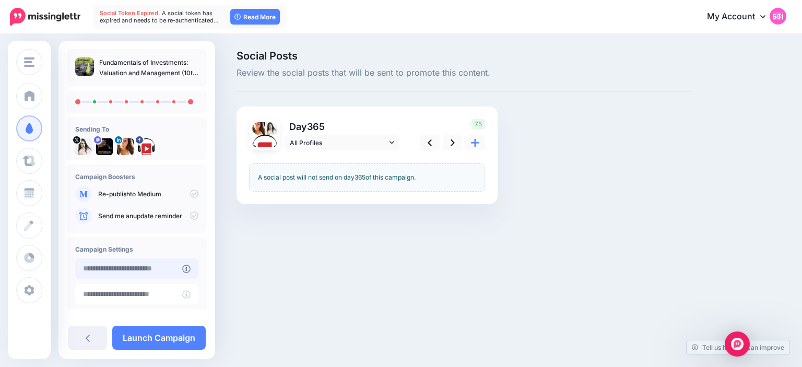
type input "**********"
click at [148, 262] on input "**********" at bounding box center [128, 269] width 107 height 20
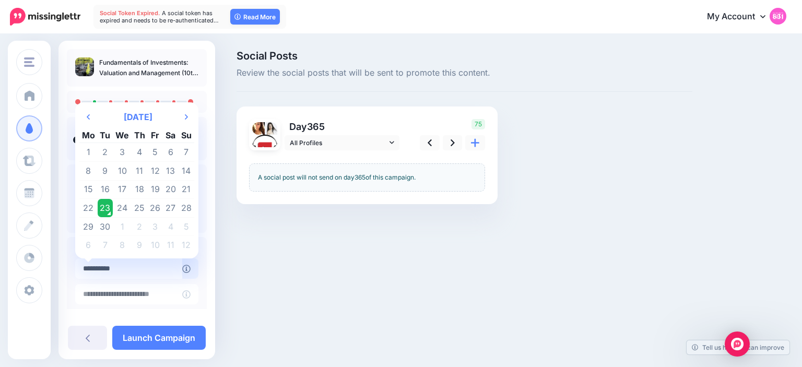
click at [109, 208] on td "23" at bounding box center [106, 208] width 16 height 19
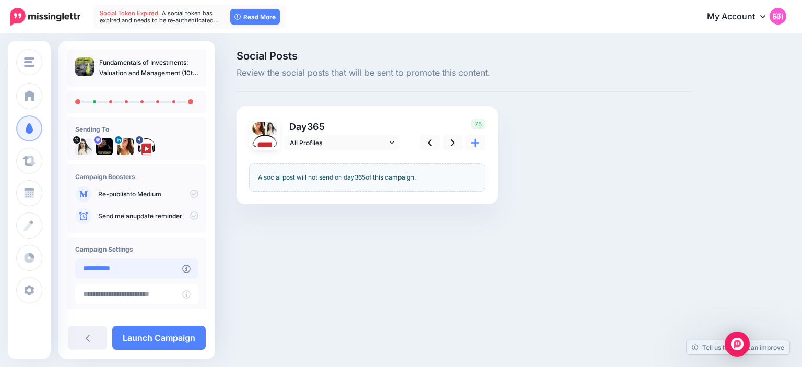
scroll to position [79, 0]
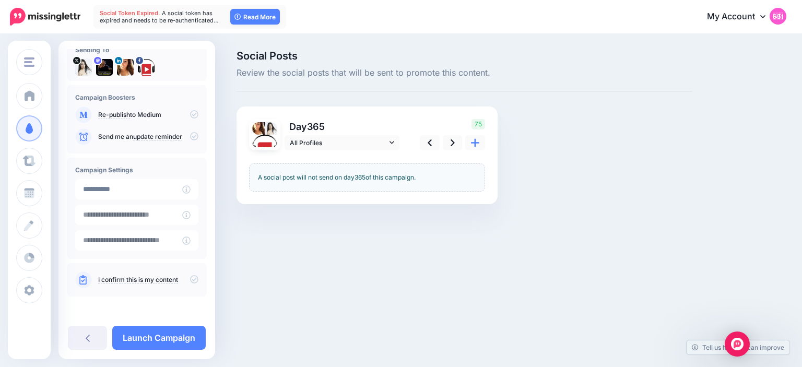
click at [196, 279] on icon at bounding box center [194, 279] width 8 height 8
click at [174, 335] on link "Launch Campaign" at bounding box center [159, 338] width 94 height 24
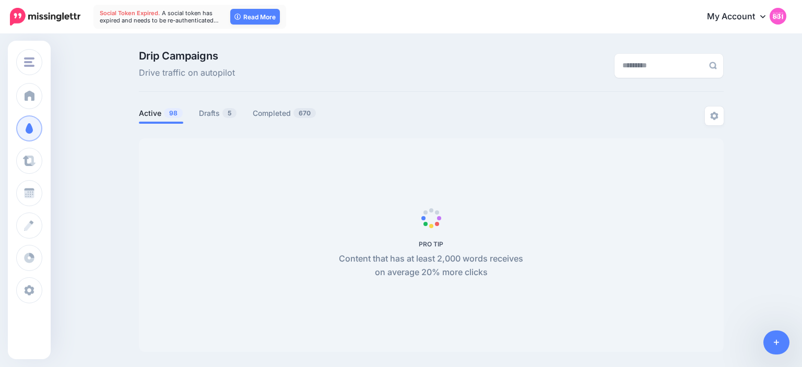
scroll to position [33, 0]
